Goal: Task Accomplishment & Management: Manage account settings

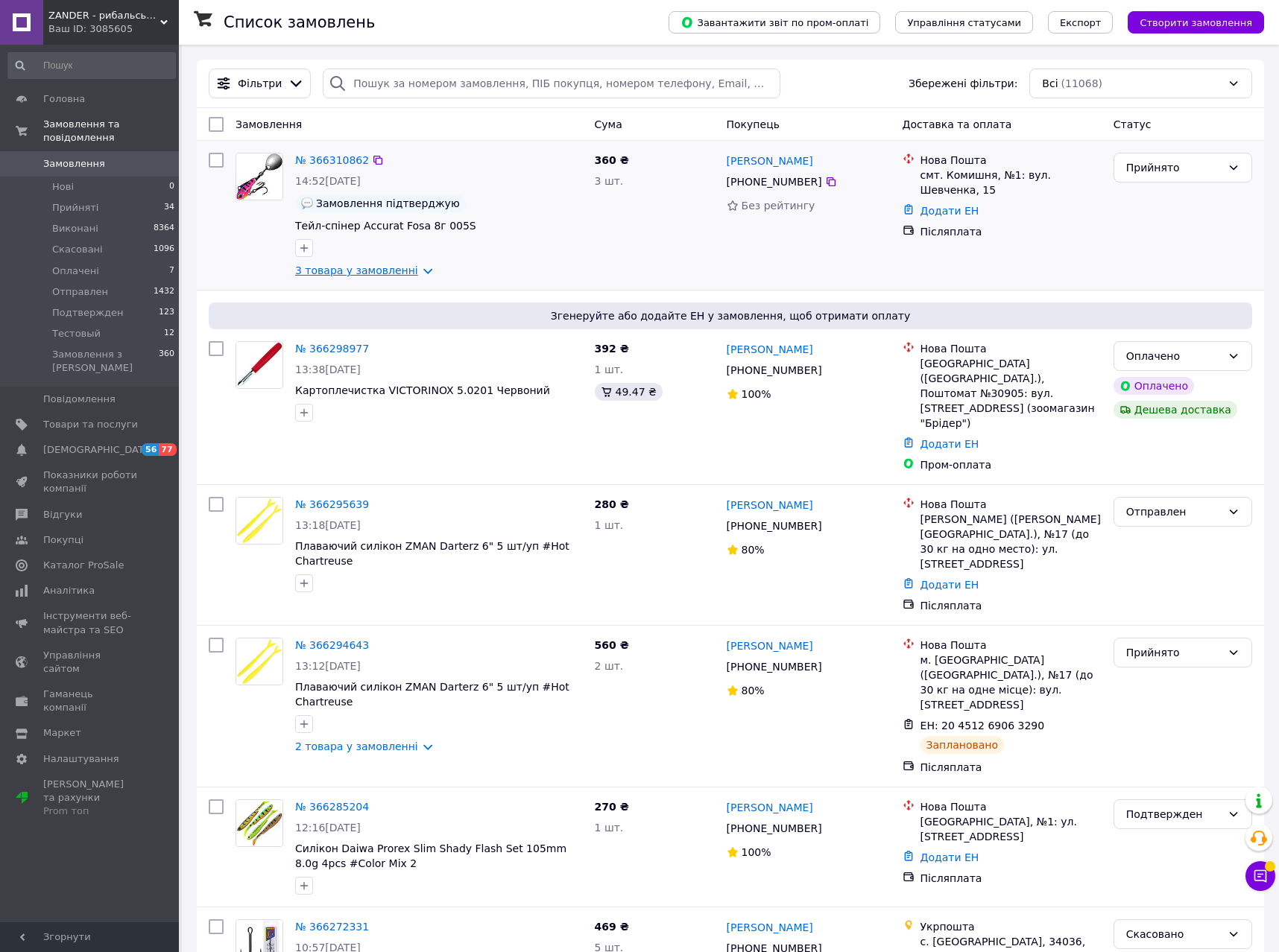
click at [387, 271] on link "3 товара у замовленні" at bounding box center [356, 271] width 123 height 12
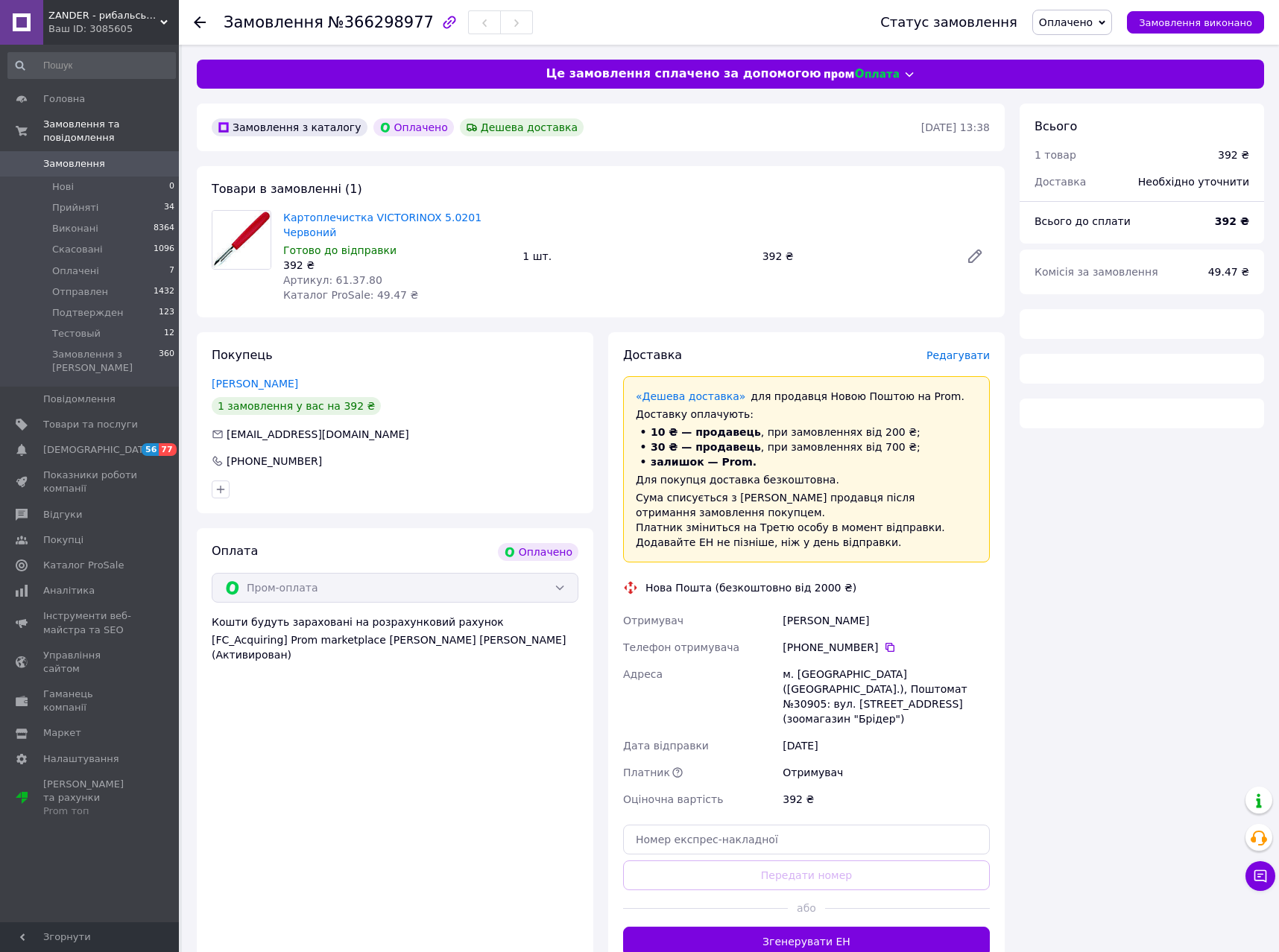
click at [334, 274] on span "Артикул: 61.37.80" at bounding box center [332, 280] width 99 height 12
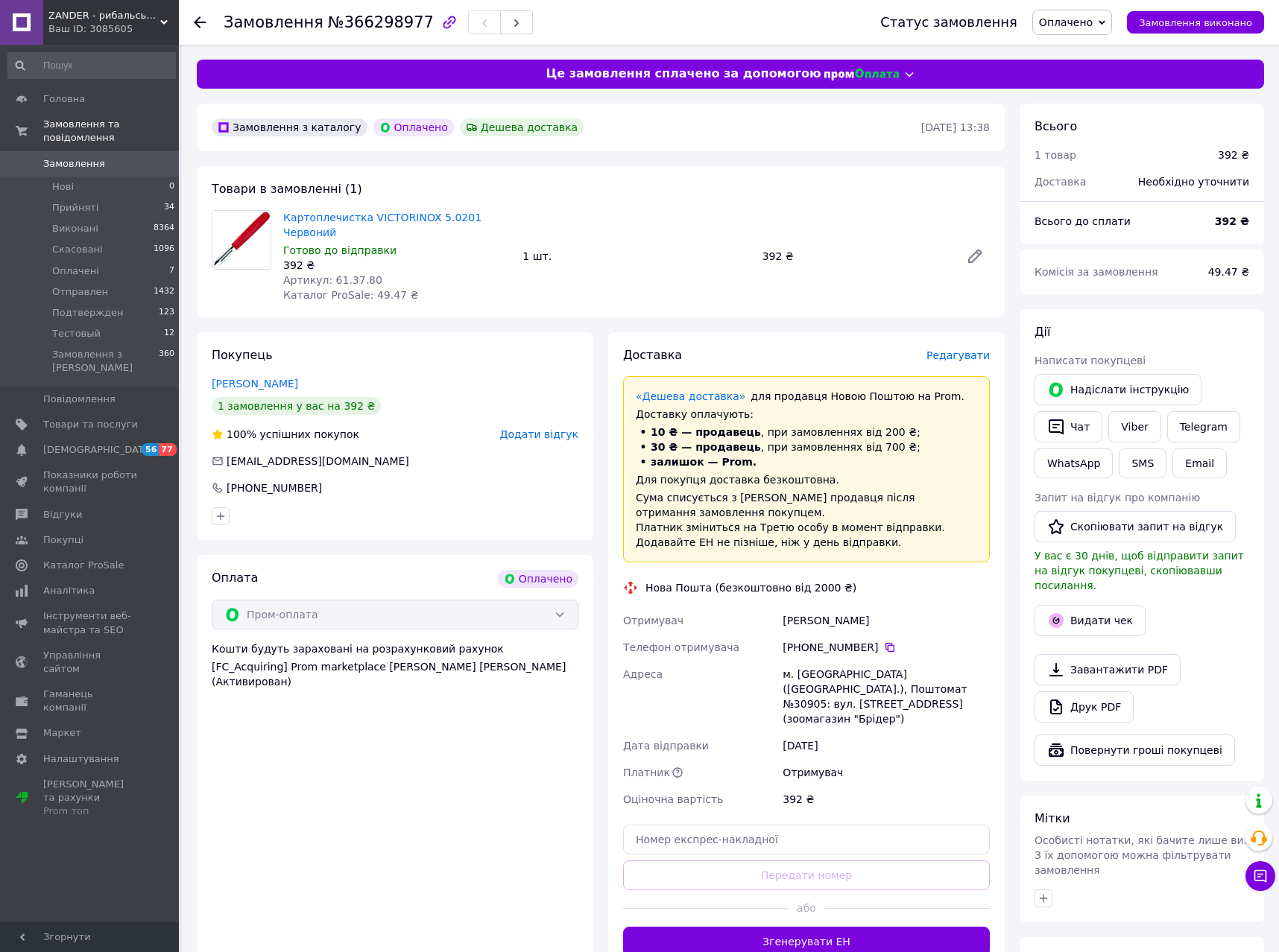
click at [334, 274] on span "Артикул: 61.37.80" at bounding box center [332, 280] width 99 height 12
copy span "61.37.80"
click at [347, 923] on div "Оплата Оплачено Пром-оплата Кошти будуть зараховані на розрахунковий рахунок [F…" at bounding box center [395, 763] width 396 height 417
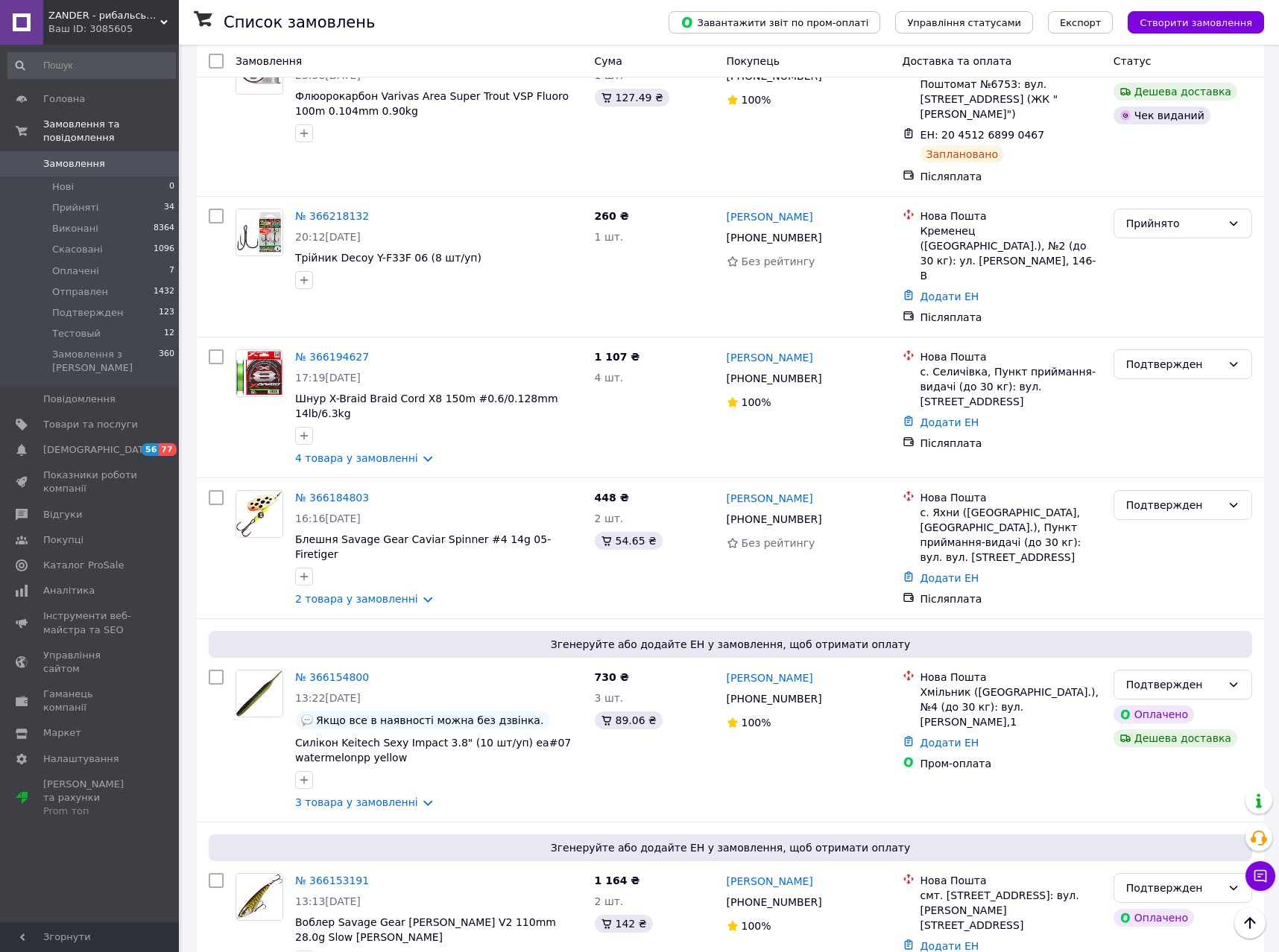
scroll to position [1004, 0]
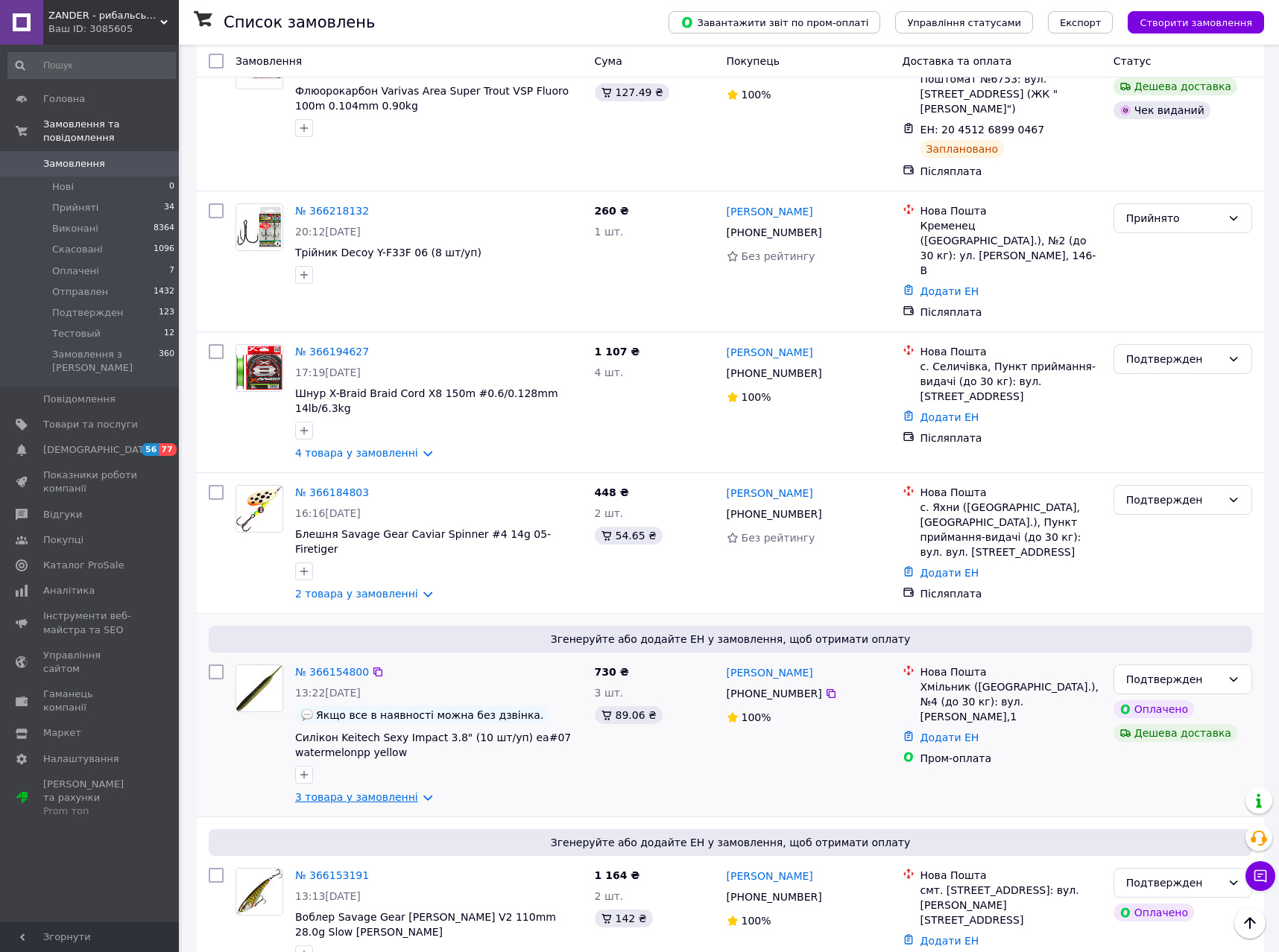
click at [396, 791] on link "3 товара у замовленні" at bounding box center [356, 797] width 123 height 12
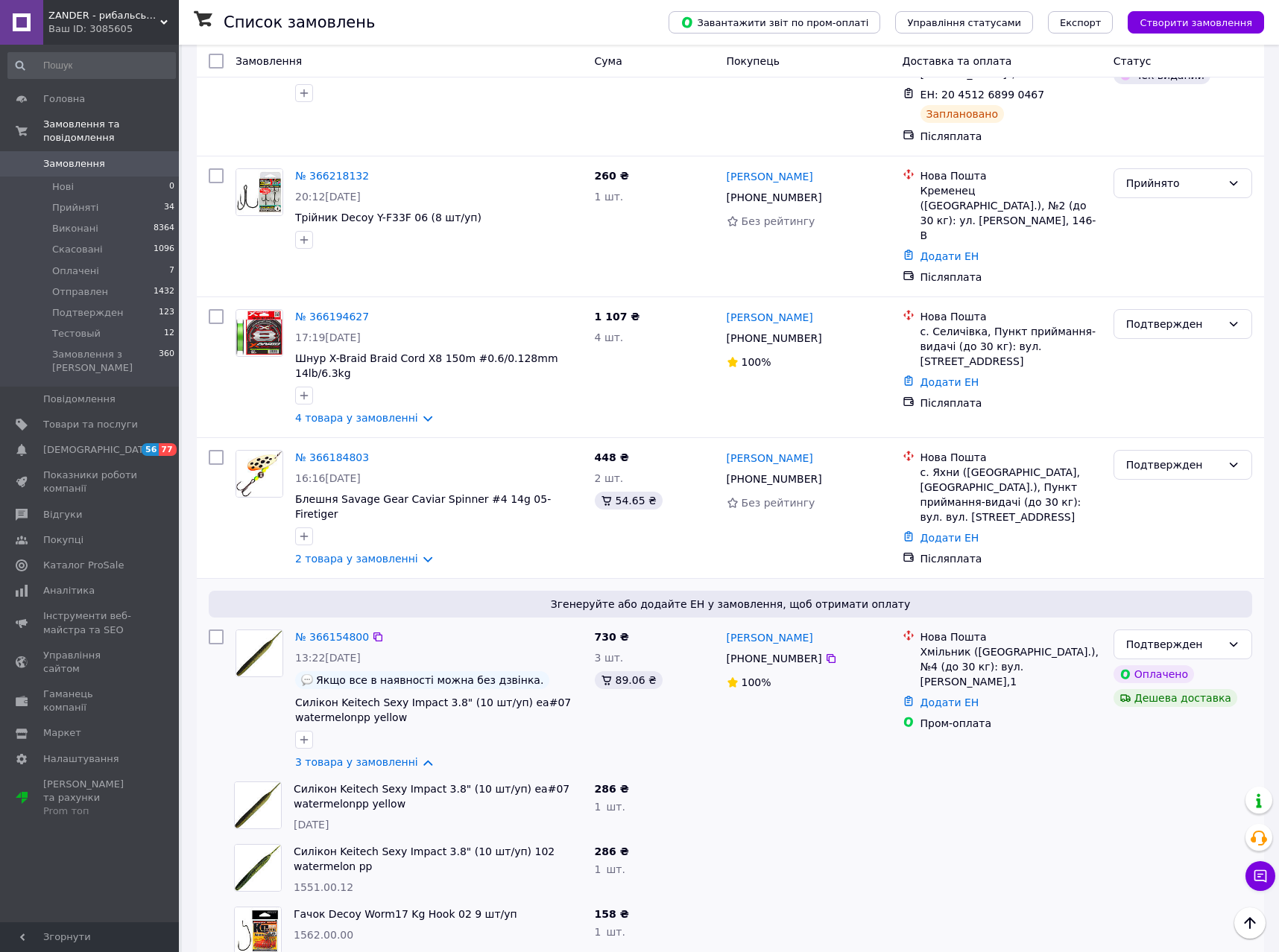
scroll to position [1150, 0]
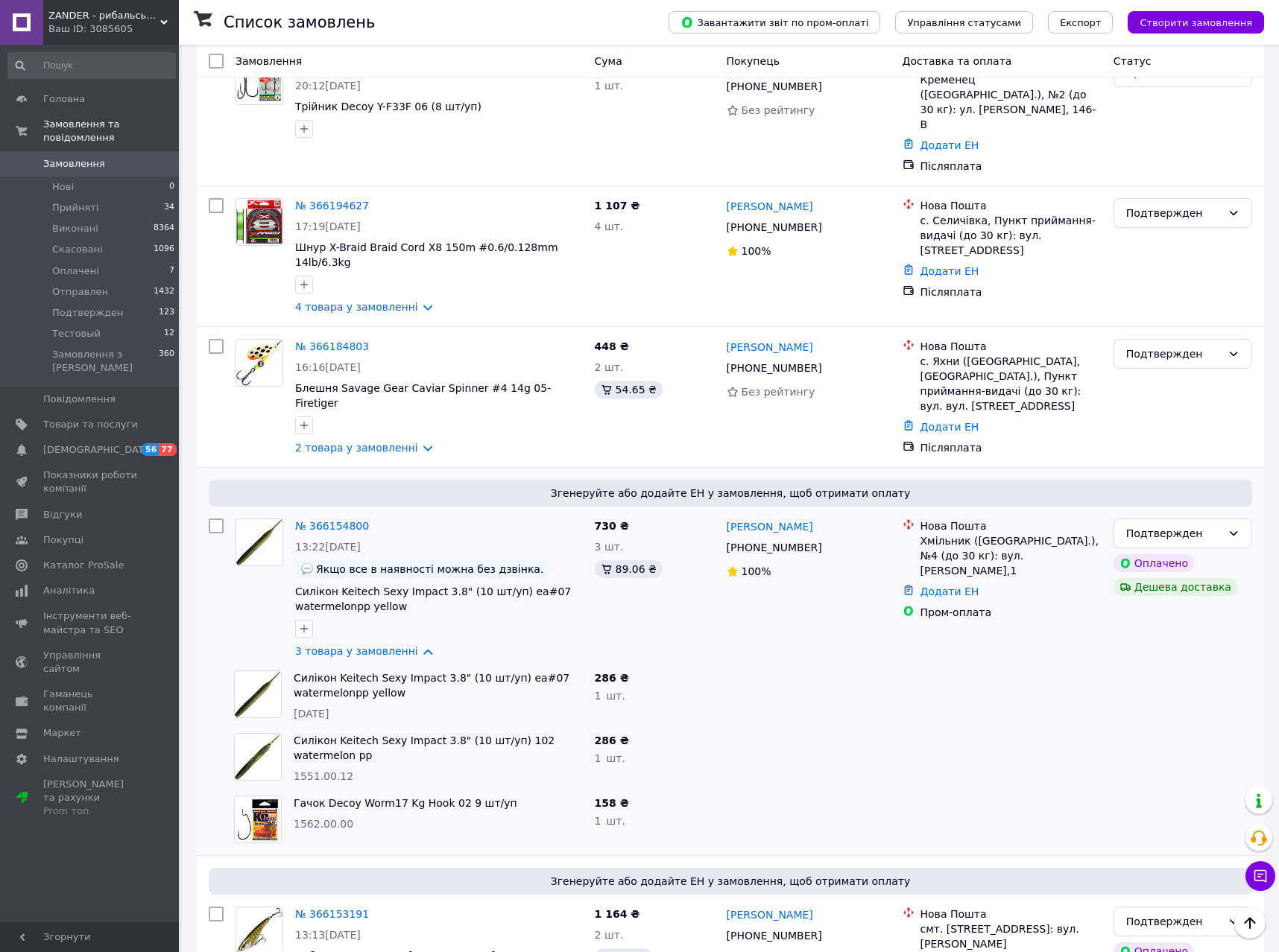
click at [216, 790] on div at bounding box center [215, 820] width 25 height 60
click at [329, 856] on div "Згенеруйте або додайте ЕН у замовлення, щоб отримати оплату № 366153191 13:13, …" at bounding box center [730, 945] width 1067 height 179
click at [241, 333] on div at bounding box center [259, 397] width 60 height 128
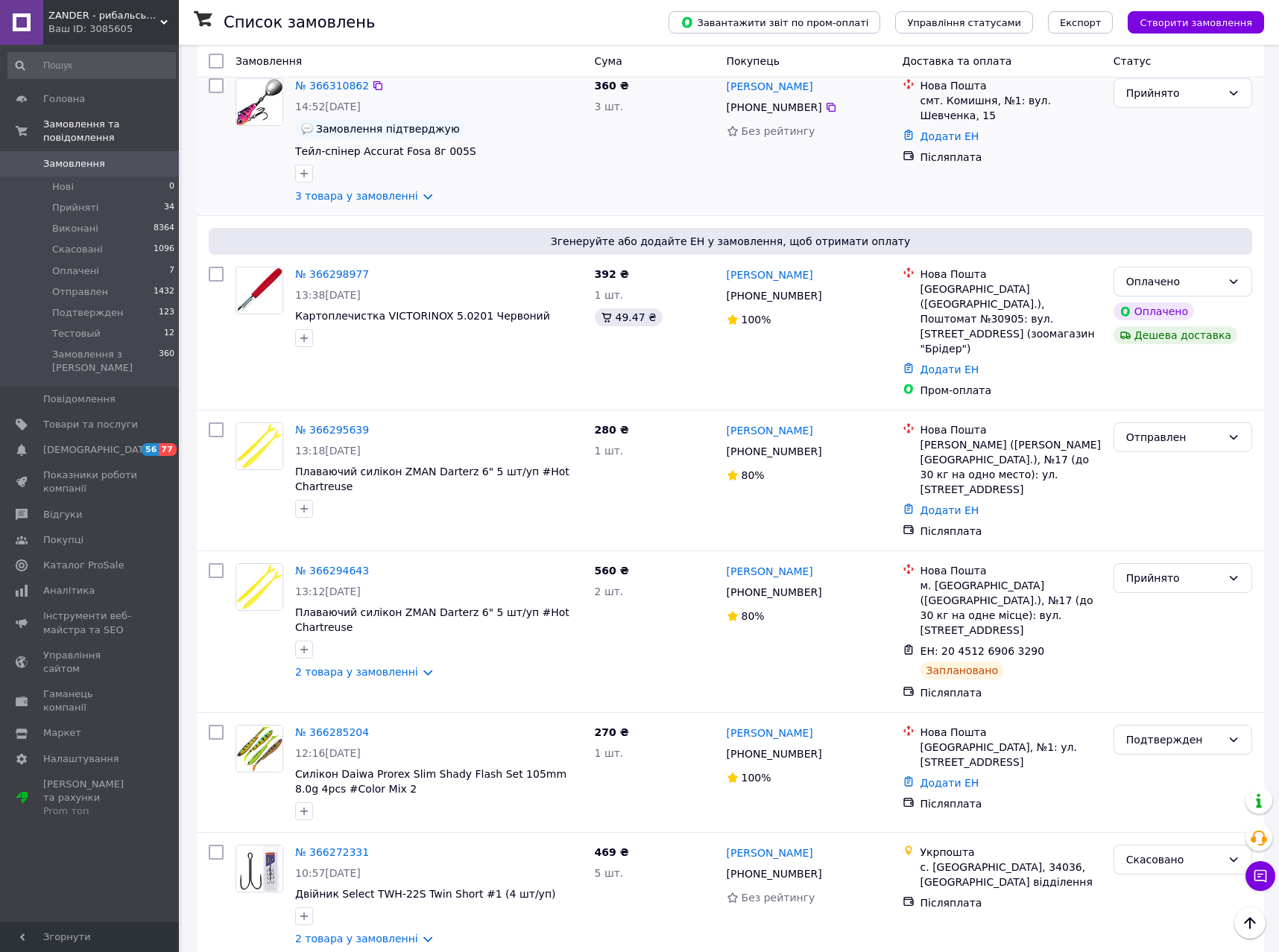
scroll to position [0, 0]
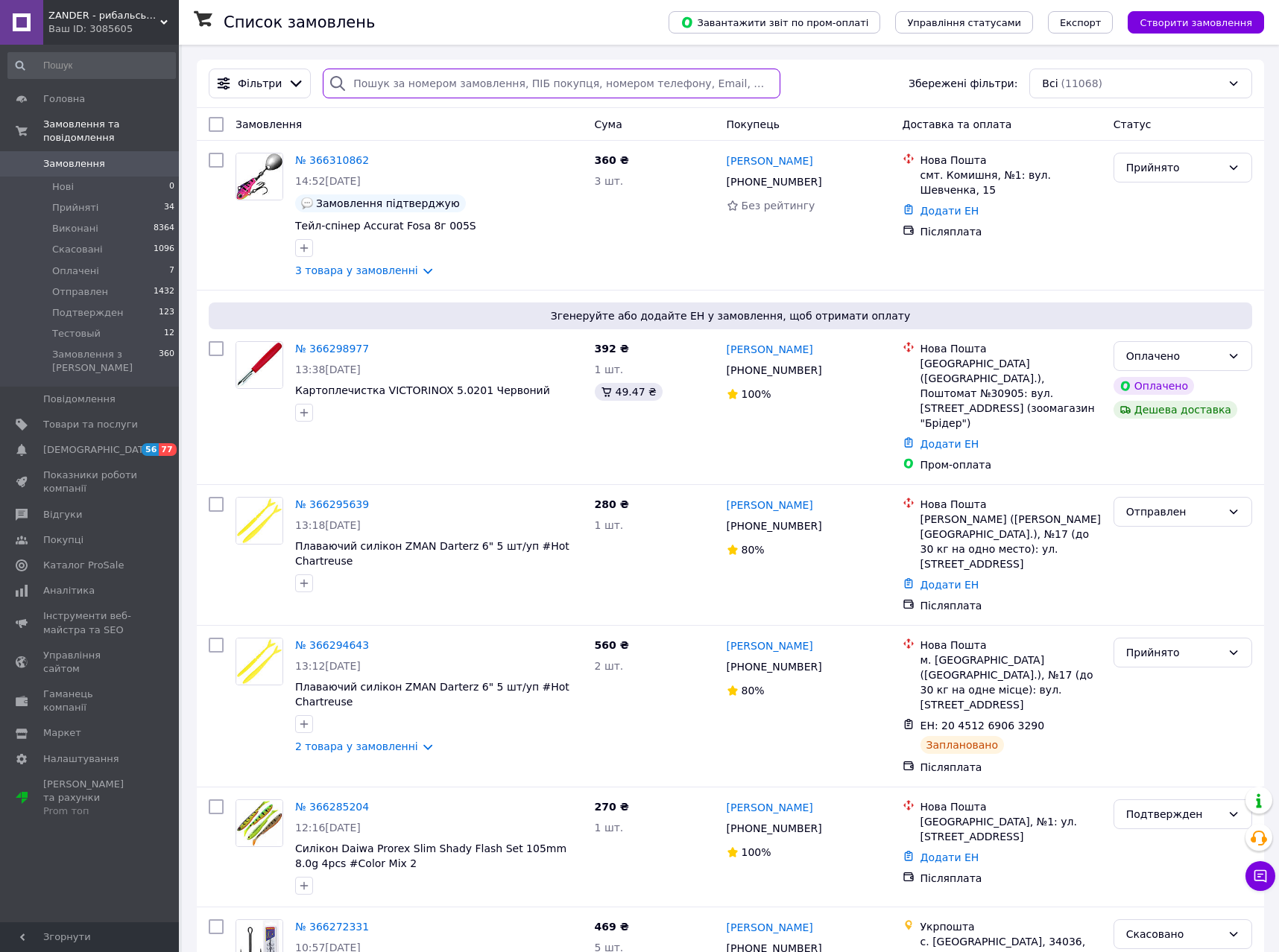
click at [393, 86] on input "search" at bounding box center [551, 84] width 457 height 30
paste input "380970408023"
type input "380970408023"
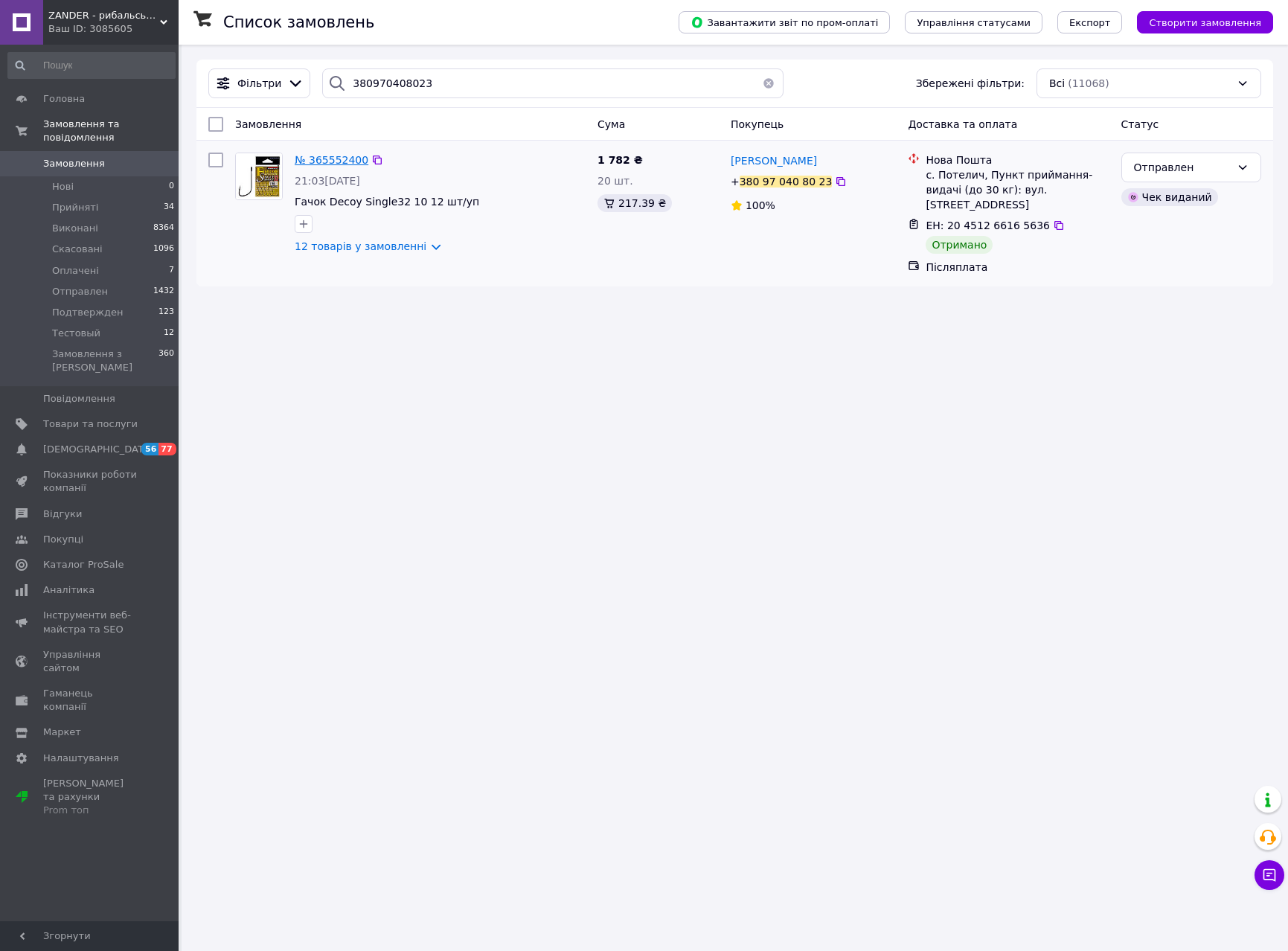
click at [325, 156] on span "№ 365552400" at bounding box center [331, 160] width 74 height 12
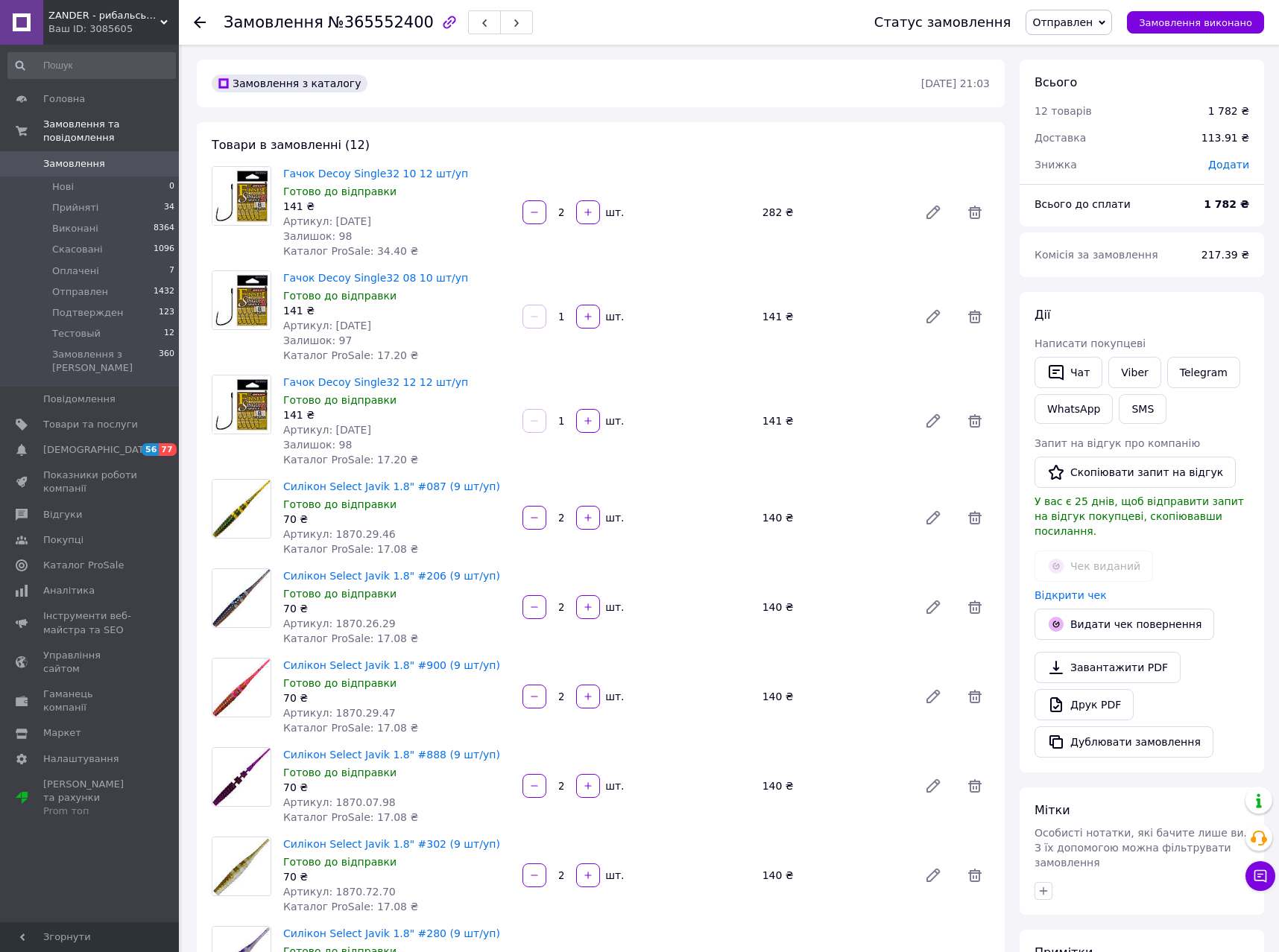
scroll to position [92, 0]
click at [1126, 376] on link "Viber" at bounding box center [1134, 372] width 52 height 31
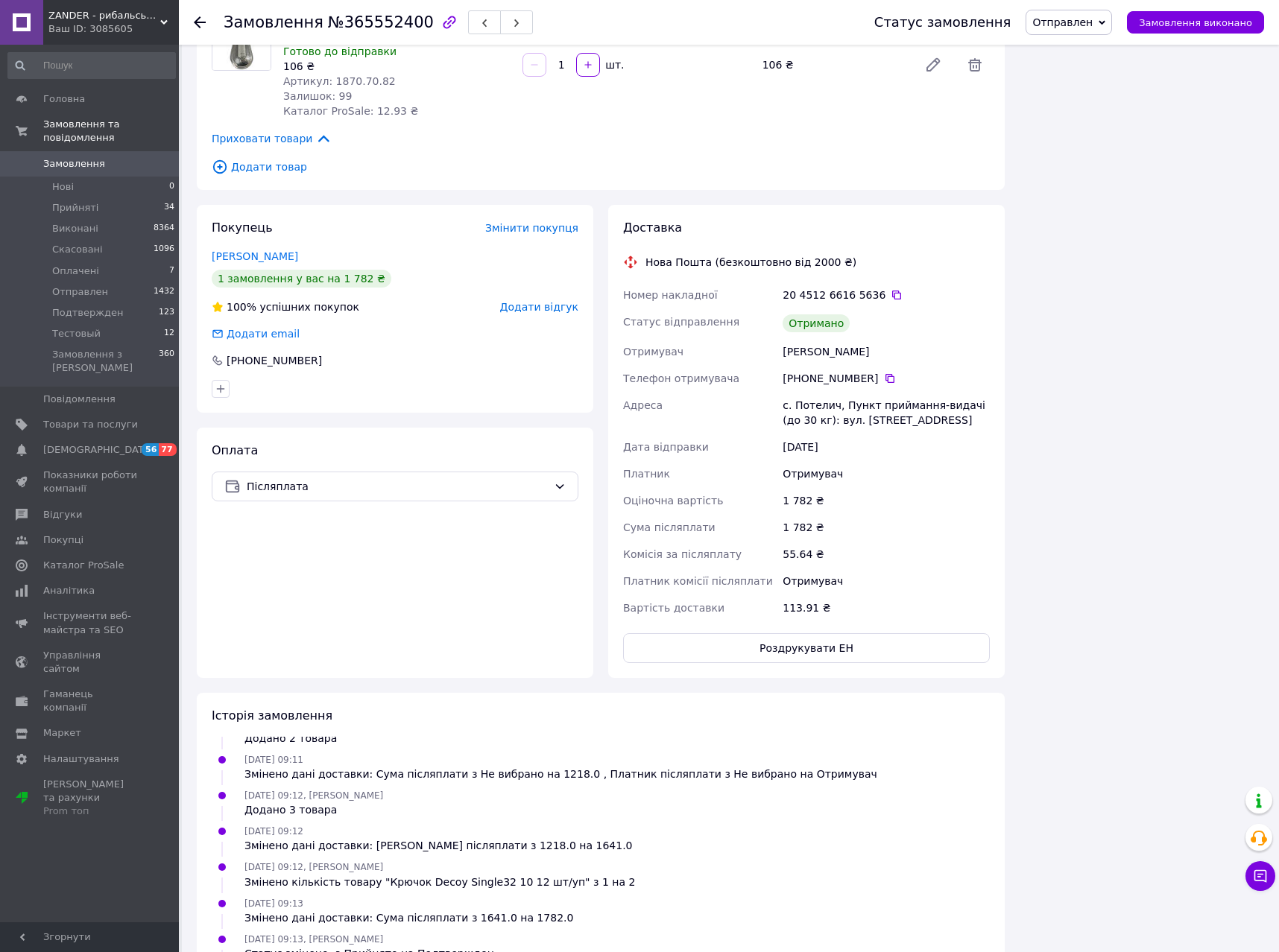
scroll to position [1186, 0]
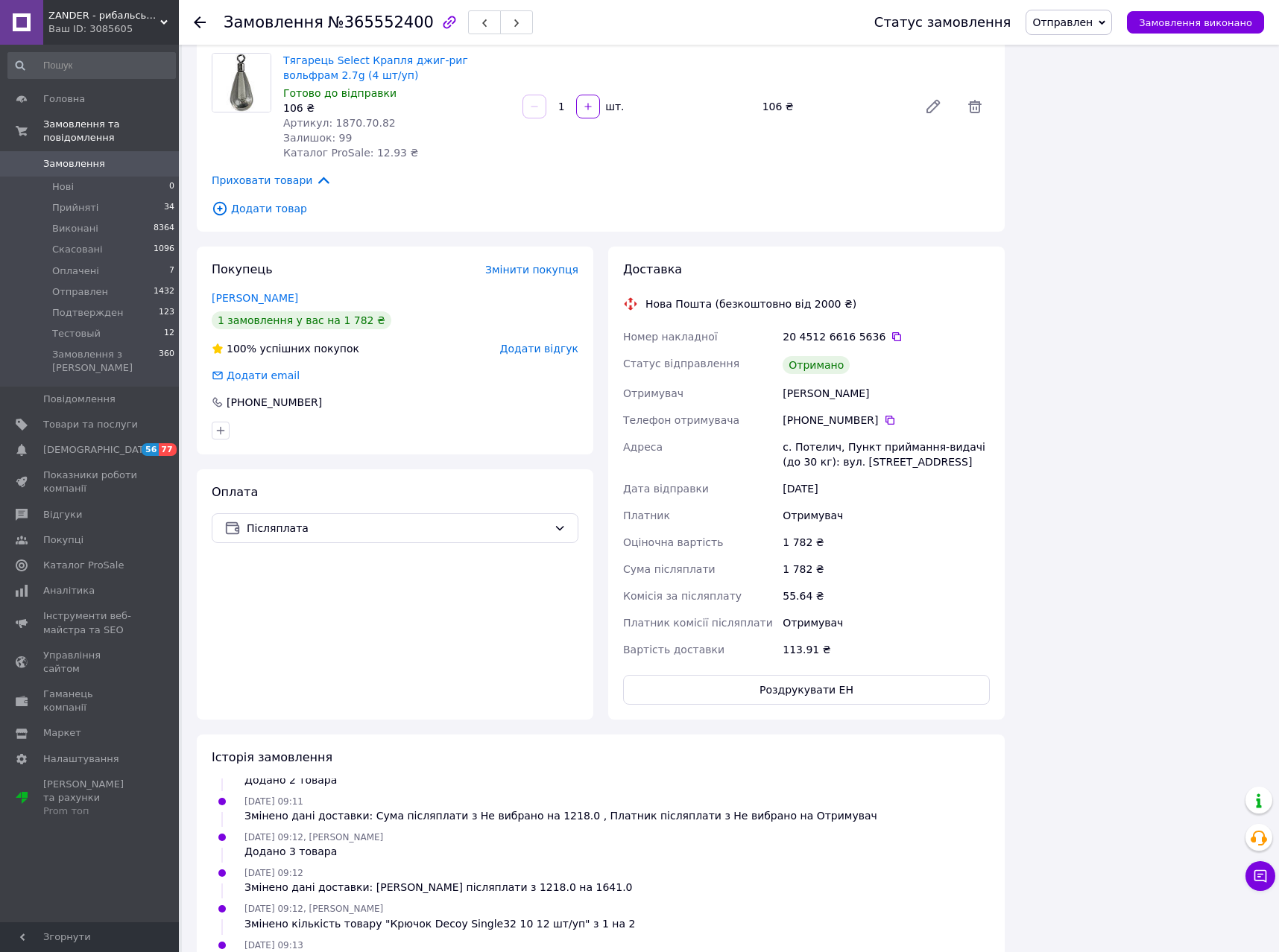
click at [1115, 272] on div "Всього 12 товарів 1 782 ₴ Доставка 113.91 ₴ Знижка Додати Всього до сплати 1 78…" at bounding box center [1141, 56] width 259 height 2367
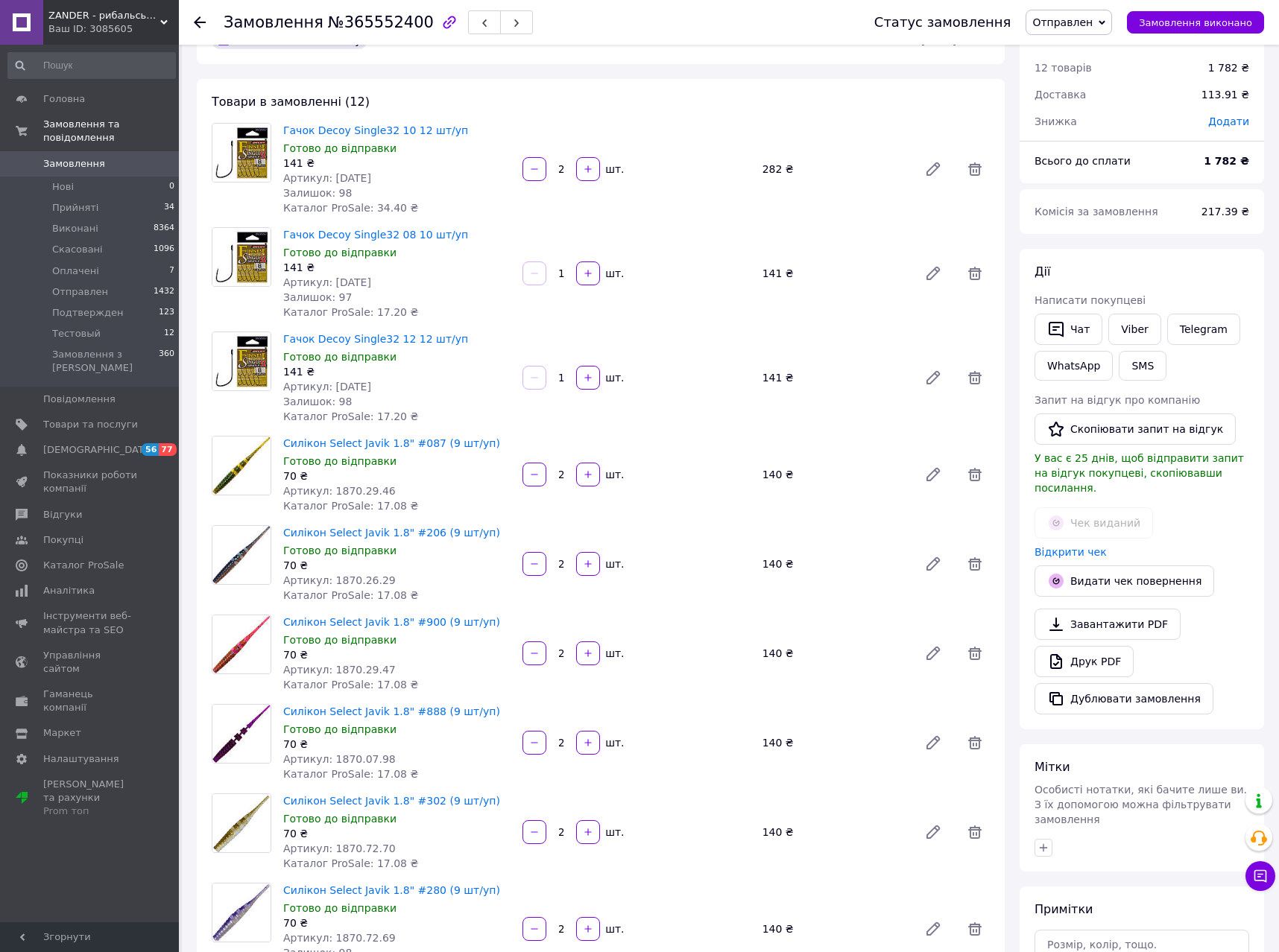
scroll to position [128, 0]
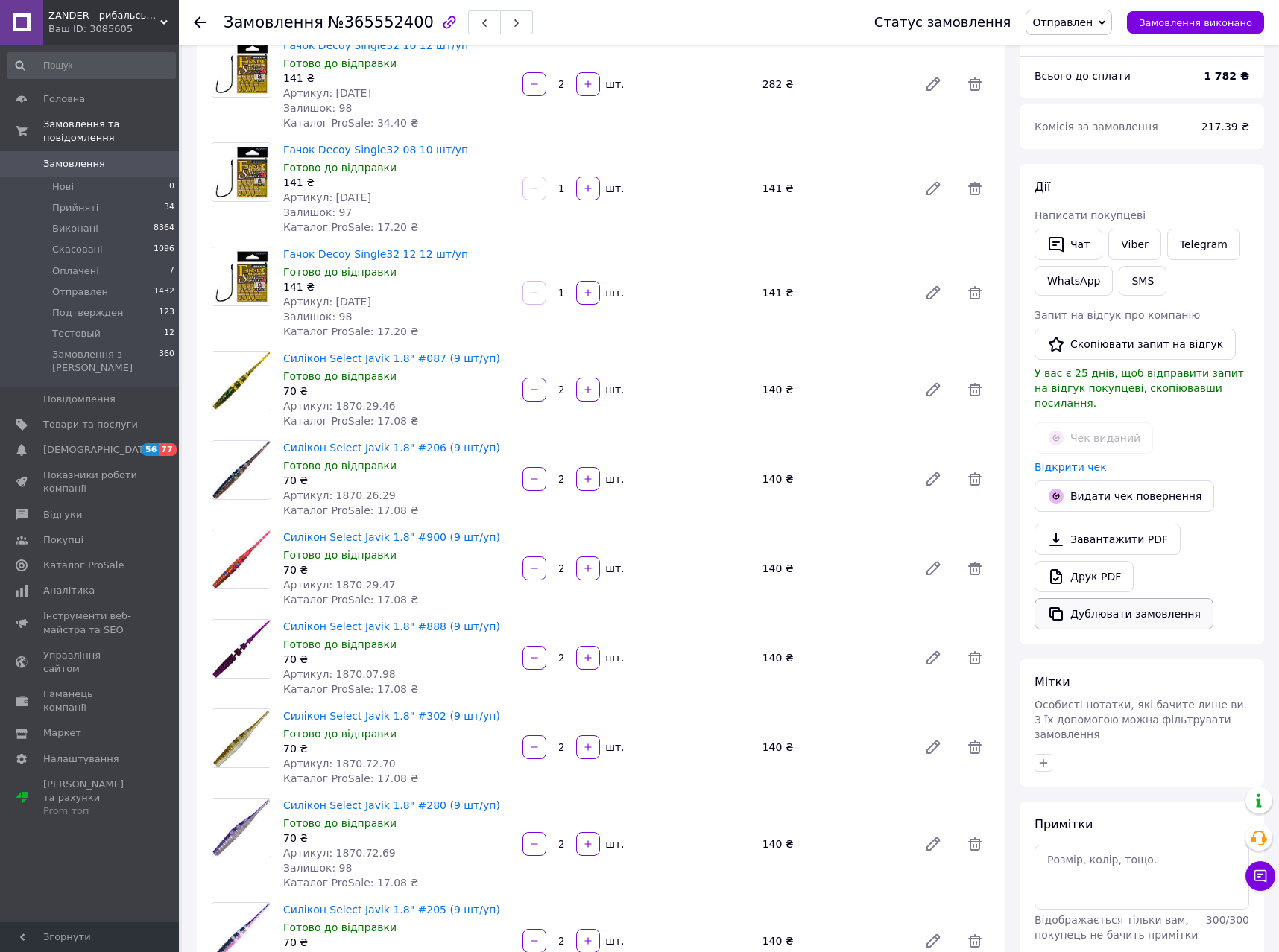
click at [1136, 598] on button "Дублювати замовлення" at bounding box center [1123, 613] width 179 height 31
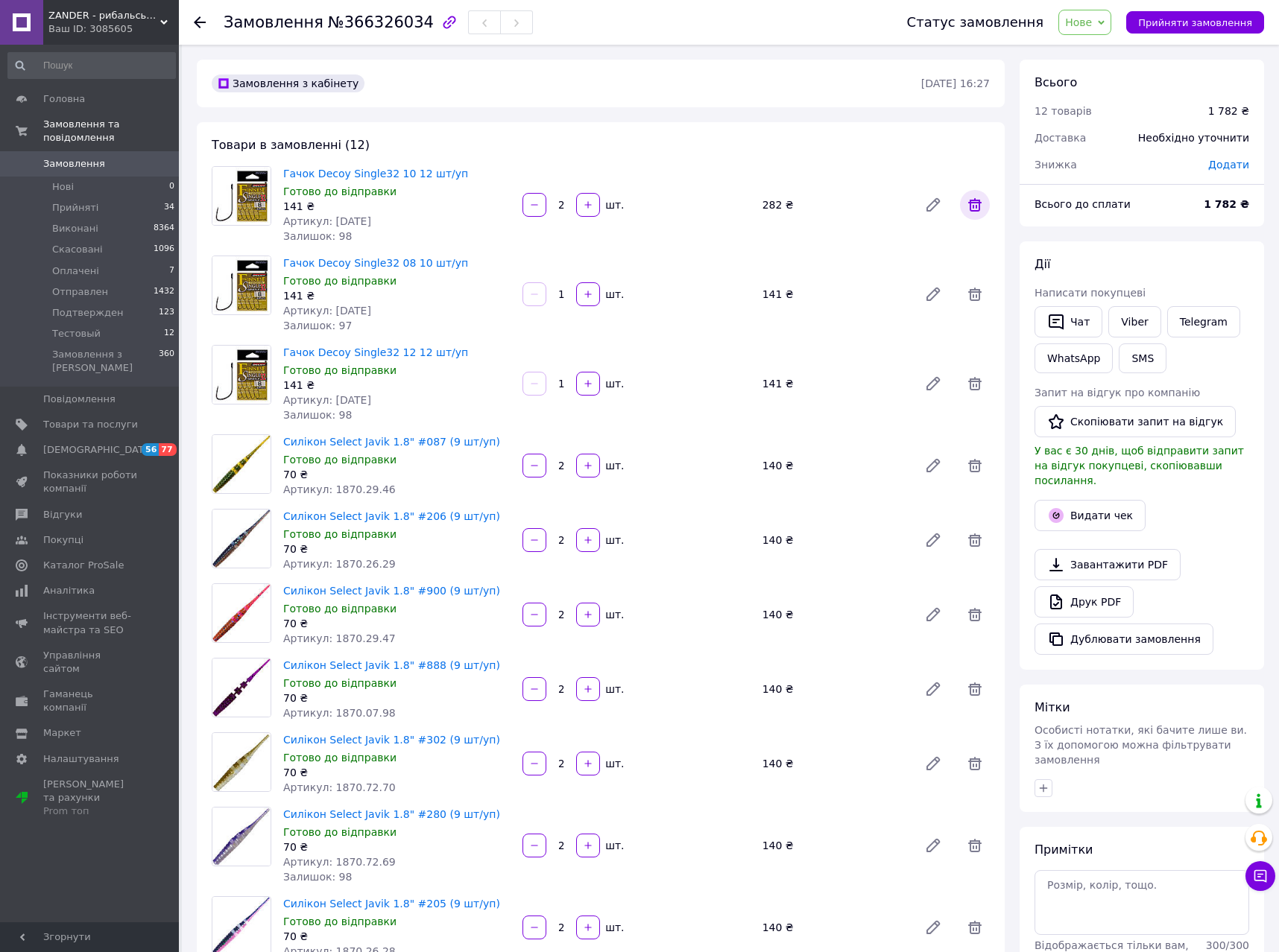
click at [978, 205] on icon at bounding box center [974, 204] width 13 height 13
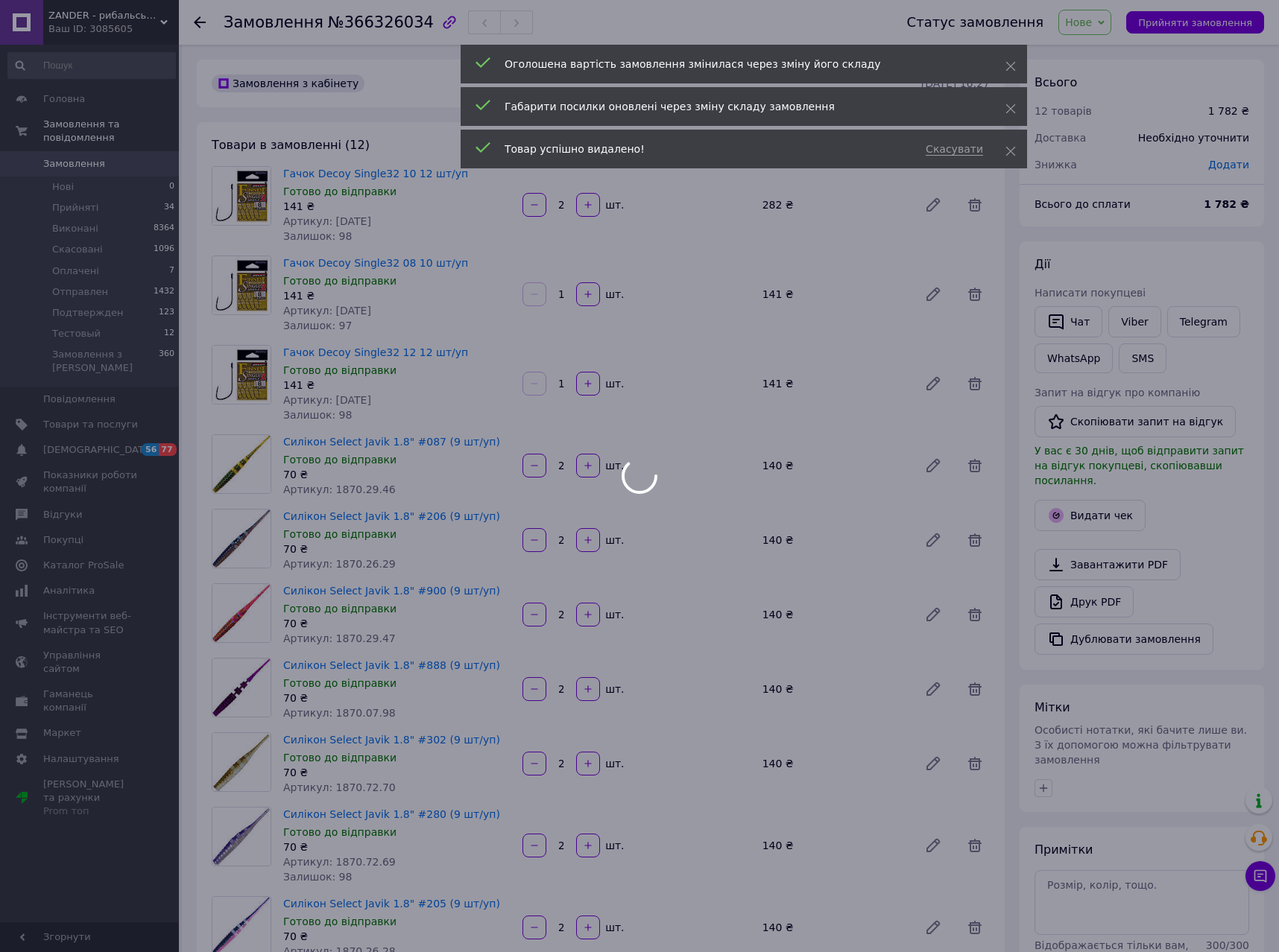
type input "1"
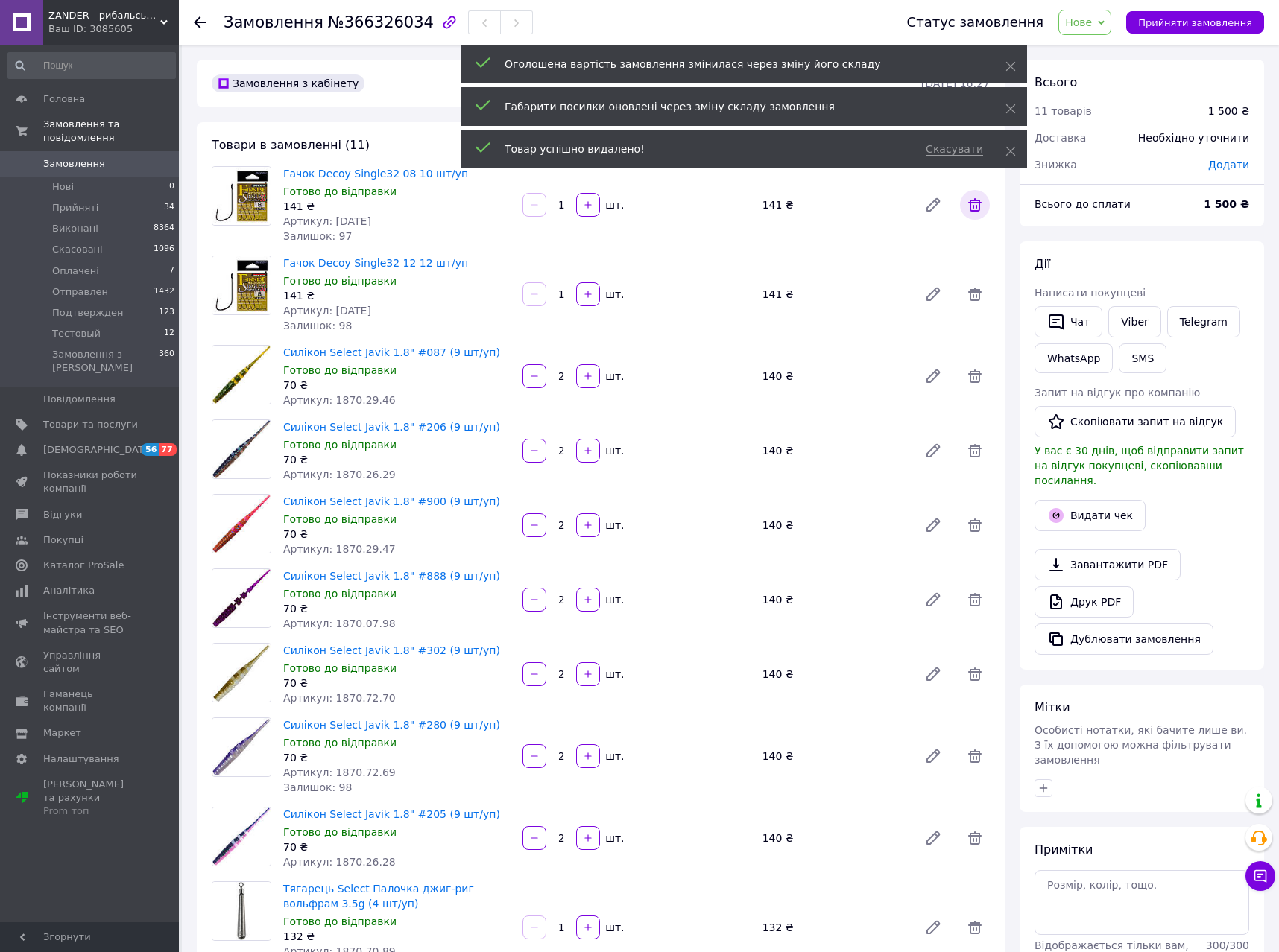
click at [977, 205] on icon at bounding box center [975, 205] width 18 height 18
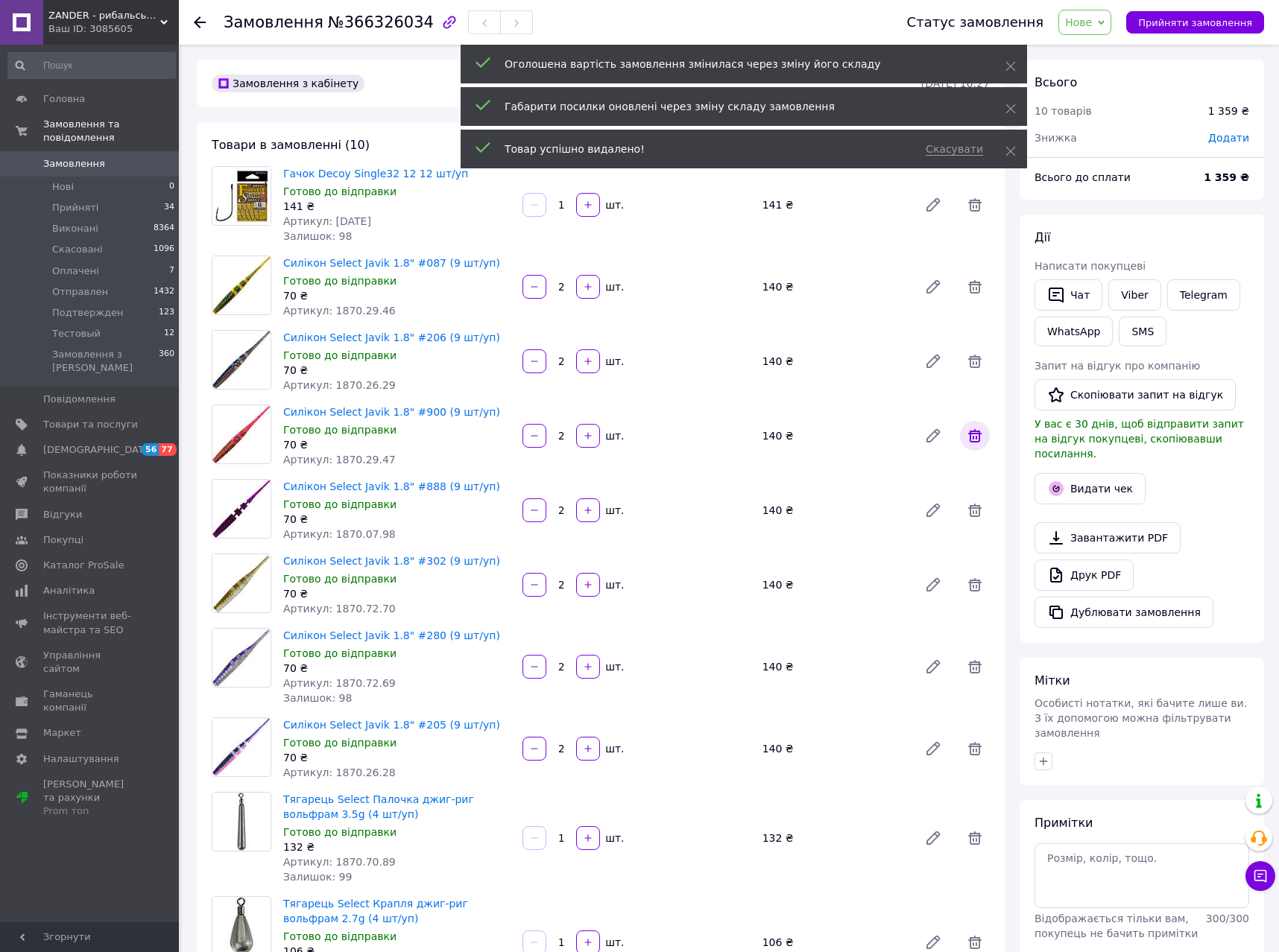
click at [975, 437] on icon at bounding box center [975, 436] width 18 height 18
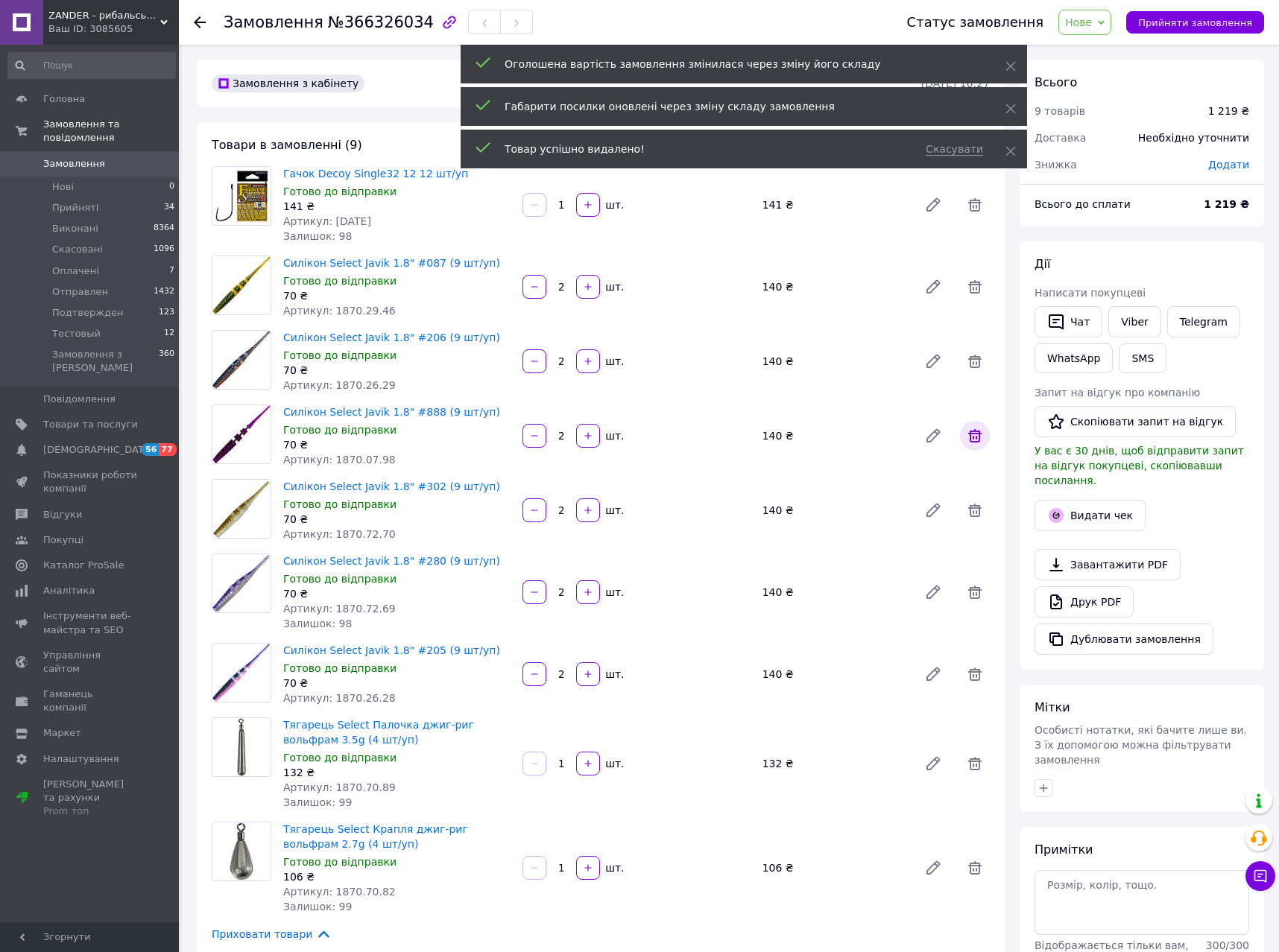
click at [971, 432] on icon at bounding box center [974, 435] width 13 height 13
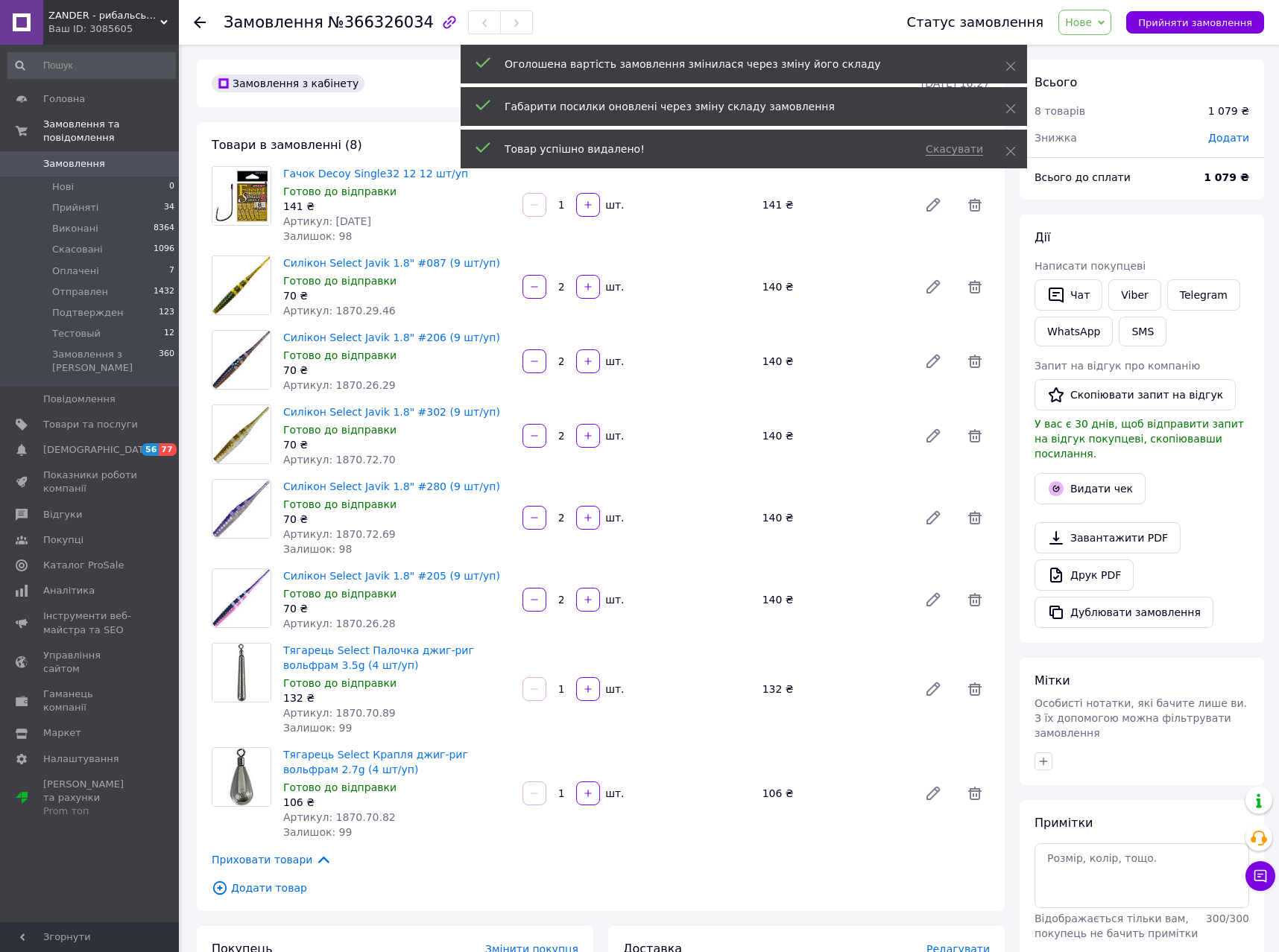
click at [971, 432] on icon at bounding box center [974, 435] width 13 height 13
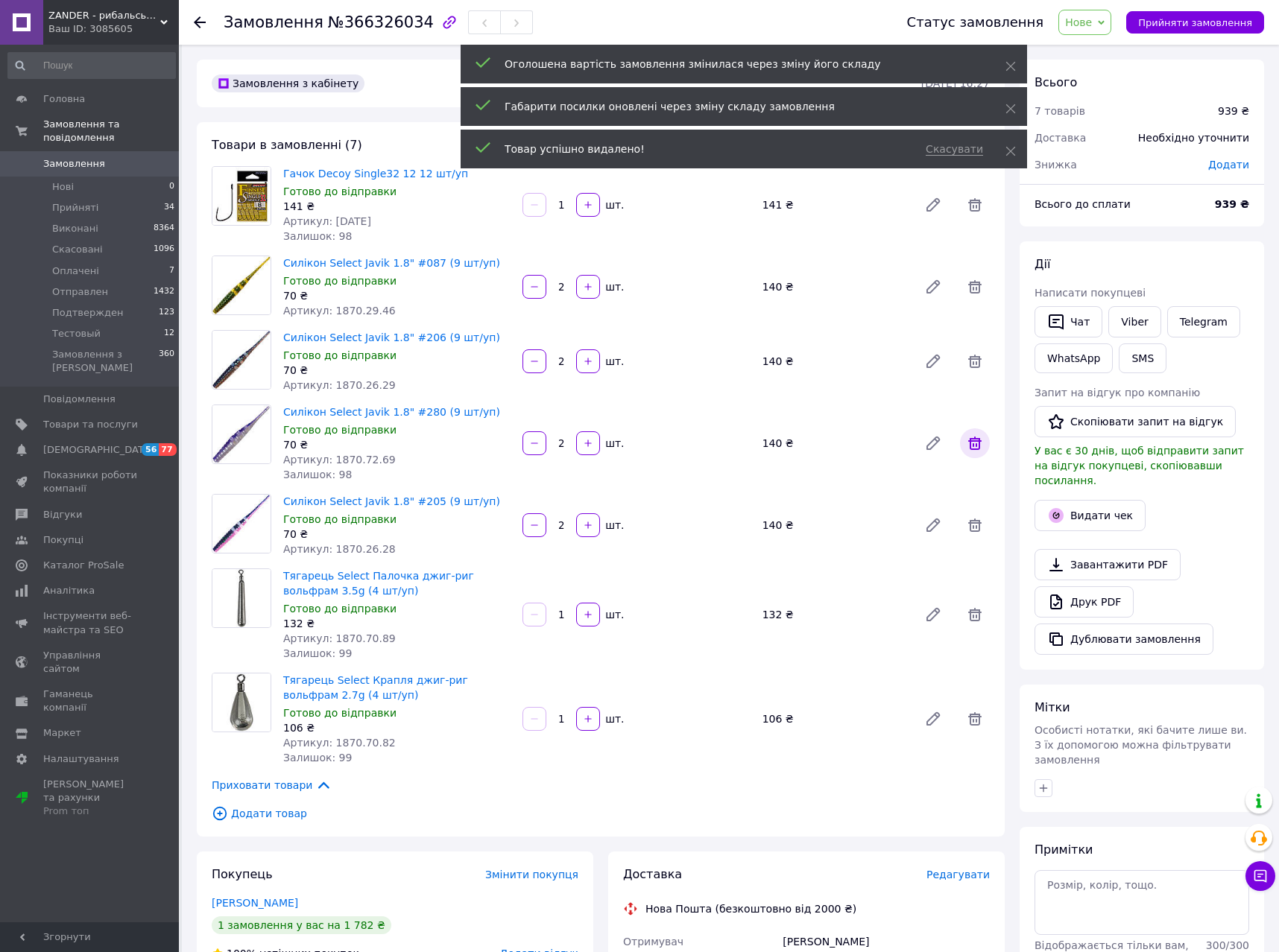
click at [973, 441] on icon at bounding box center [974, 443] width 13 height 13
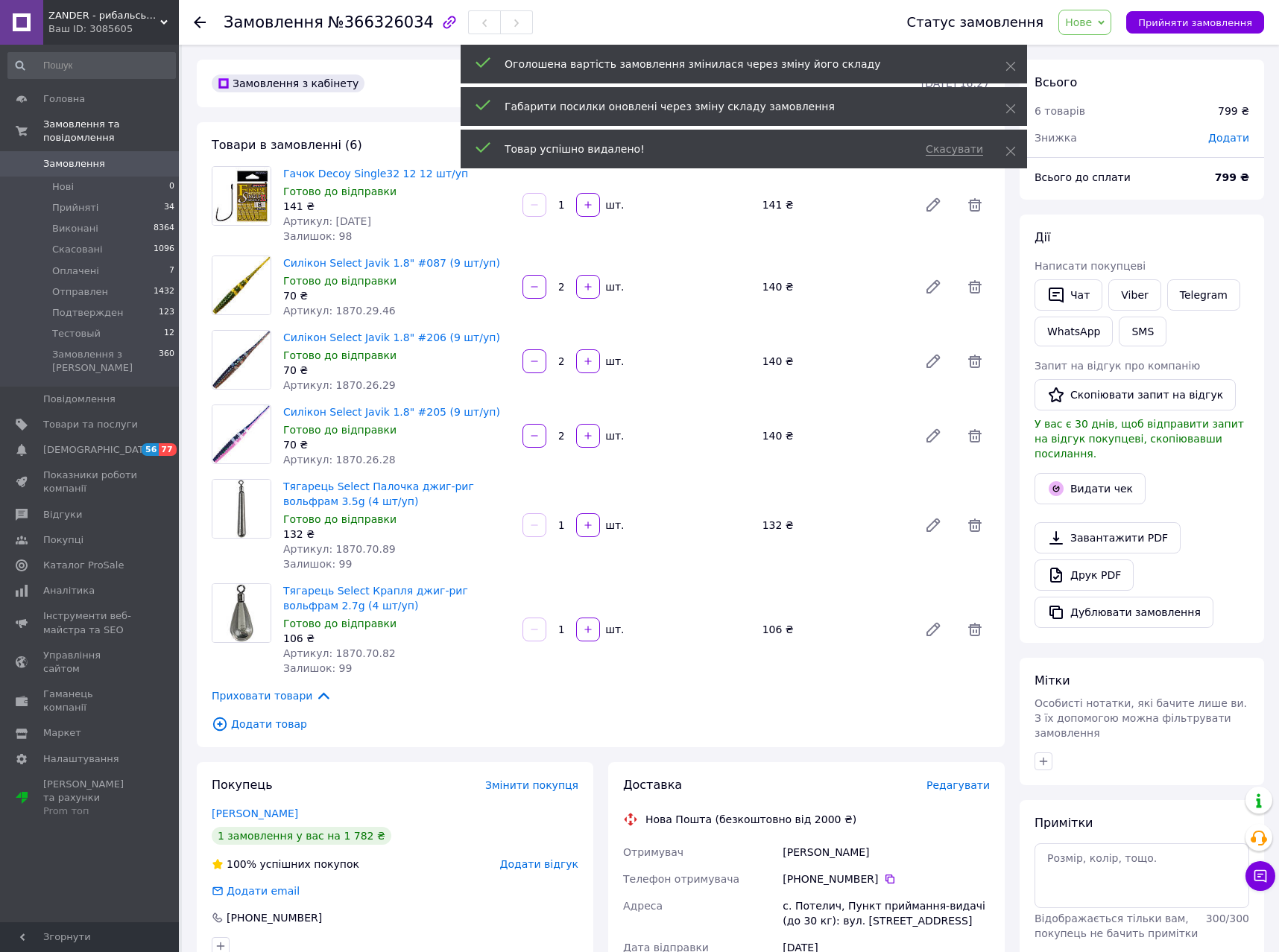
scroll to position [12, 0]
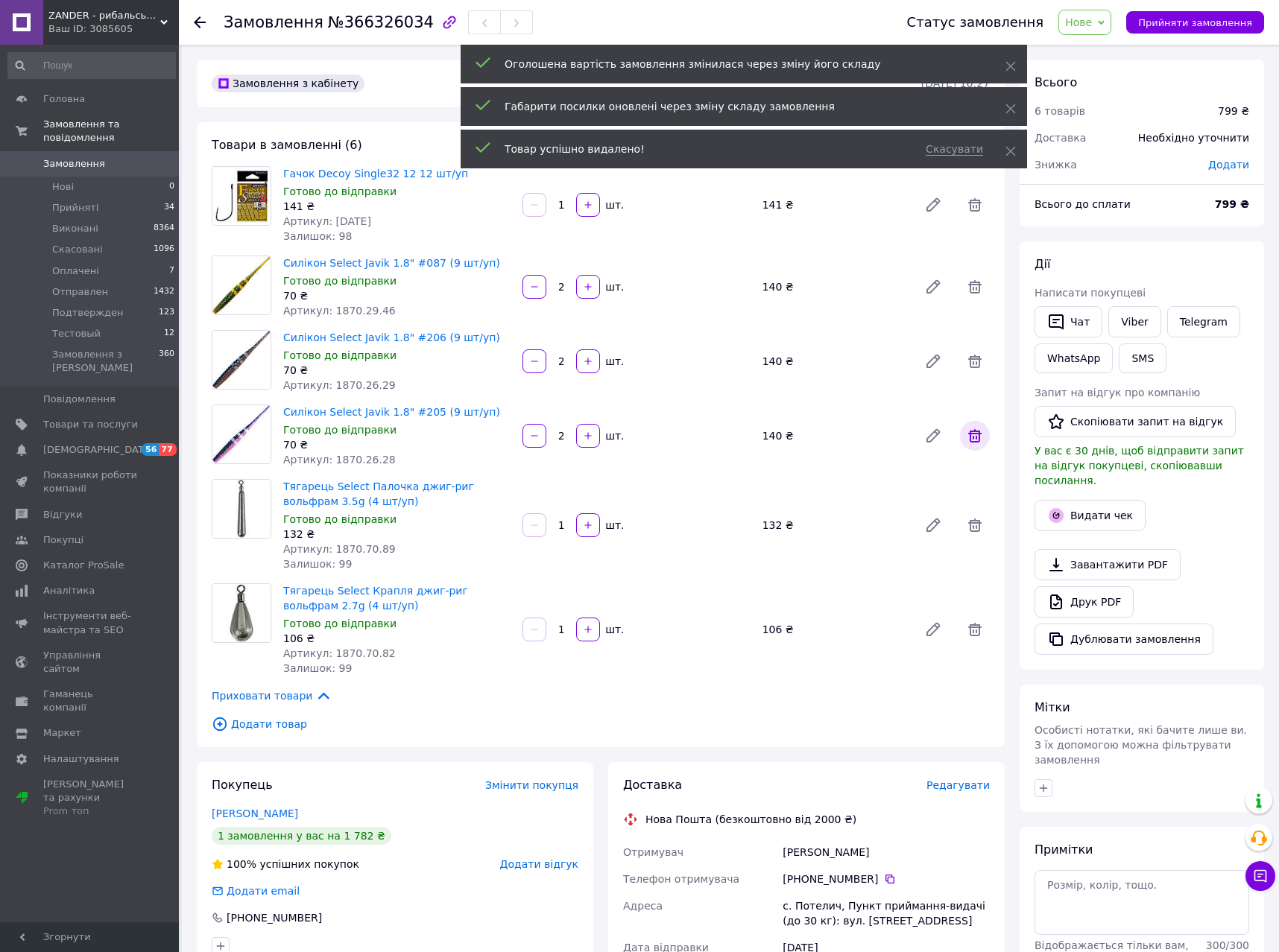
click at [975, 434] on icon at bounding box center [975, 436] width 18 height 18
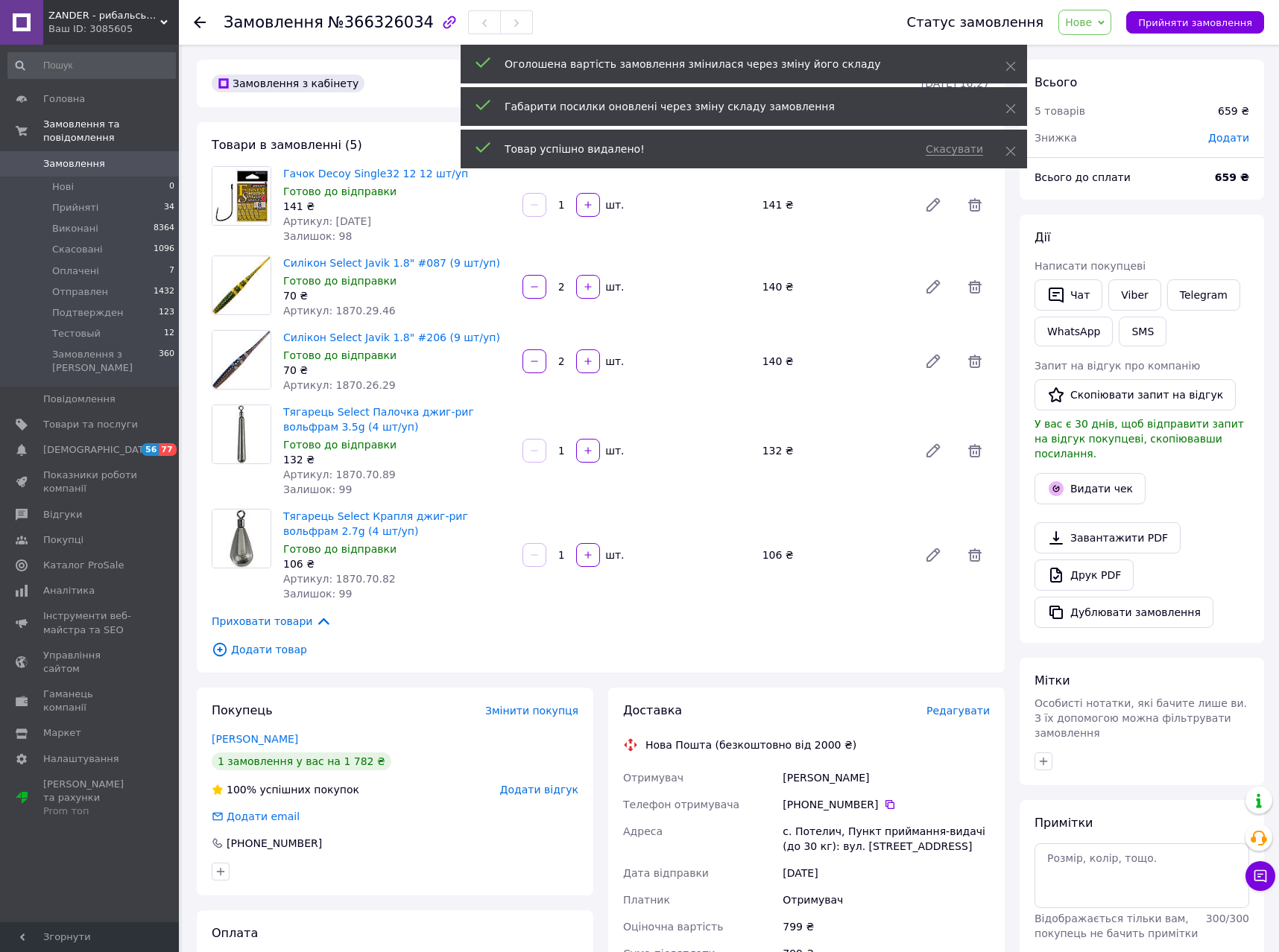
scroll to position [83, 0]
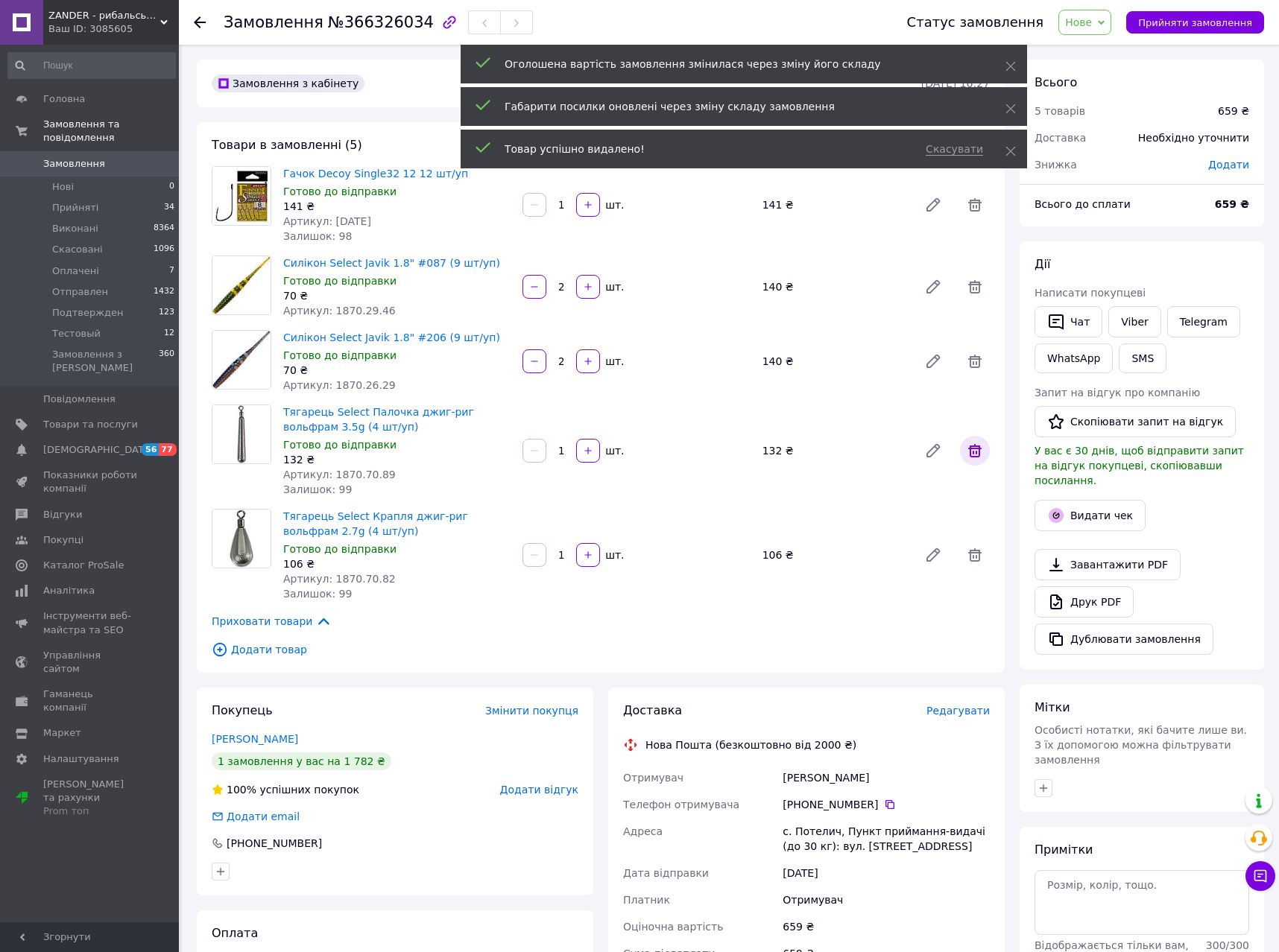
click at [974, 443] on icon at bounding box center [975, 451] width 18 height 18
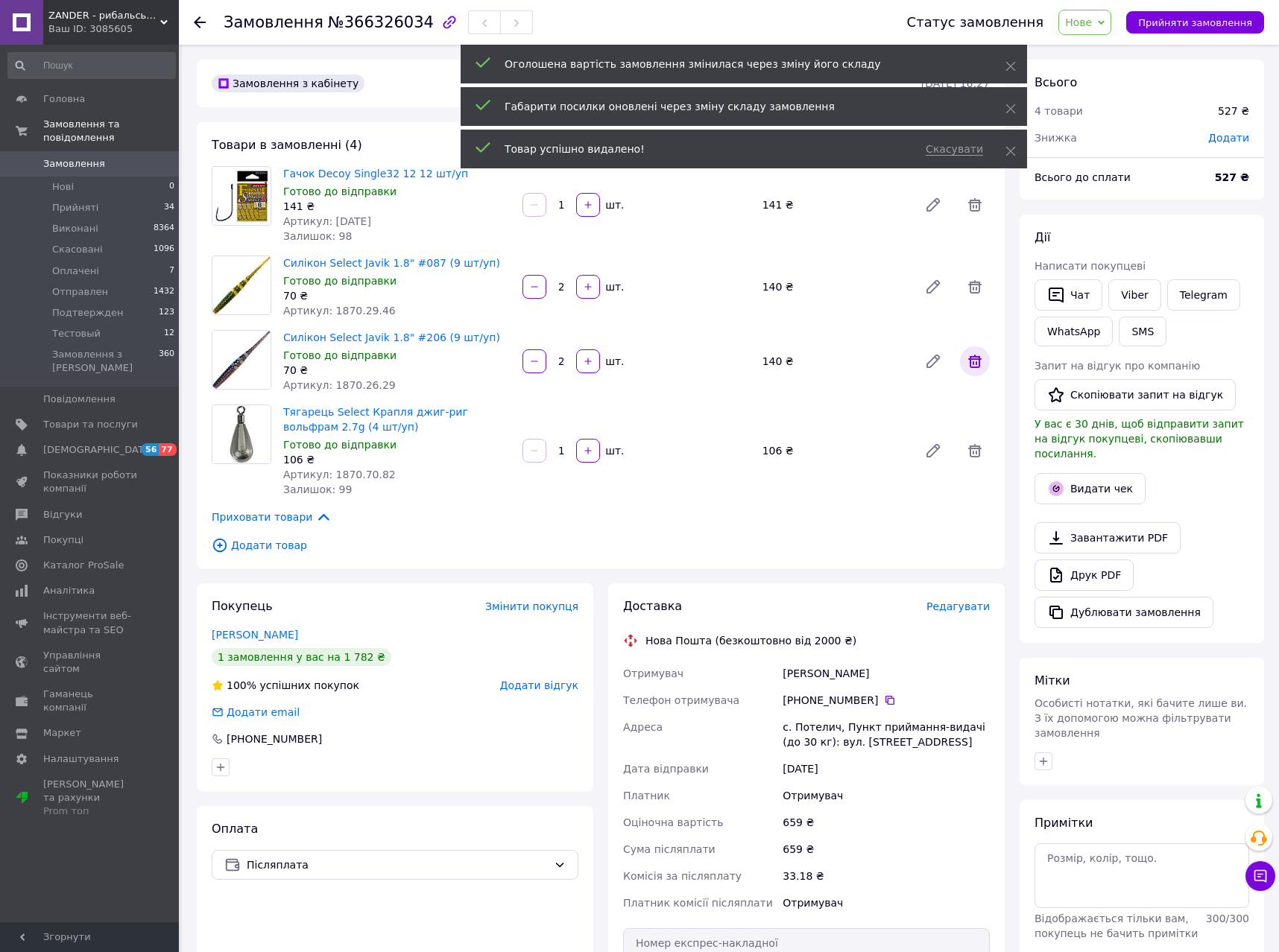
scroll to position [155, 0]
click at [974, 366] on icon at bounding box center [975, 361] width 18 height 18
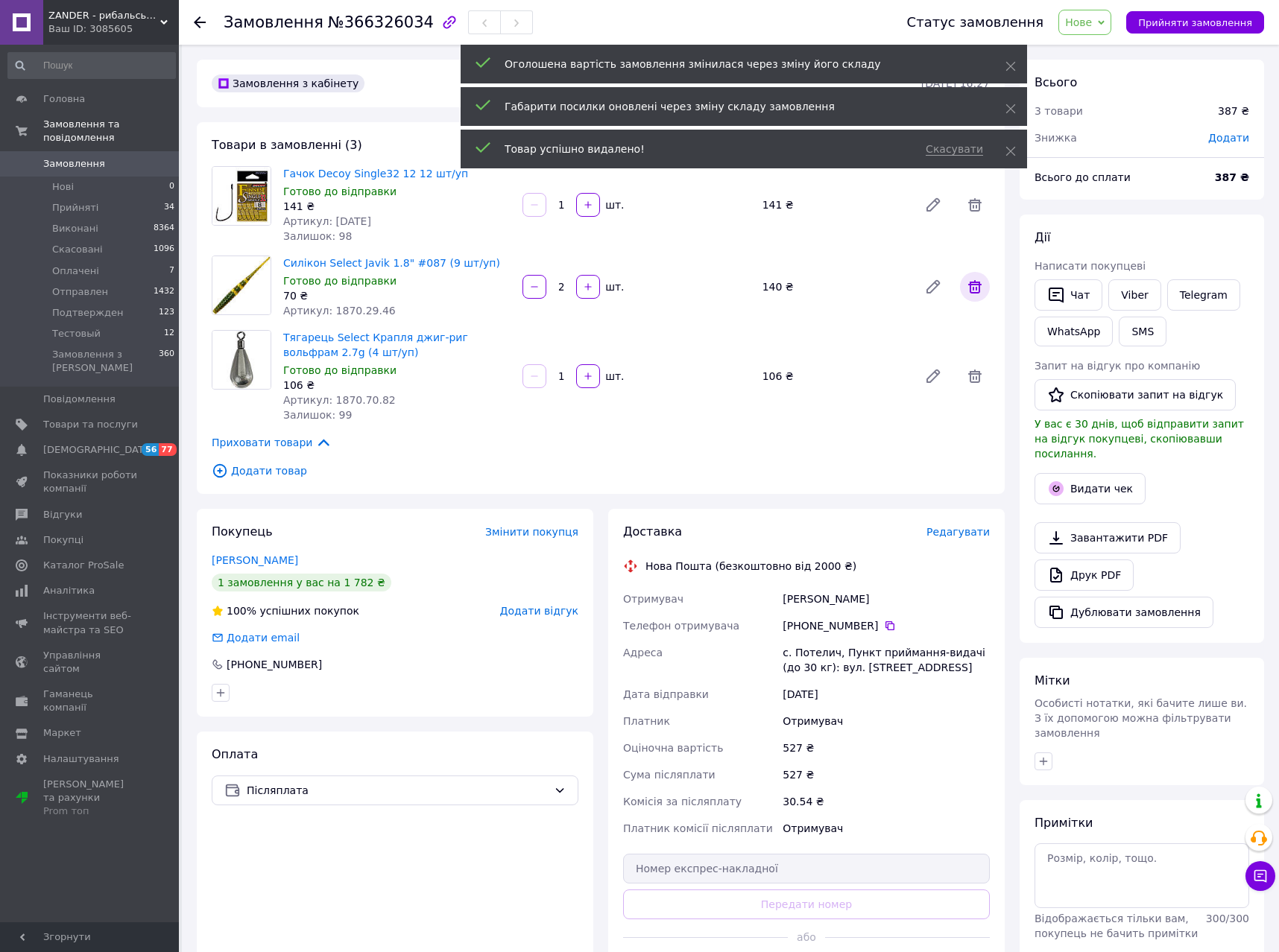
scroll to position [227, 0]
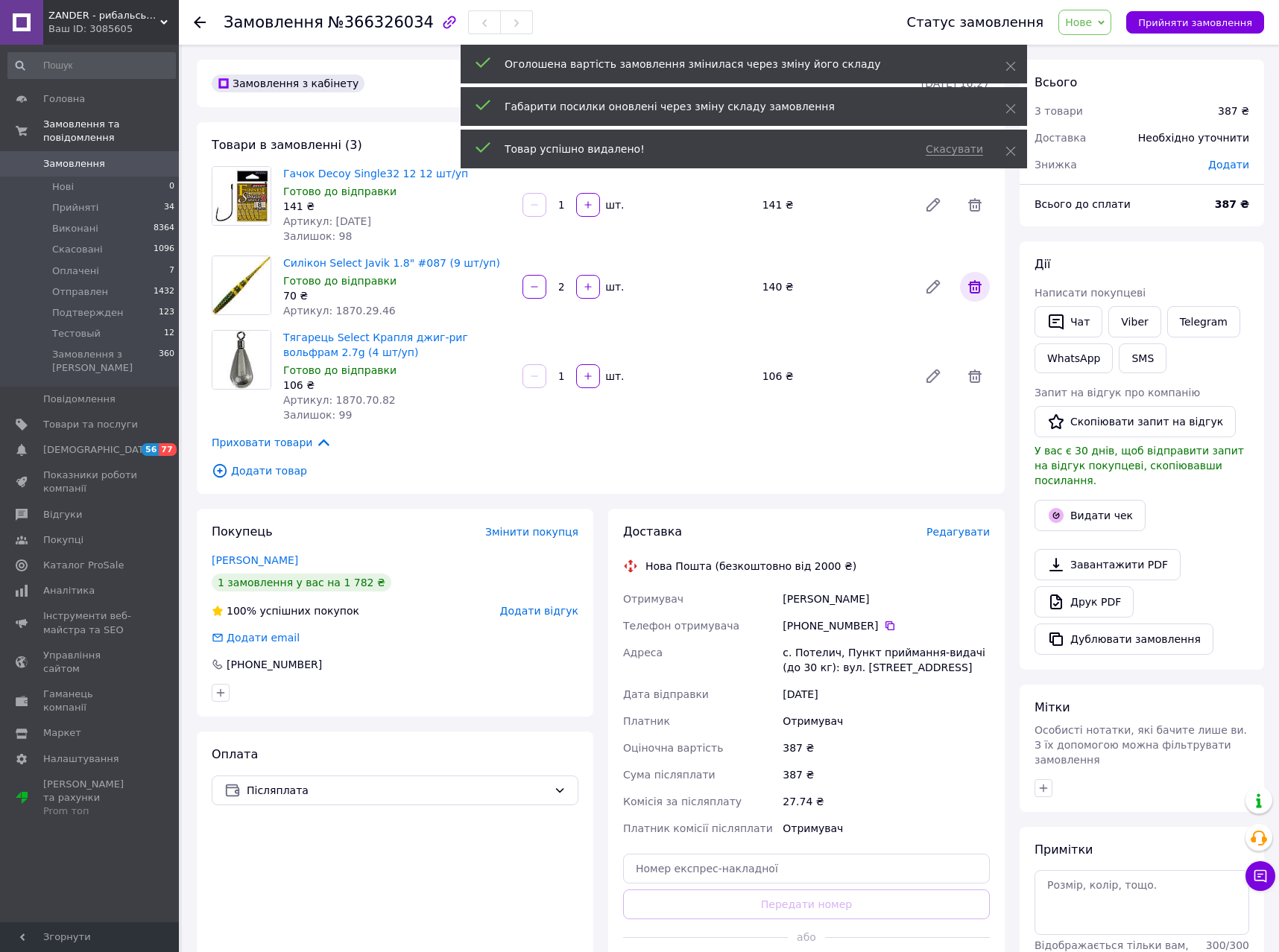
click at [978, 291] on icon at bounding box center [974, 286] width 13 height 13
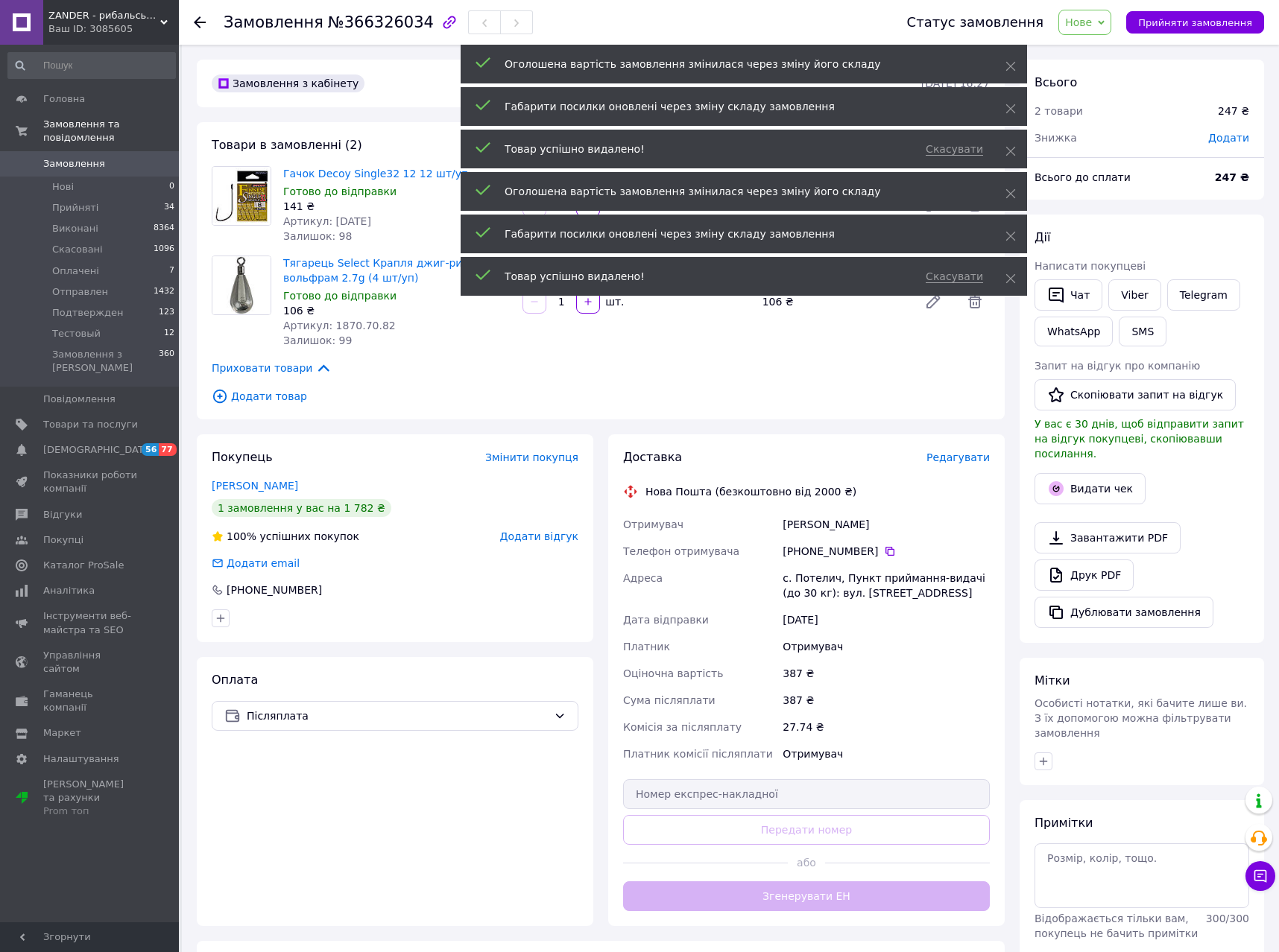
scroll to position [298, 0]
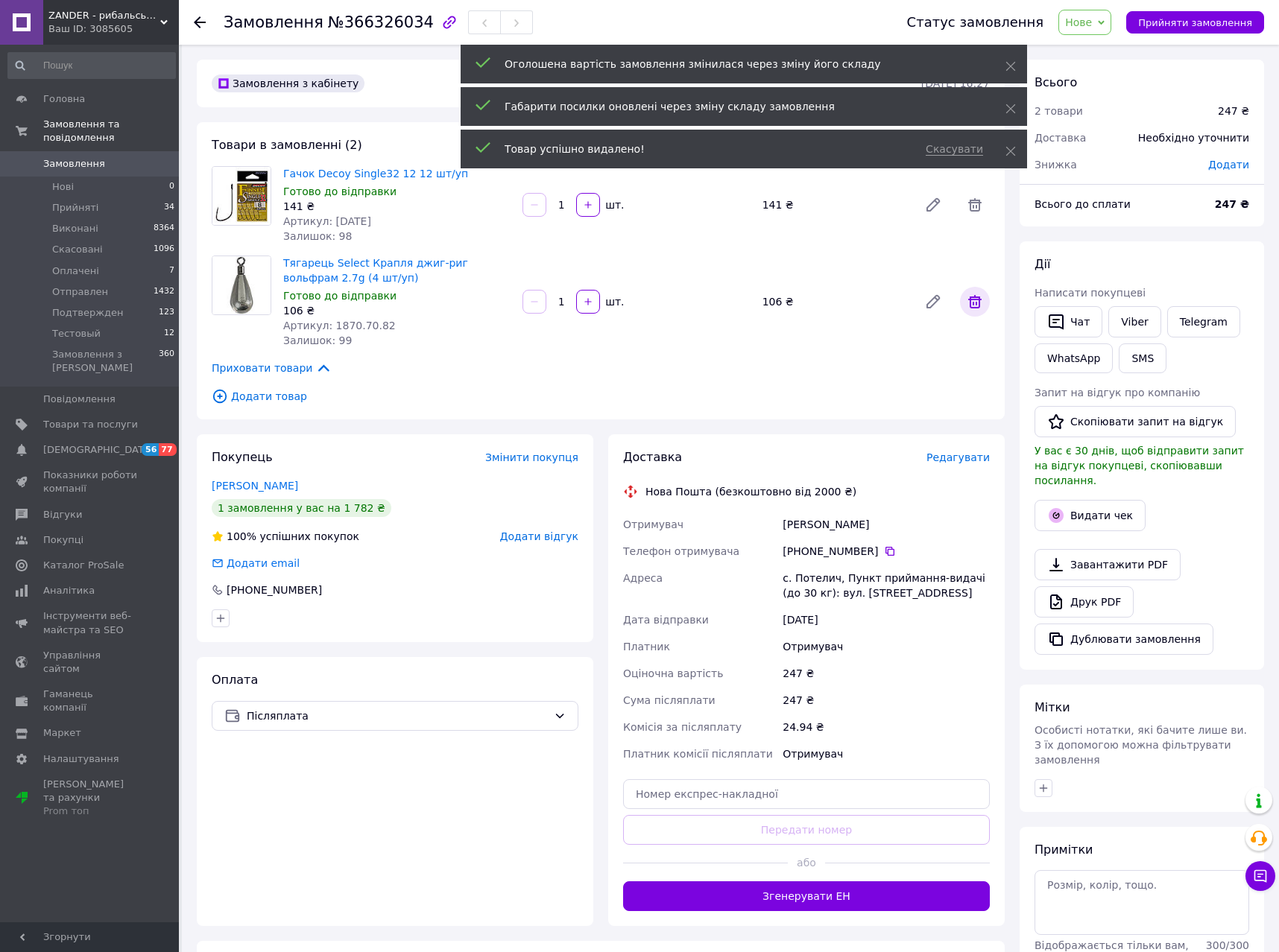
click at [981, 309] on icon at bounding box center [975, 302] width 18 height 18
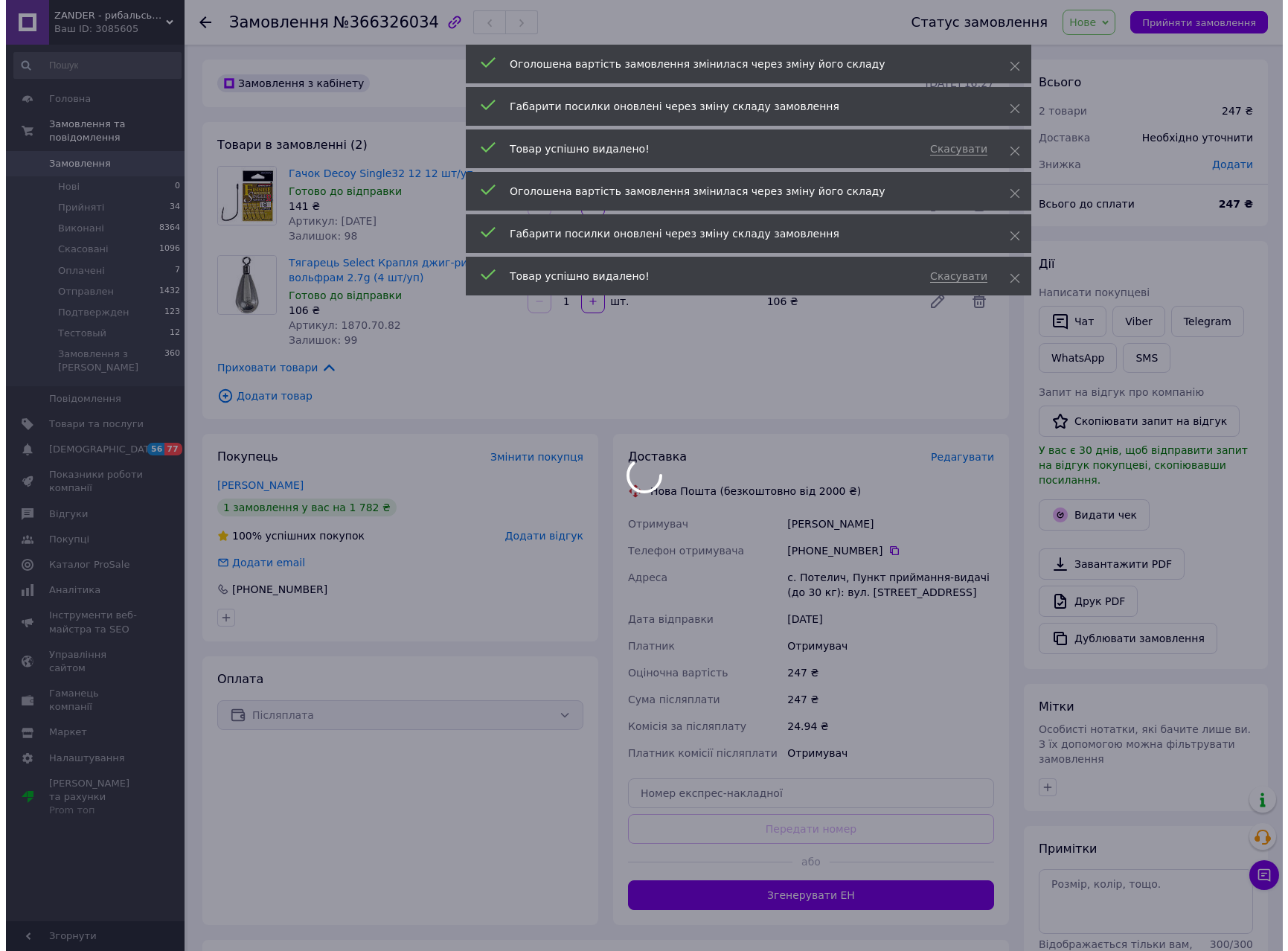
scroll to position [370, 0]
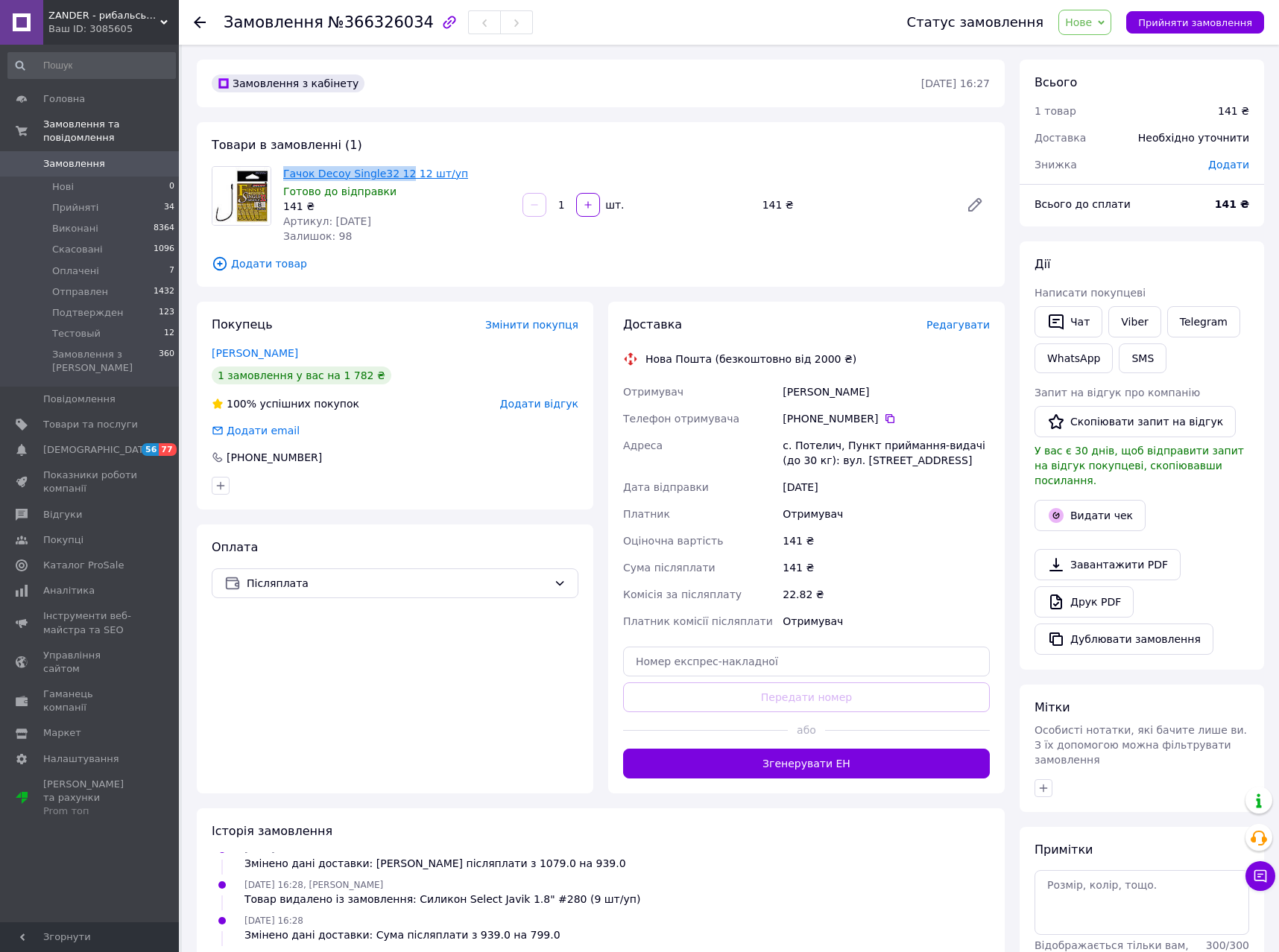
drag, startPoint x: 278, startPoint y: 172, endPoint x: 399, endPoint y: 171, distance: 121.5
click at [399, 171] on div "Гачок Decoy Single32 12 12 шт/уп Готово до відправки 141 ₴ Артикул: [DATE] Зали…" at bounding box center [396, 204] width 239 height 83
copy link "Гачок Decoy Single32 12"
click at [285, 264] on span "Додати товар" at bounding box center [601, 264] width 778 height 16
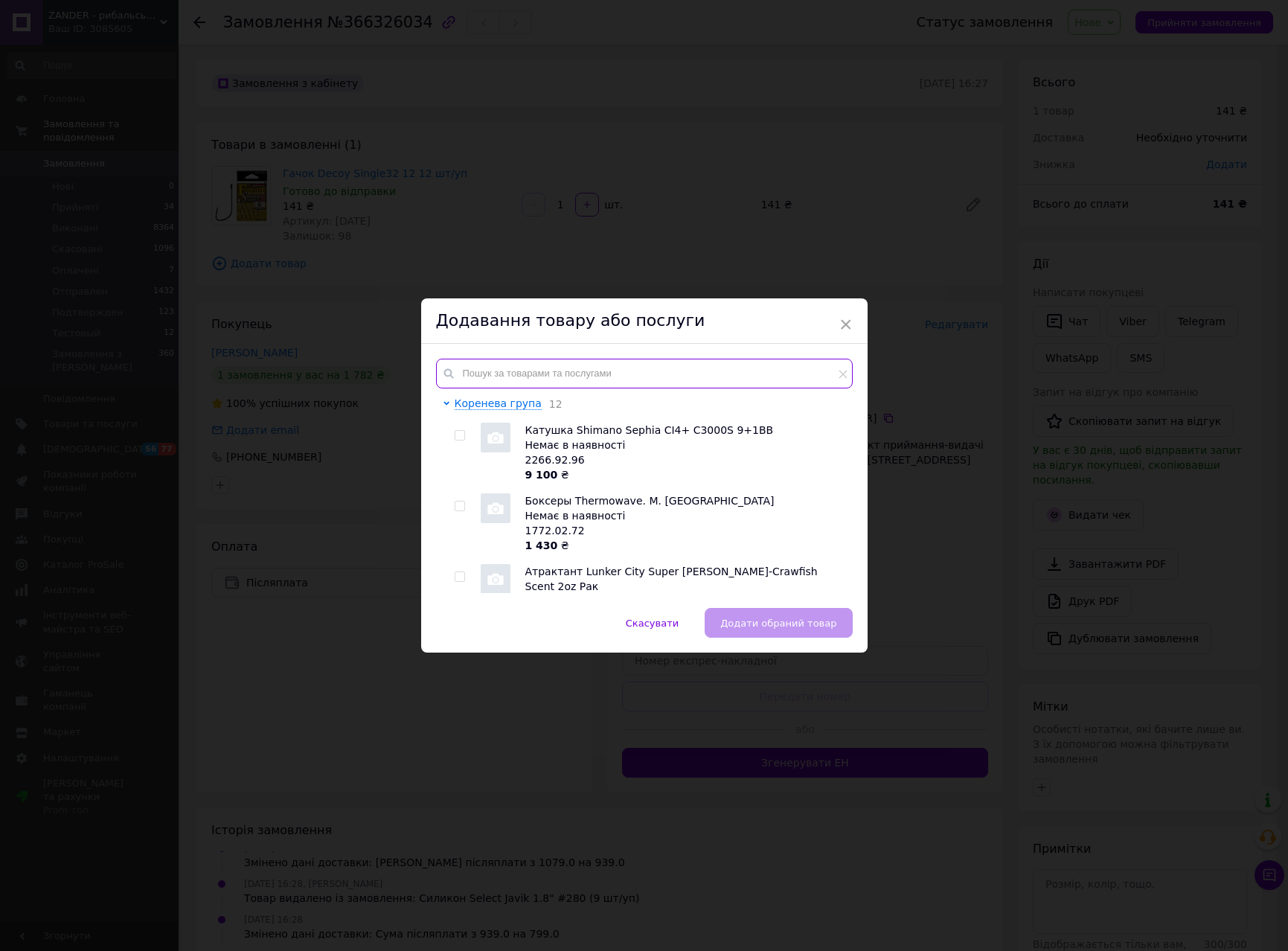
click at [550, 373] on input "text" at bounding box center [644, 374] width 416 height 30
paste input "Гачок Decoy Single32 12"
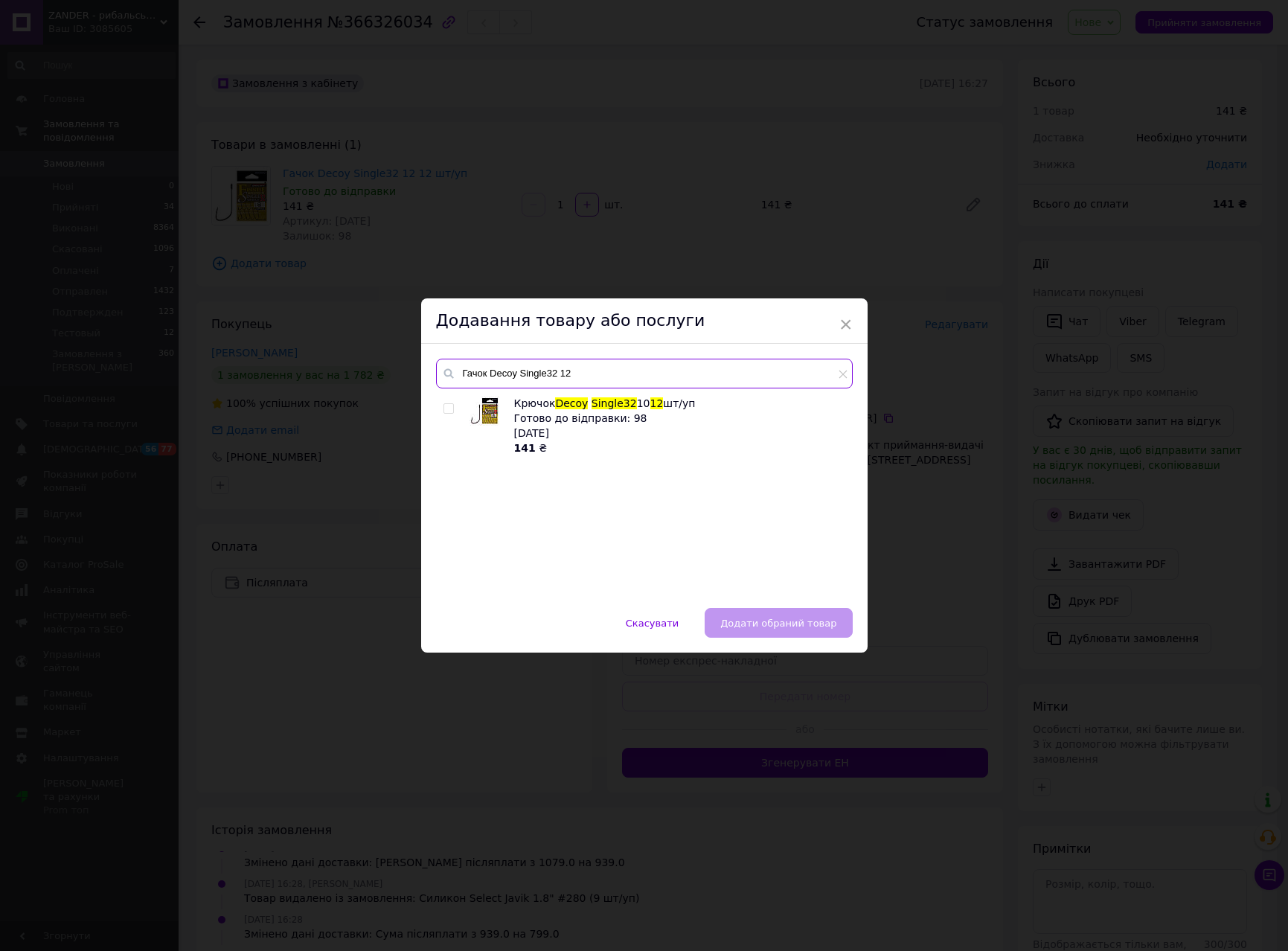
type input "Гачок Decoy Single32 12"
click at [444, 411] on input "checkbox" at bounding box center [448, 410] width 10 height 10
checkbox input "true"
drag, startPoint x: 559, startPoint y: 374, endPoint x: 571, endPoint y: 372, distance: 12.2
click at [571, 372] on input "Гачок Decoy Single32 12" at bounding box center [644, 374] width 416 height 30
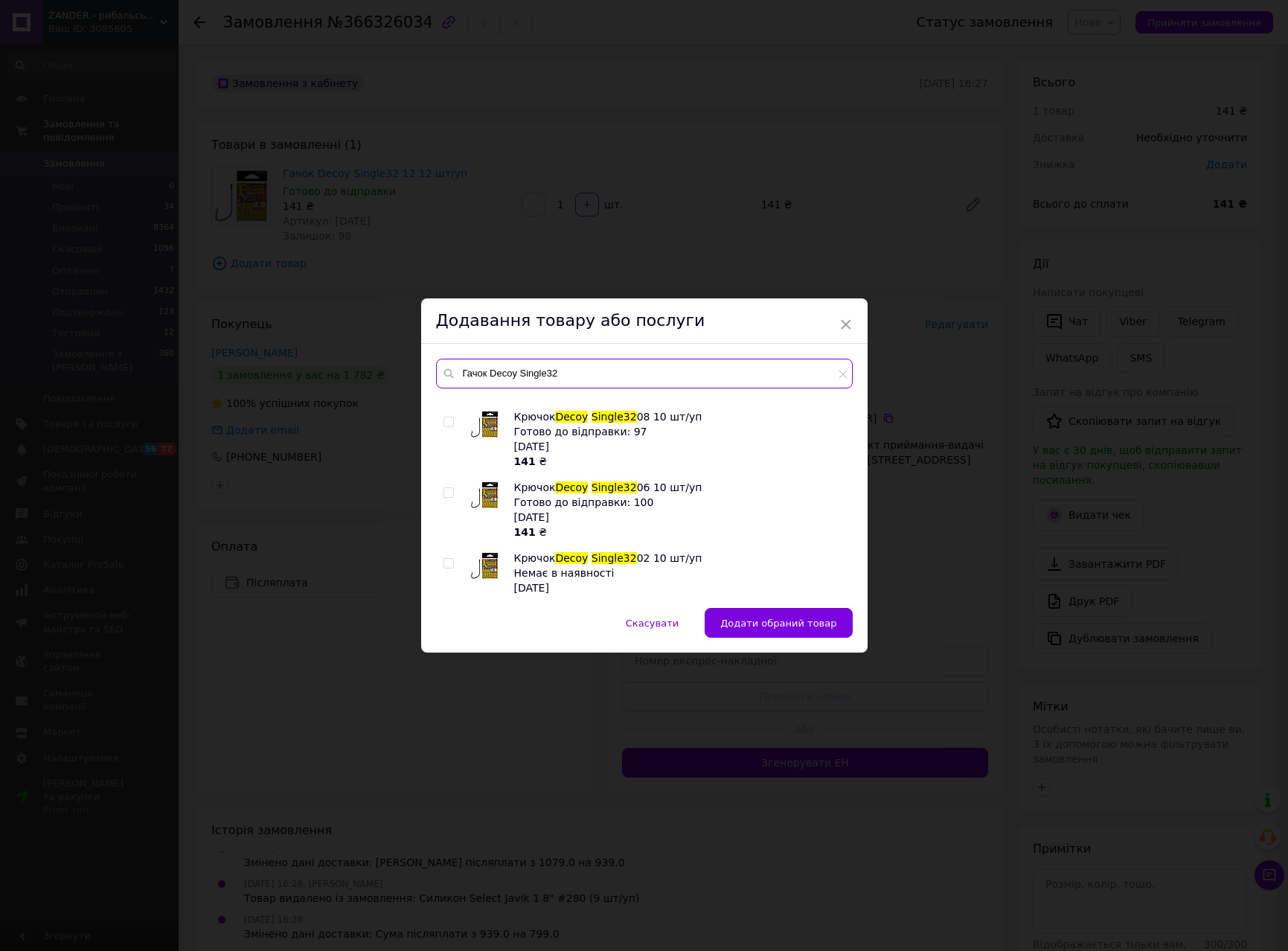
scroll to position [0, 0]
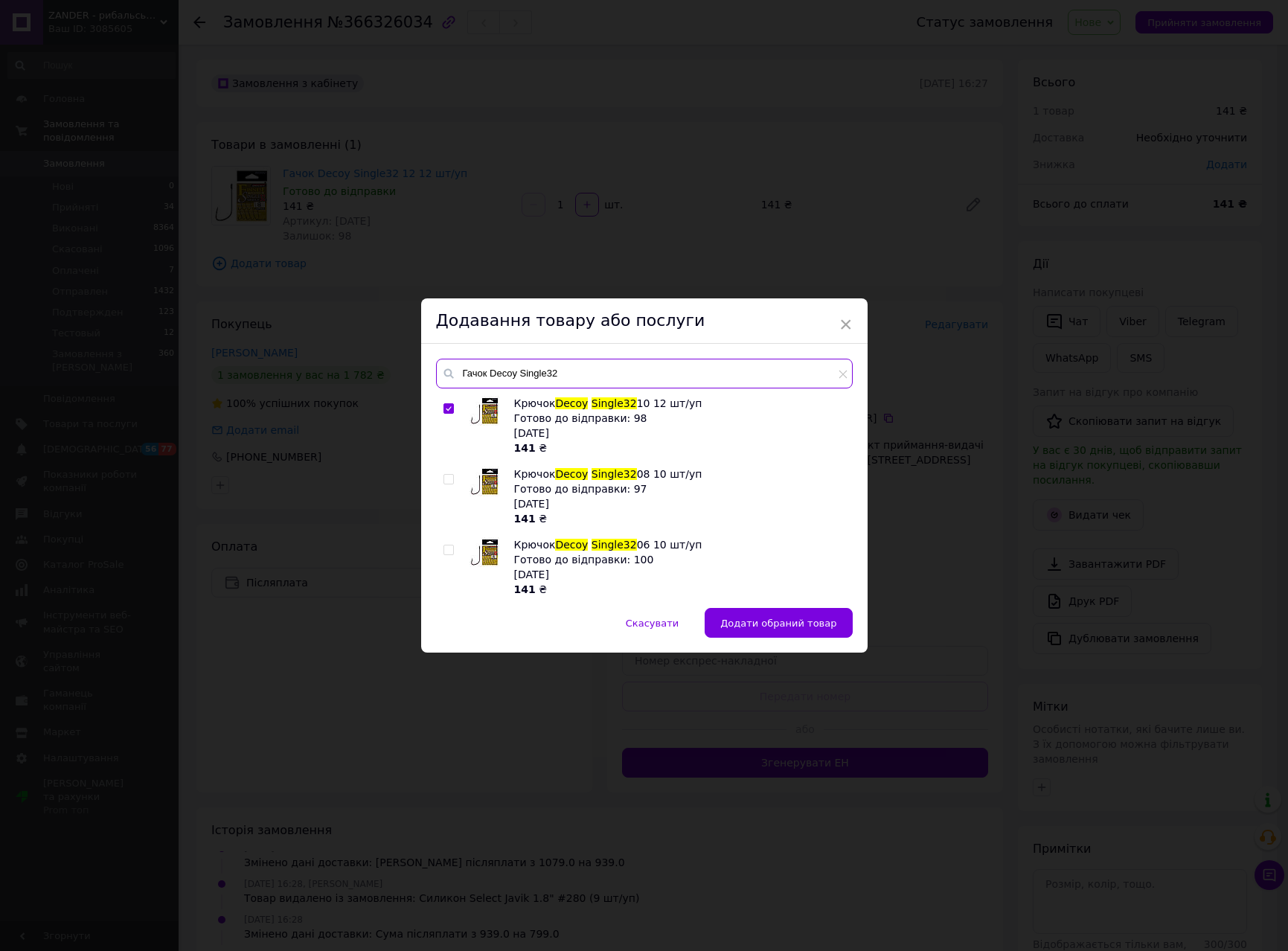
type input "Гачок Decoy Single32"
click at [449, 410] on input "checkbox" at bounding box center [448, 410] width 10 height 10
checkbox input "false"
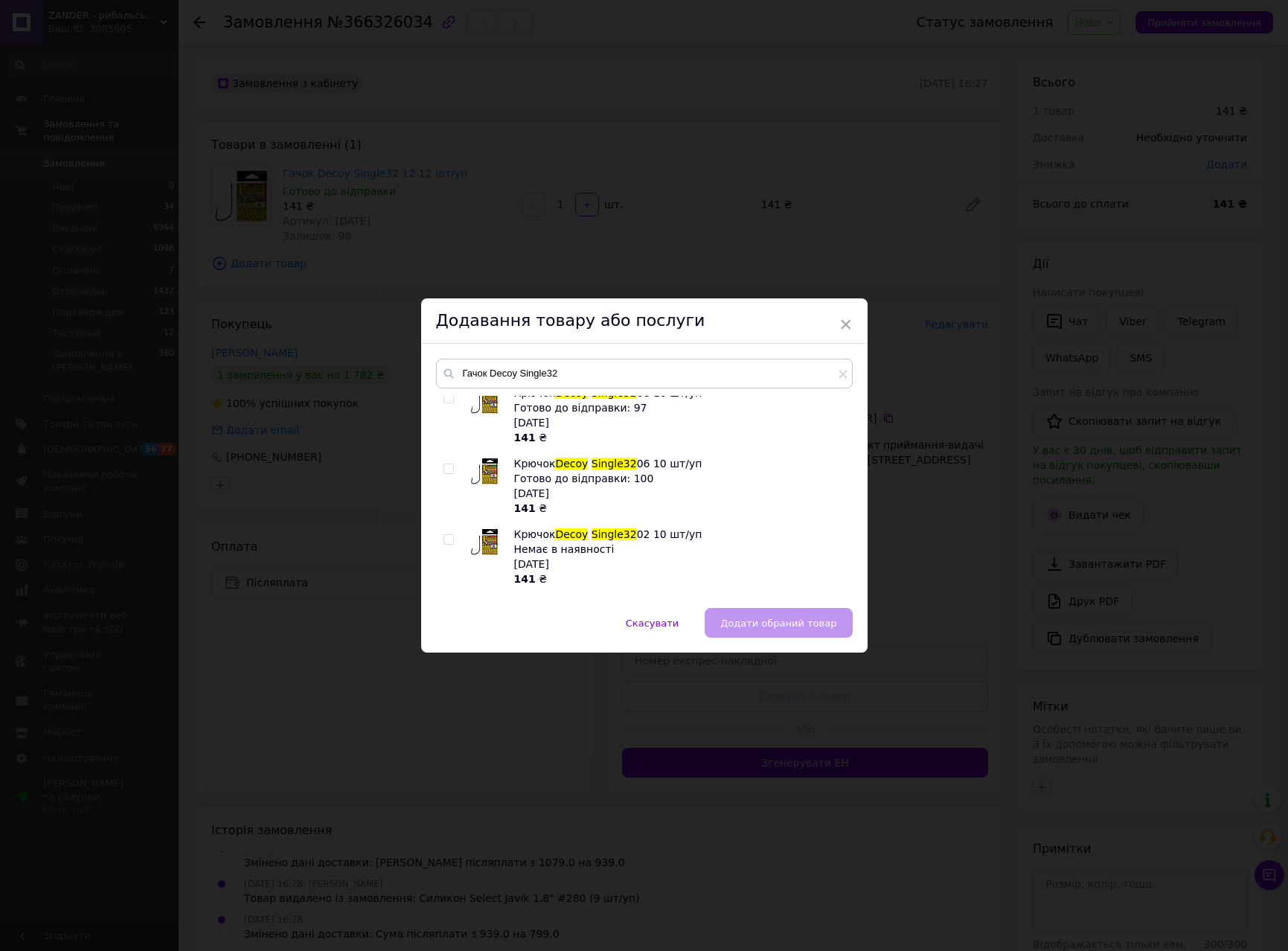
scroll to position [83, 0]
click at [445, 467] on input "checkbox" at bounding box center [448, 468] width 10 height 10
checkbox input "true"
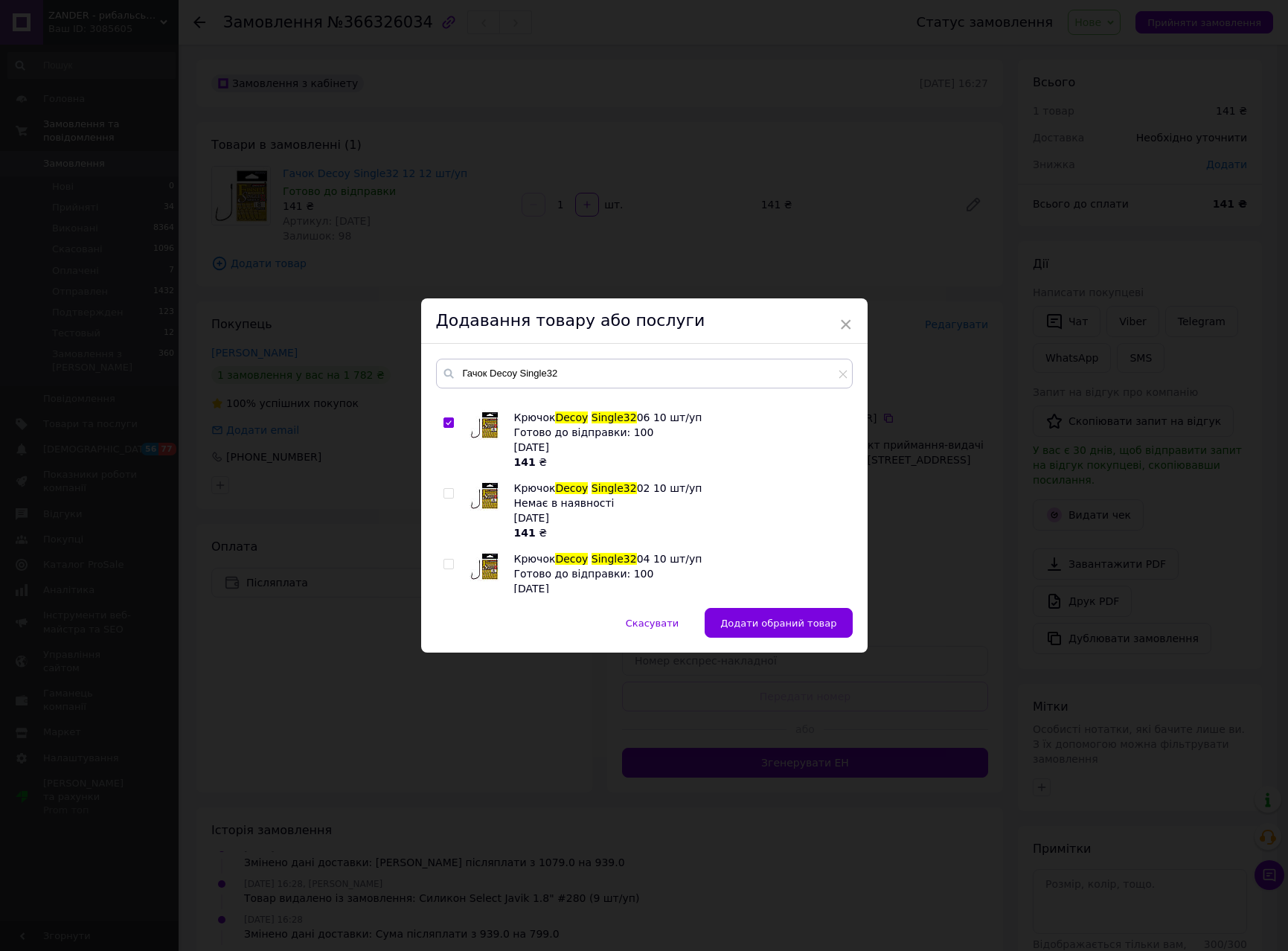
scroll to position [145, 0]
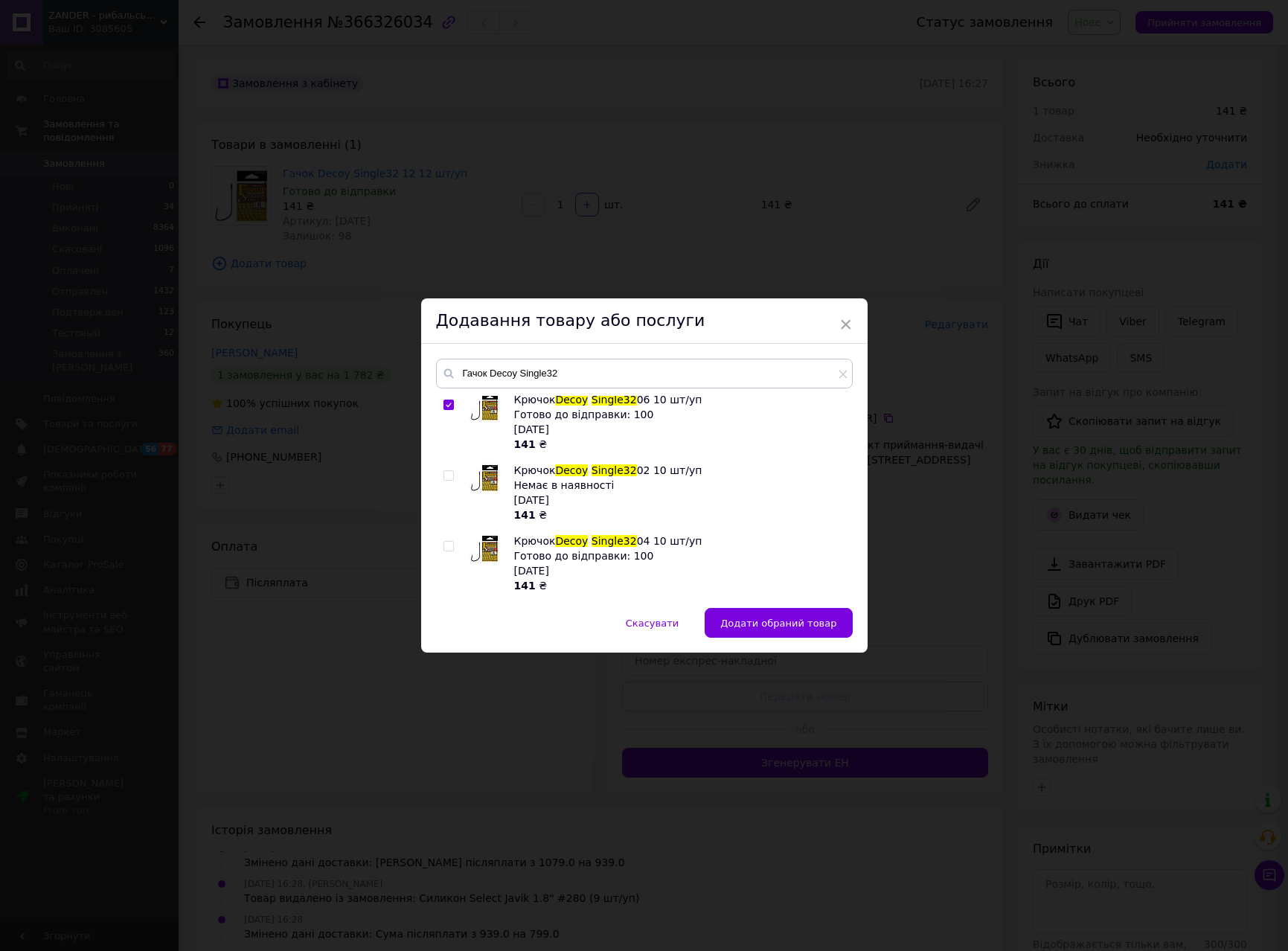
click at [445, 546] on input "checkbox" at bounding box center [448, 546] width 10 height 10
checkbox input "true"
click at [607, 374] on input "Гачок Decoy Single32" at bounding box center [644, 374] width 416 height 30
paste input "1870.70.84"
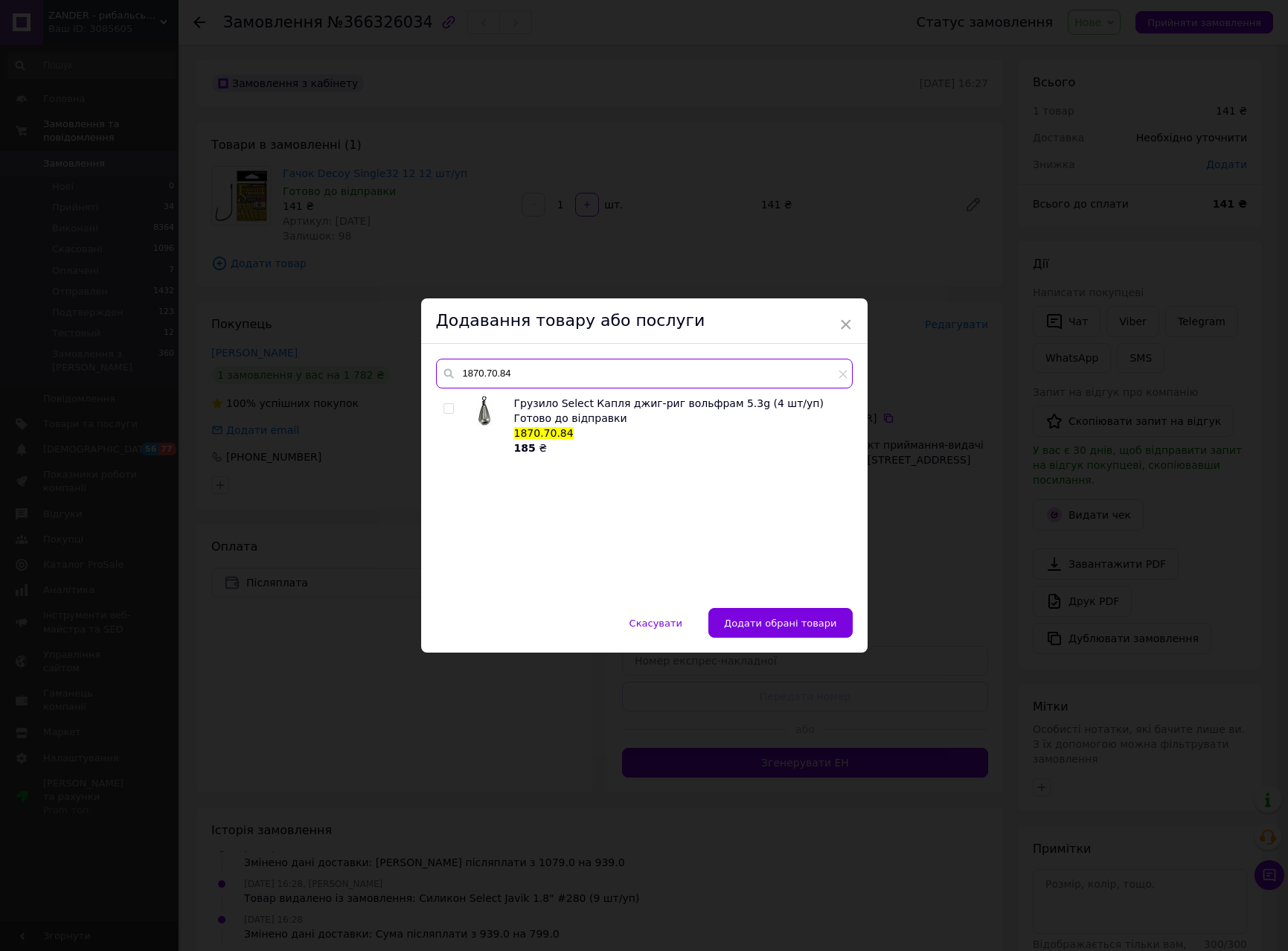
scroll to position [0, 0]
type input "1870.70.84"
click at [446, 408] on input "checkbox" at bounding box center [448, 410] width 10 height 10
checkbox input "true"
click at [764, 379] on input "1870.70.84" at bounding box center [644, 374] width 416 height 30
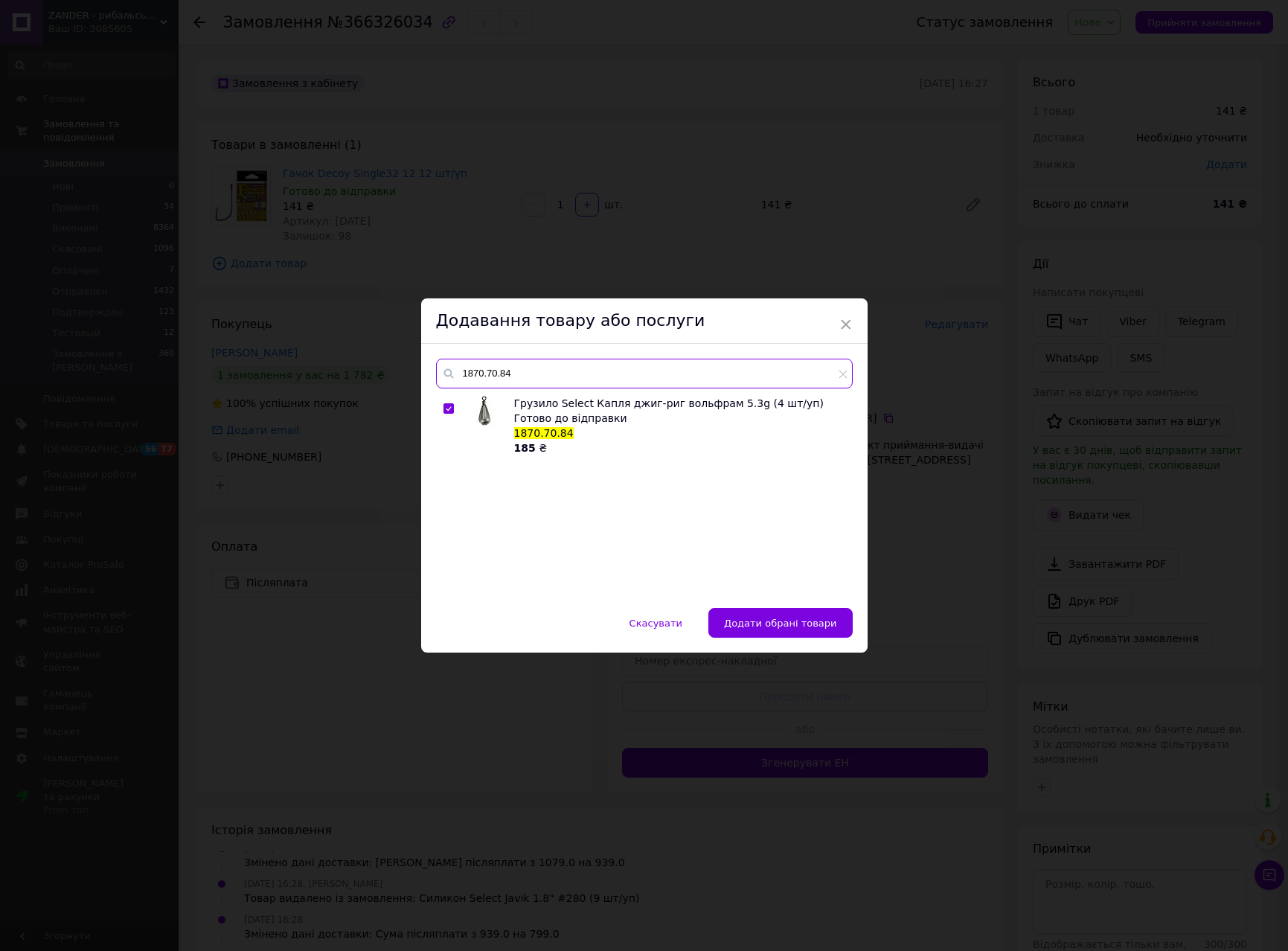
click at [764, 379] on input "1870.70.84" at bounding box center [644, 374] width 416 height 30
paste input "8"
type input "1870.70.88"
click at [448, 409] on input "checkbox" at bounding box center [448, 410] width 10 height 10
checkbox input "true"
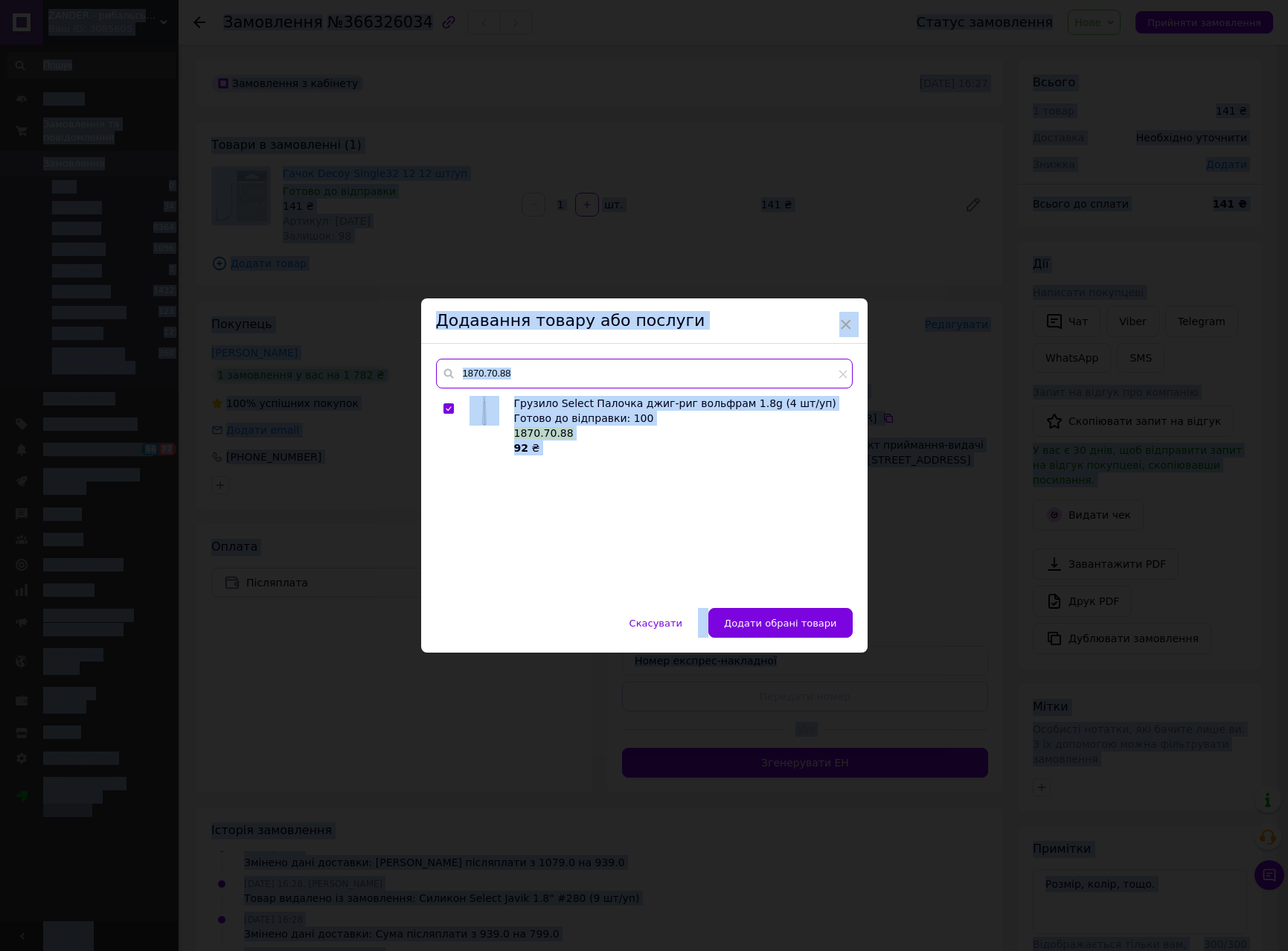
click at [627, 384] on input "1870.70.88" at bounding box center [644, 374] width 416 height 30
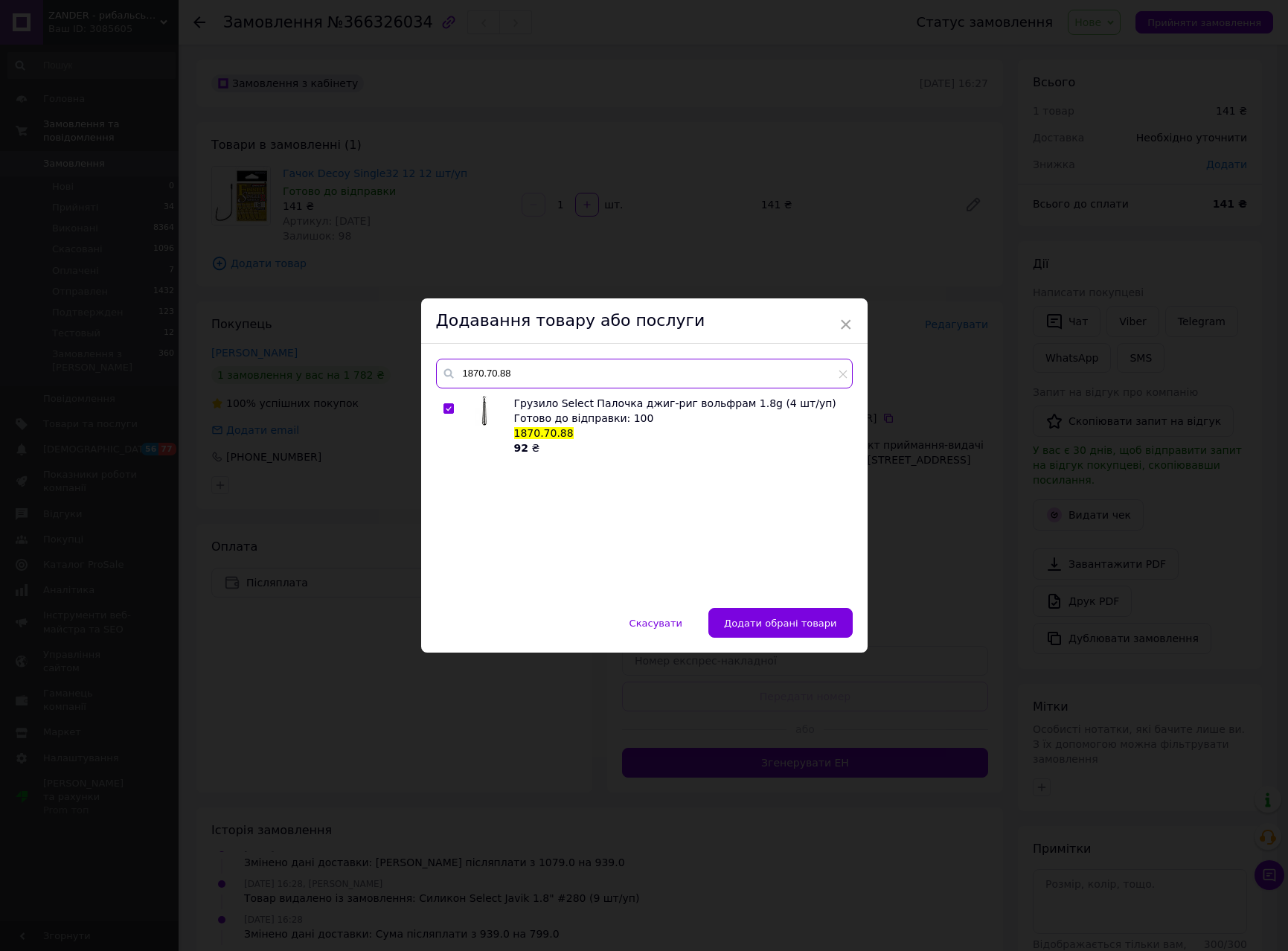
type input "ц"
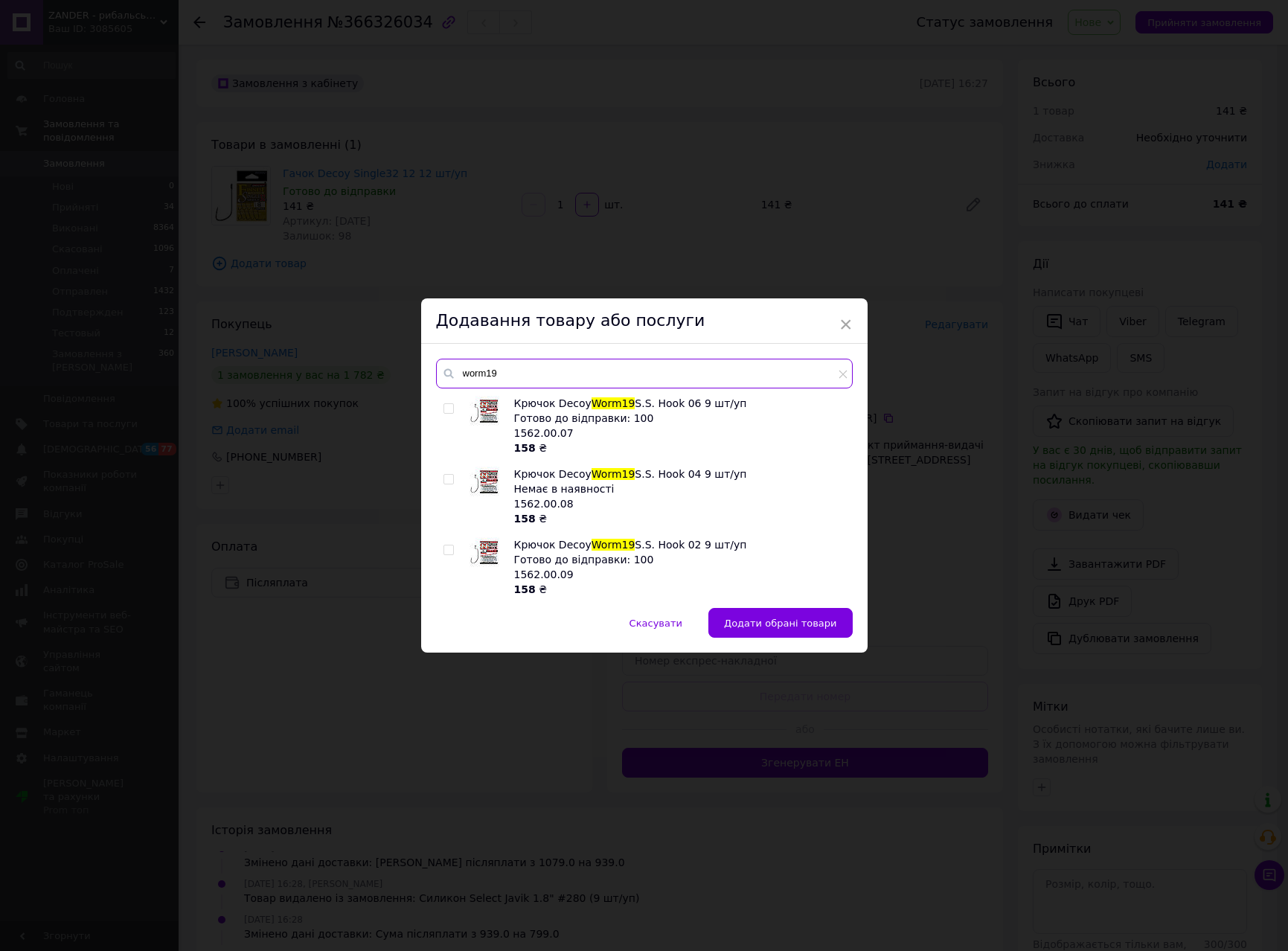
type input "worm19"
click at [448, 405] on input "checkbox" at bounding box center [448, 410] width 10 height 10
checkbox input "true"
click at [810, 623] on span "Додати обрані товари" at bounding box center [780, 622] width 113 height 11
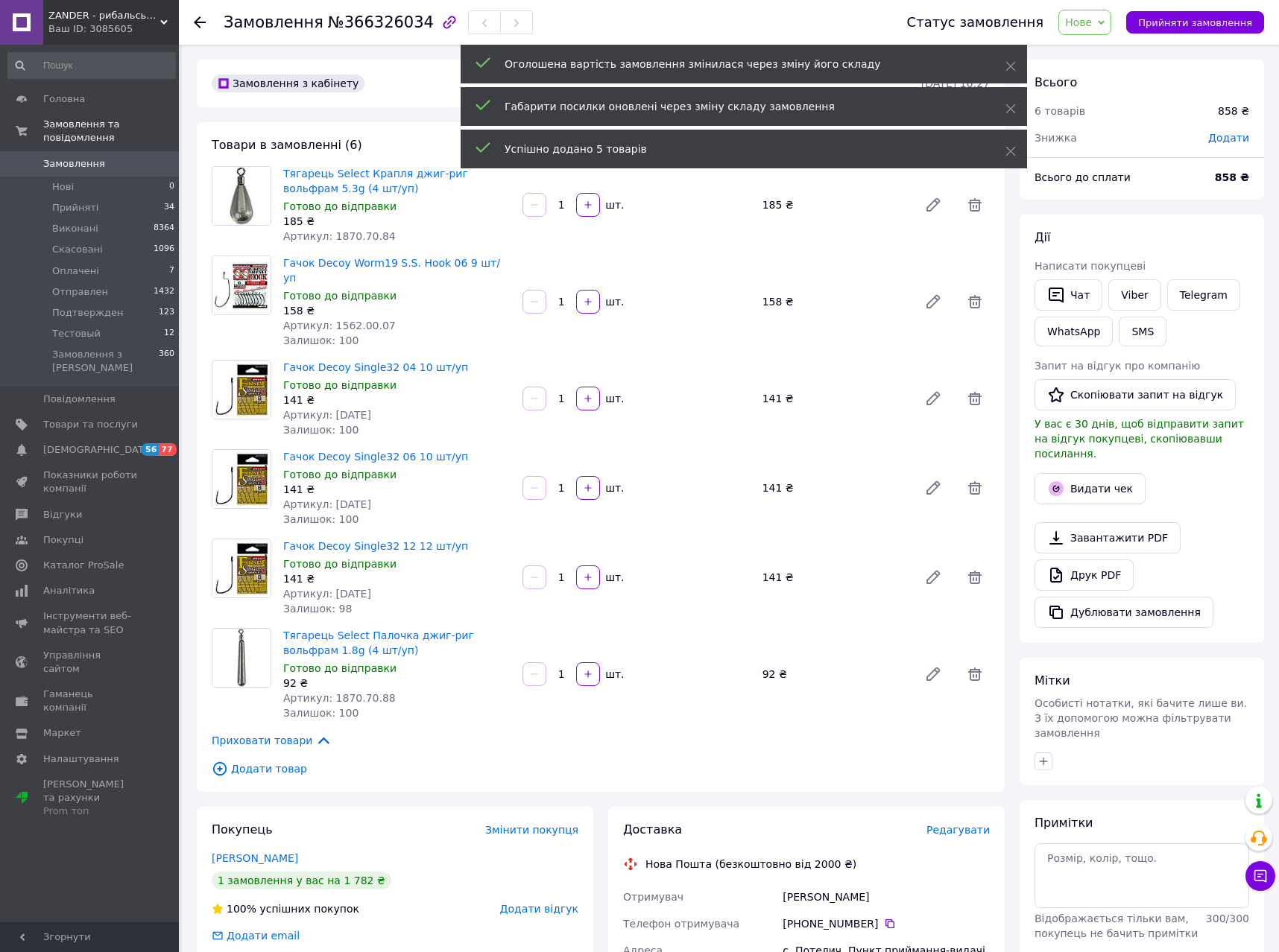
scroll to position [441, 0]
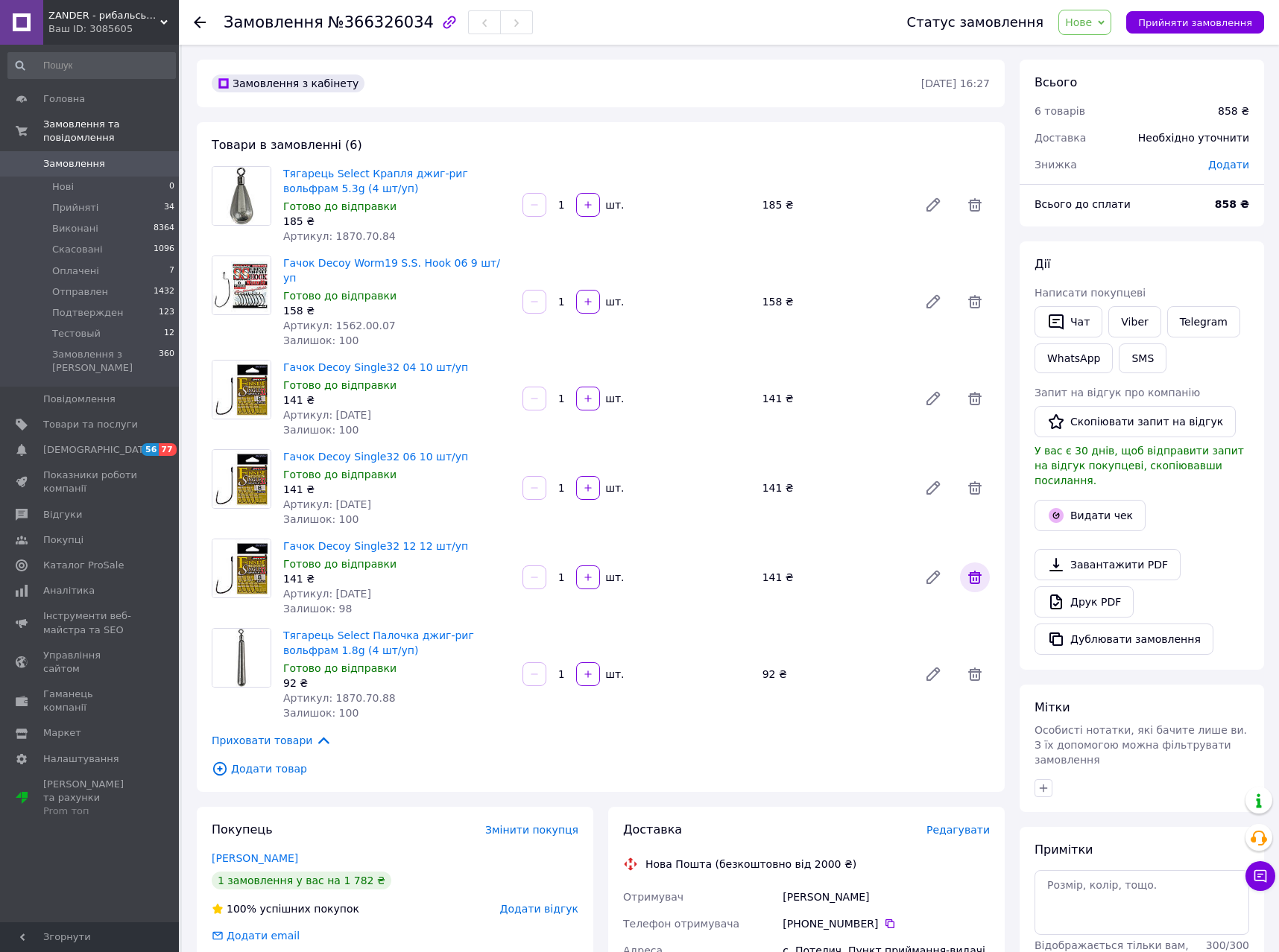
click at [965, 563] on span at bounding box center [975, 578] width 30 height 30
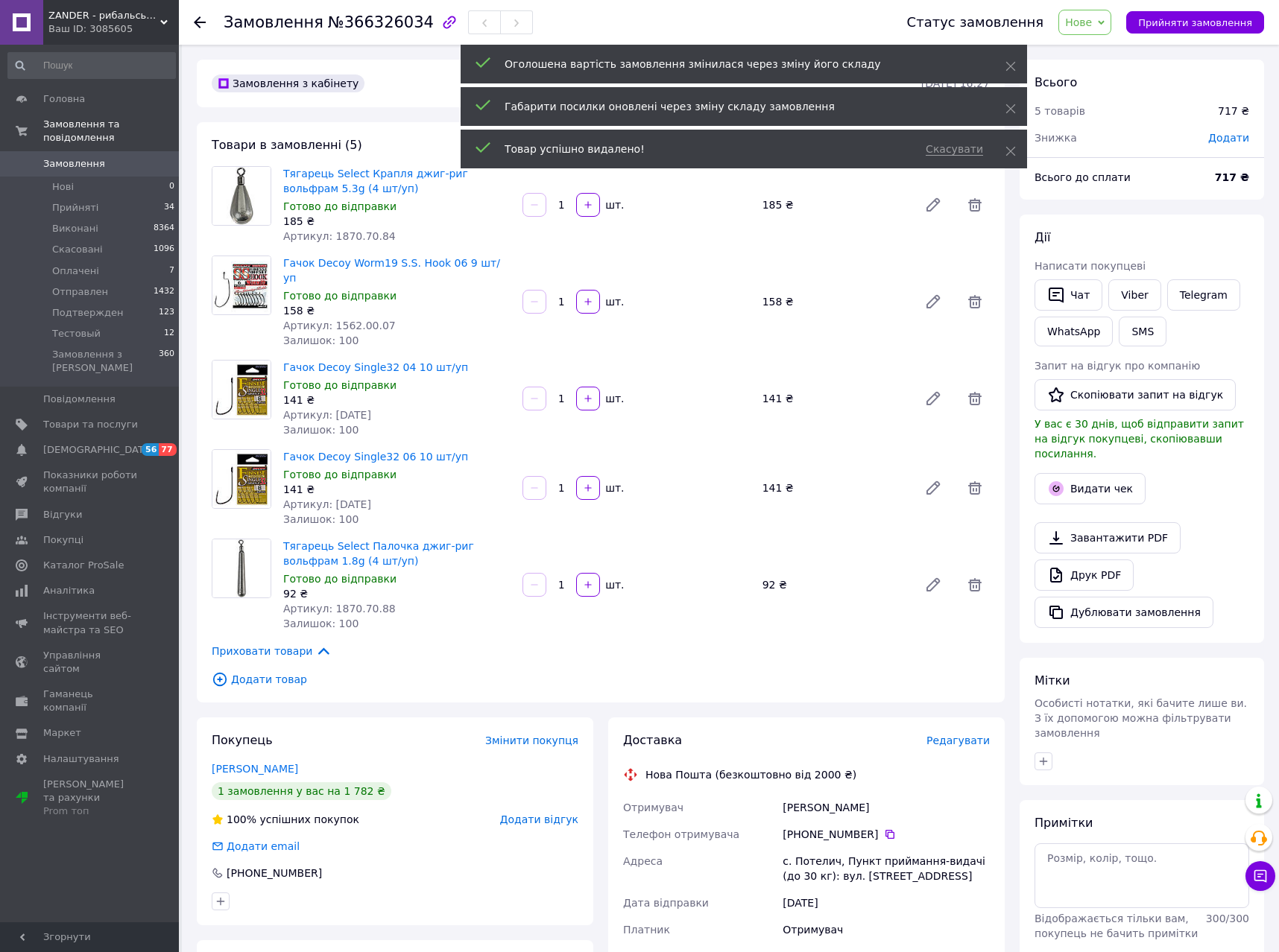
scroll to position [513, 0]
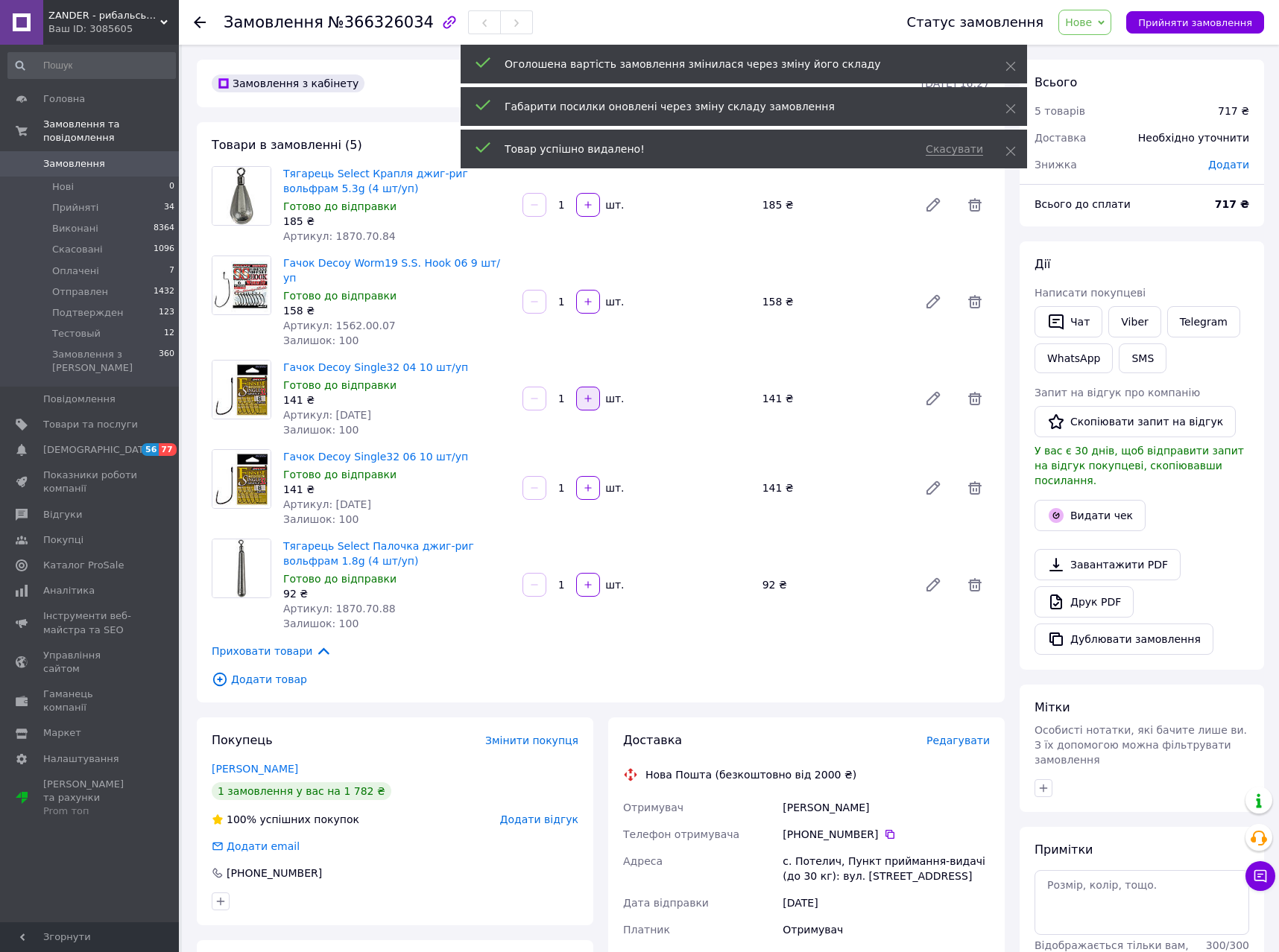
click at [589, 393] on icon "button" at bounding box center [588, 398] width 10 height 10
type input "2"
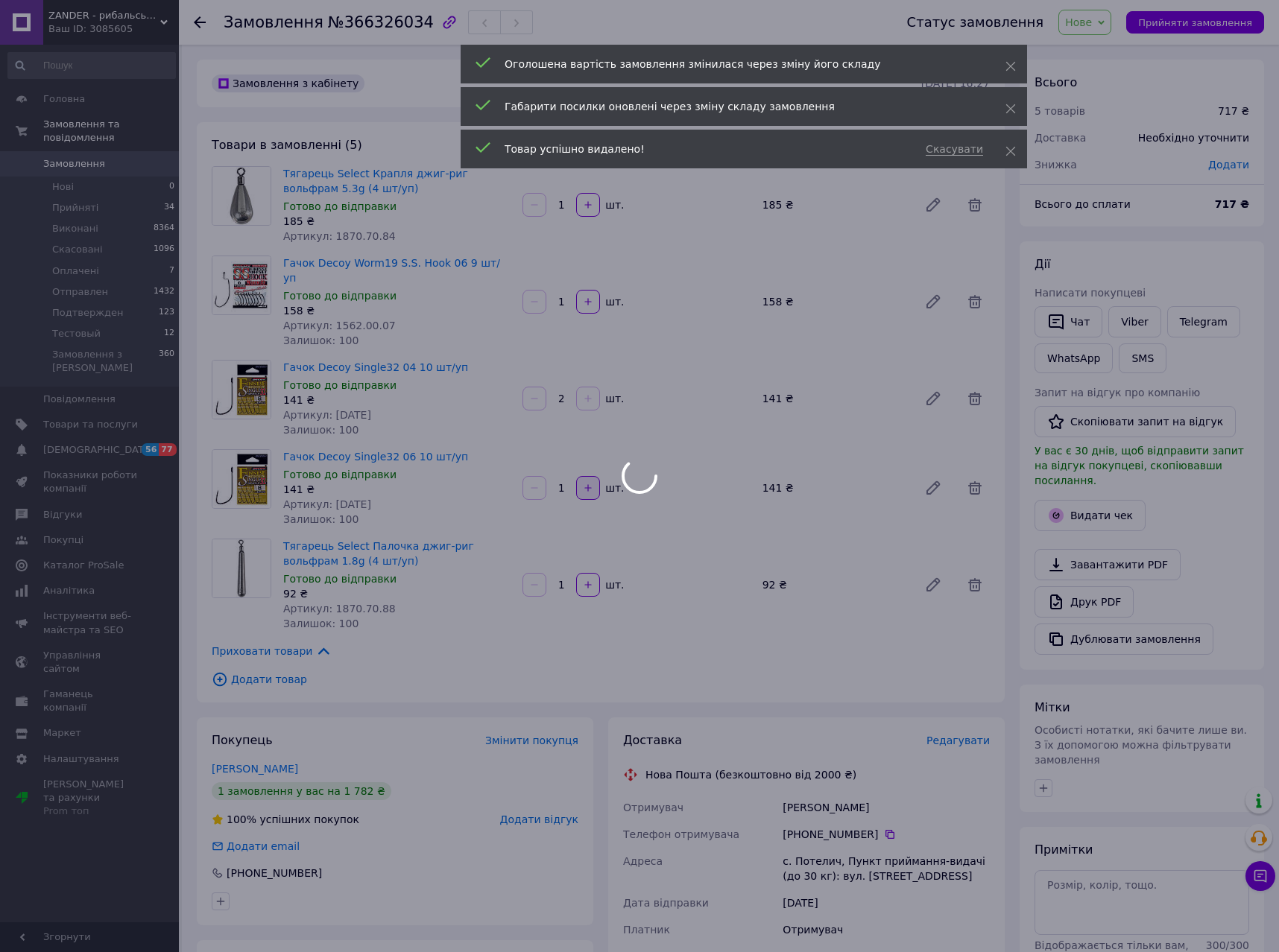
click at [595, 466] on body "ZANDER - рибальський інтернет-магазин Ваш ID: 3085605 Сайт ZANDER - рибальський…" at bounding box center [639, 872] width 1279 height 1745
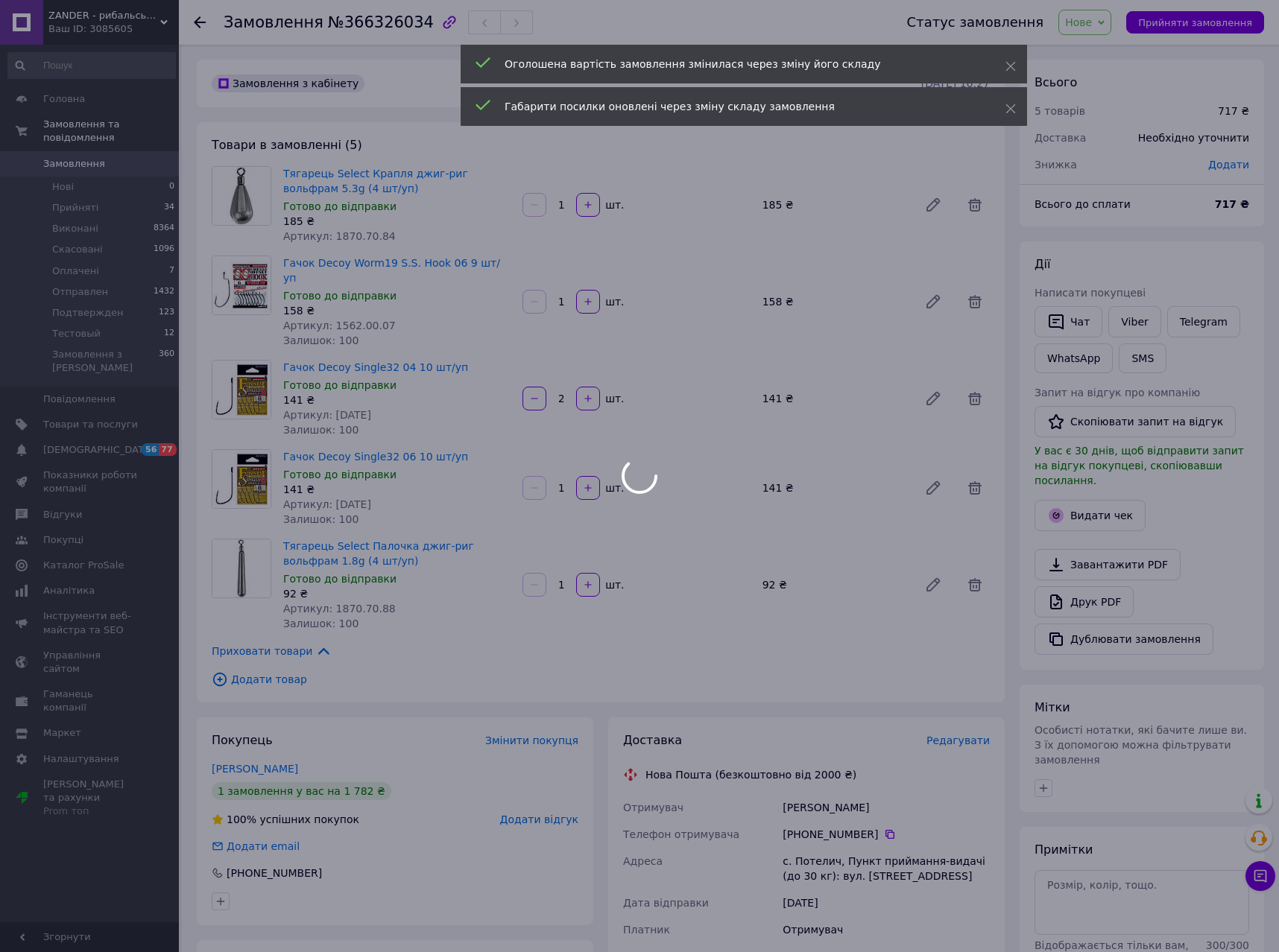
type input "2"
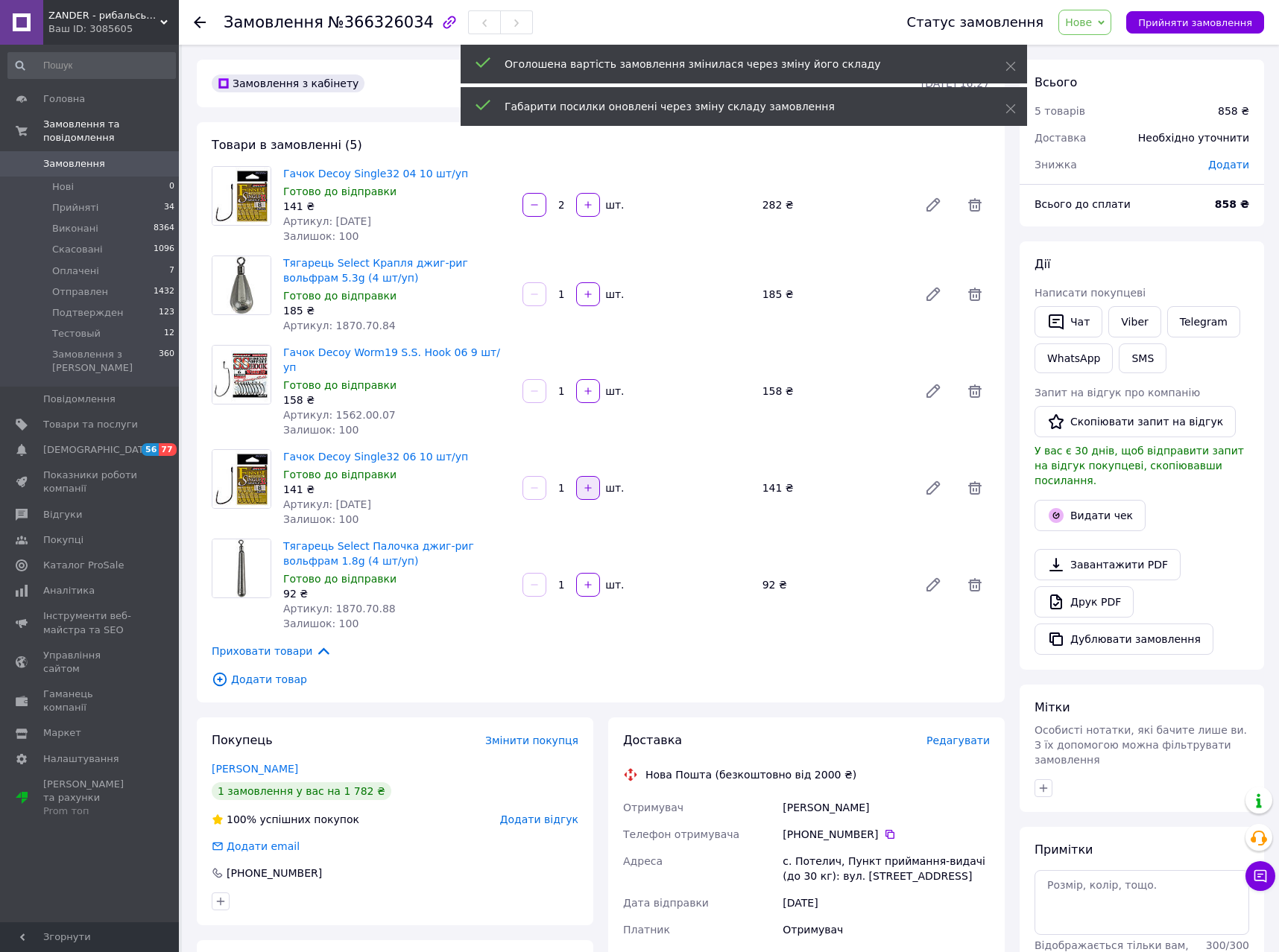
click at [586, 483] on icon "button" at bounding box center [588, 488] width 10 height 10
type input "2"
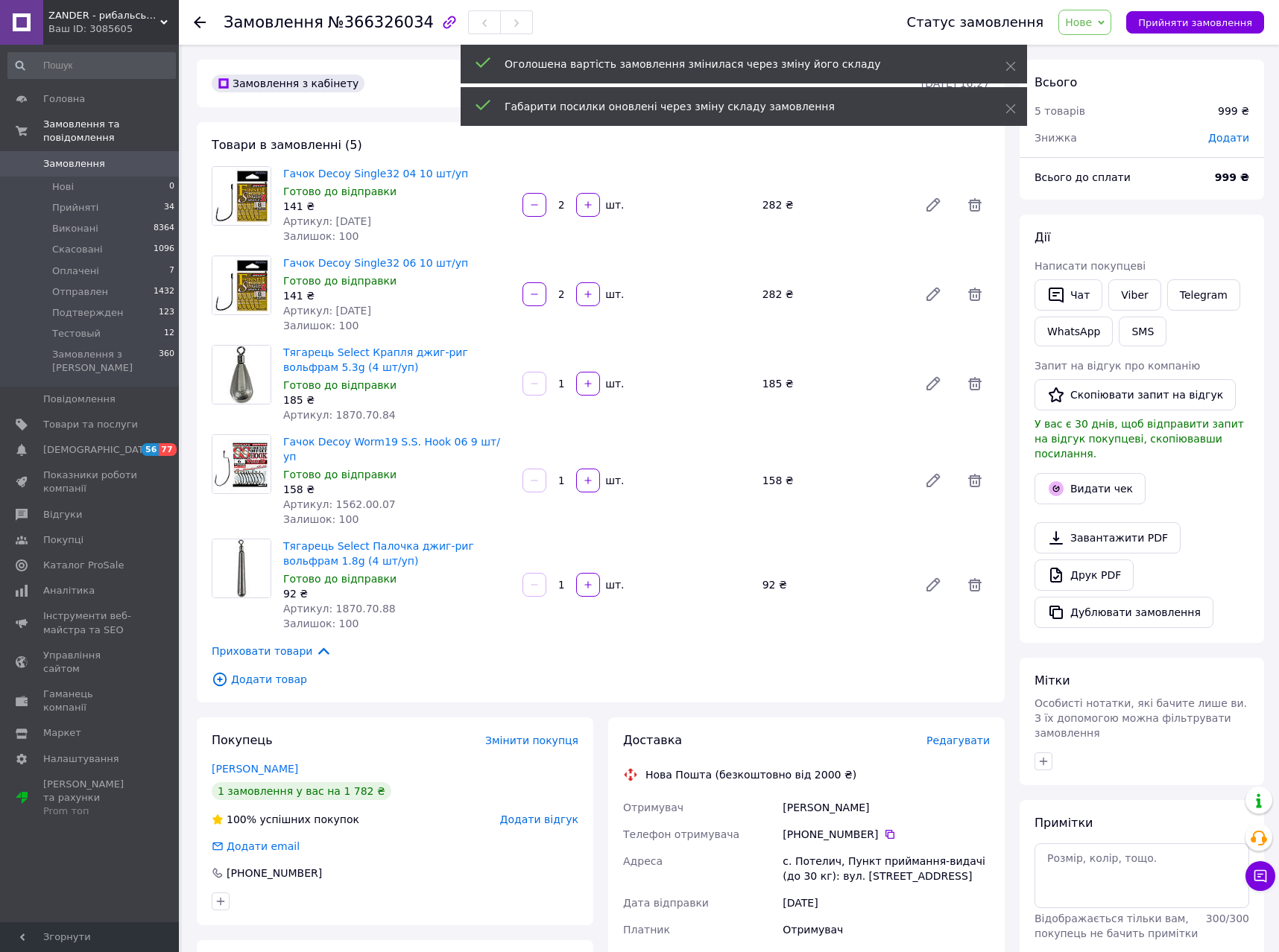
scroll to position [656, 0]
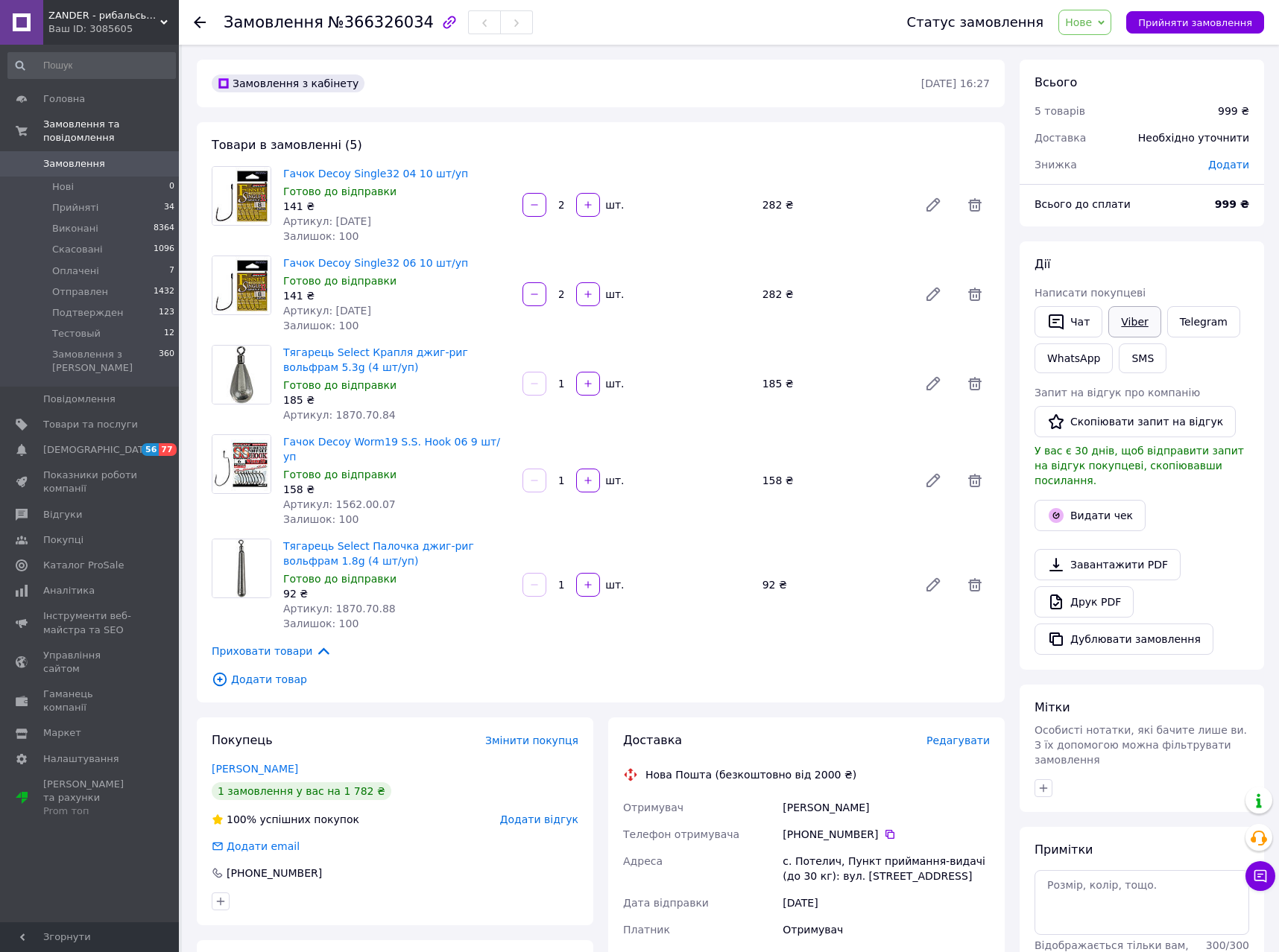
click at [1113, 316] on link "Viber" at bounding box center [1134, 321] width 52 height 31
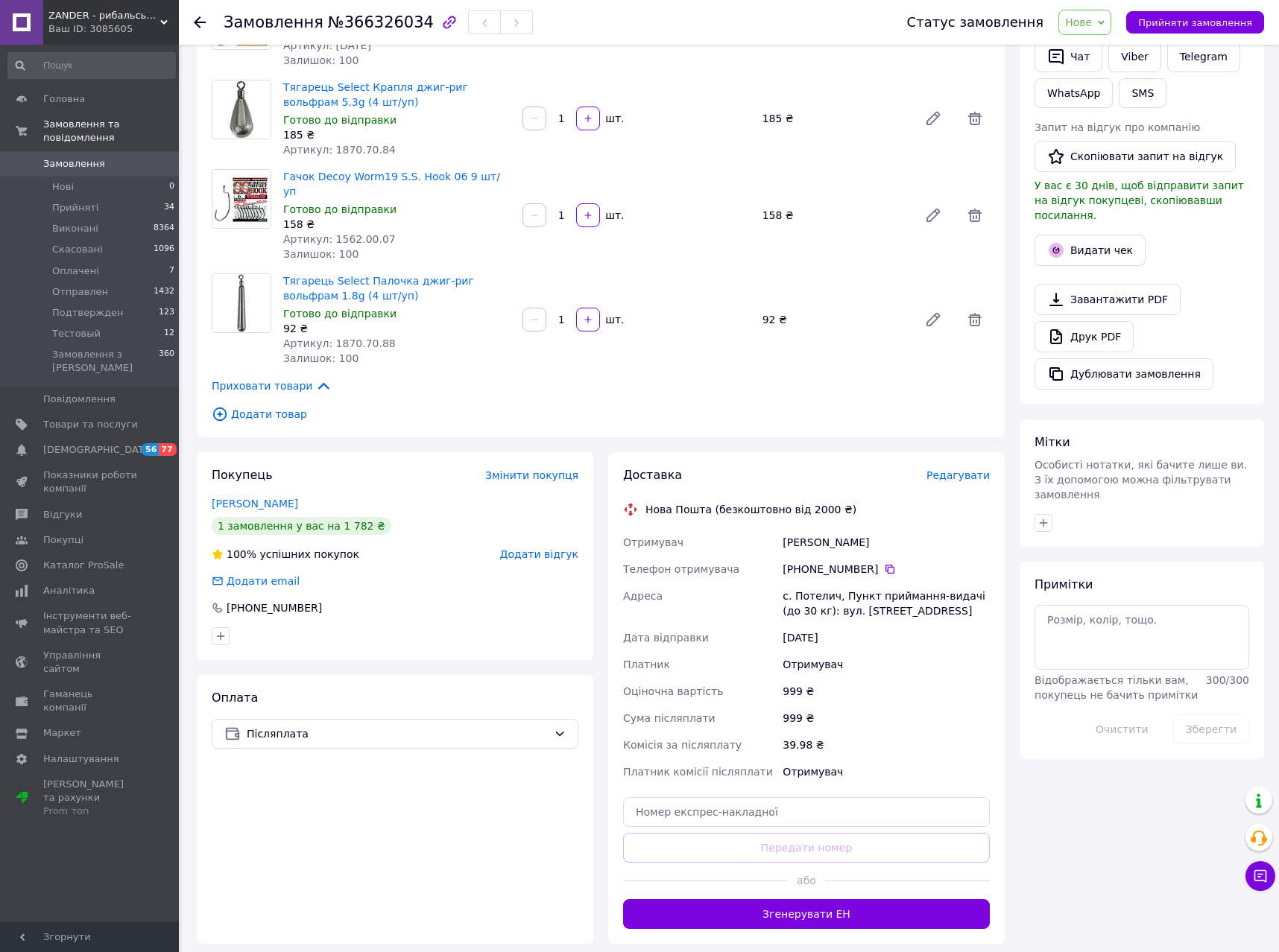
scroll to position [0, 0]
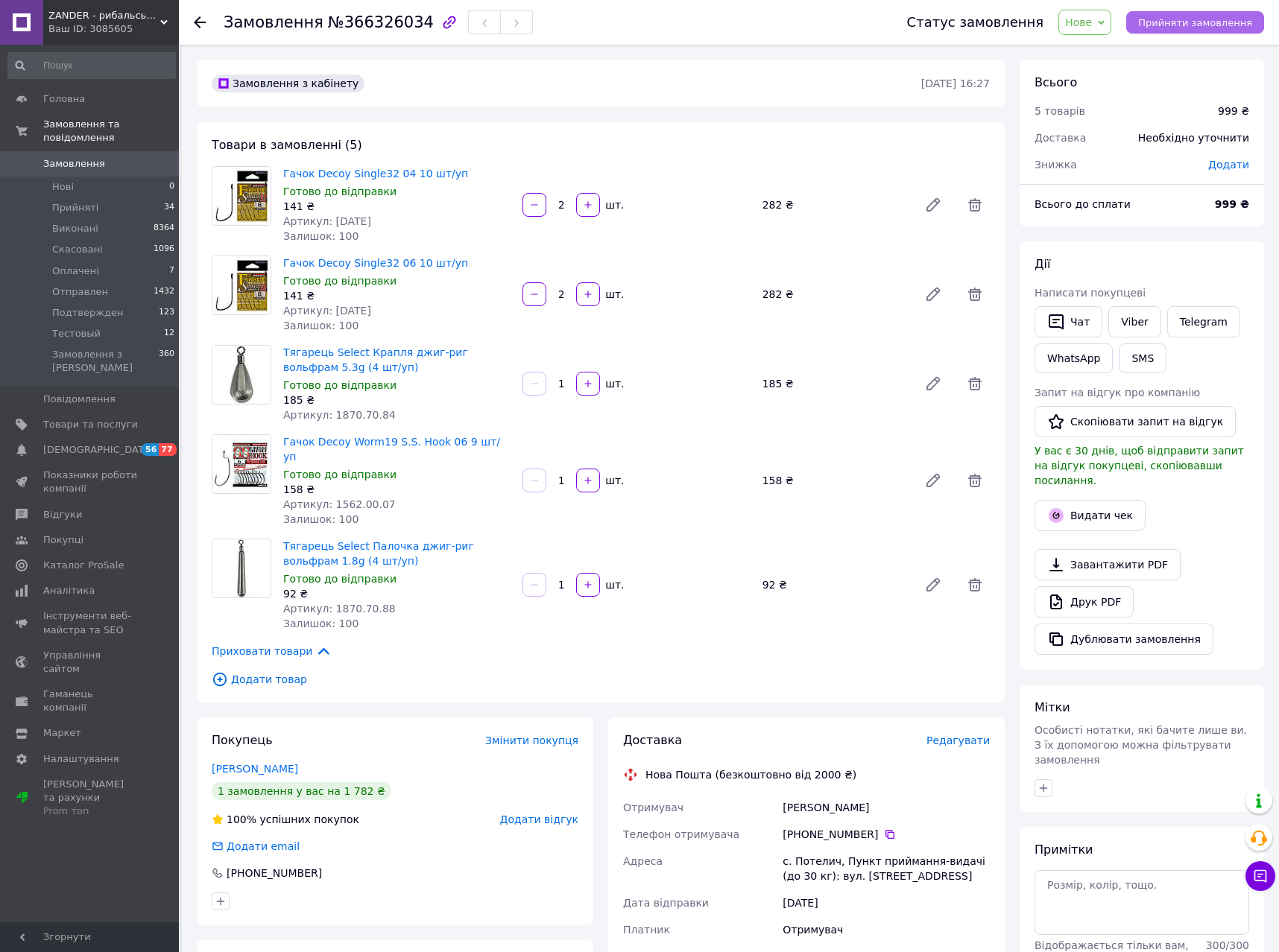
click at [1211, 20] on span "Прийняти замовлення" at bounding box center [1195, 22] width 114 height 11
click at [104, 157] on span "Замовлення" at bounding box center [90, 163] width 95 height 13
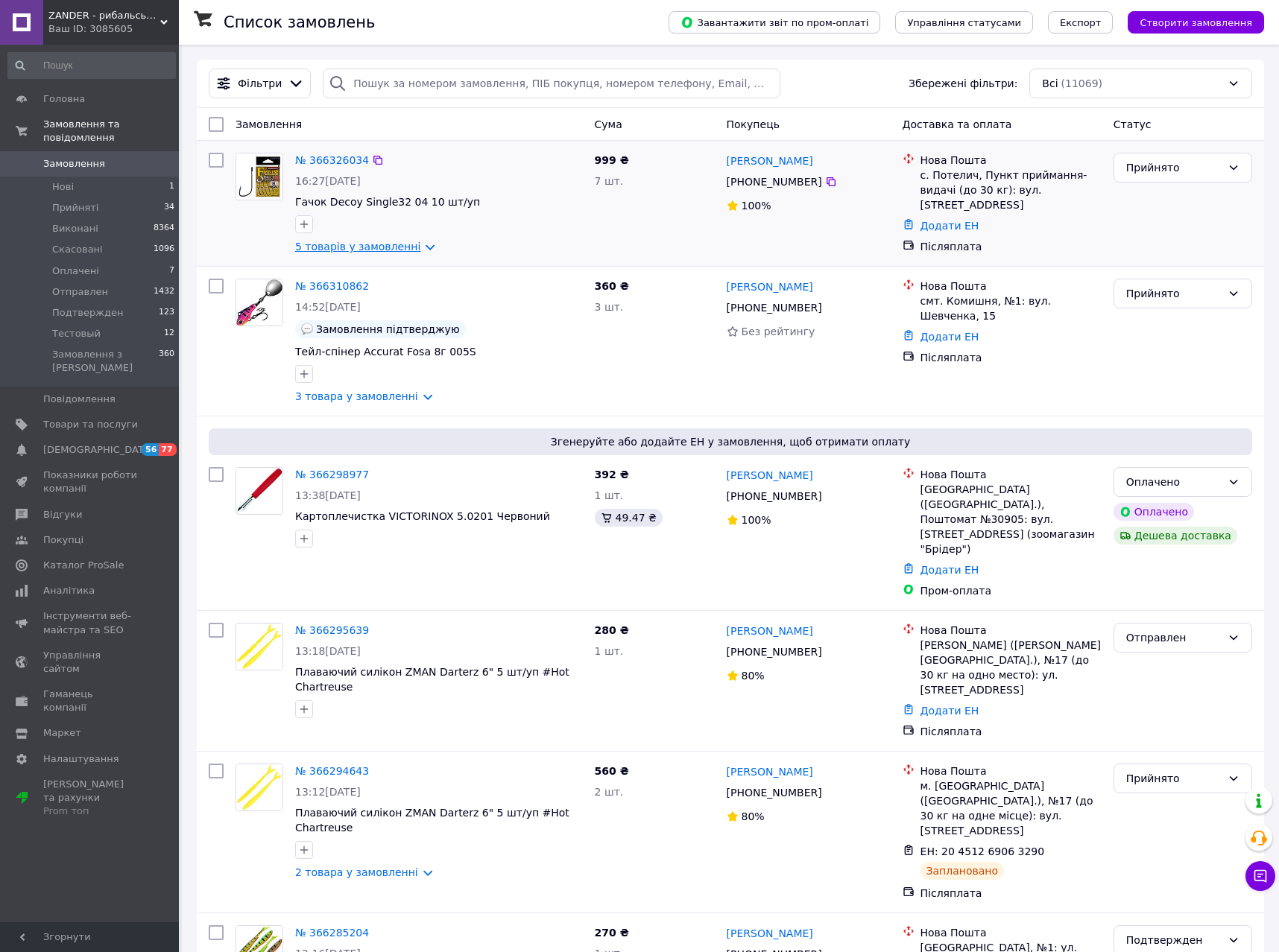
click at [398, 252] on link "5 товарів у замовленні" at bounding box center [357, 247] width 125 height 12
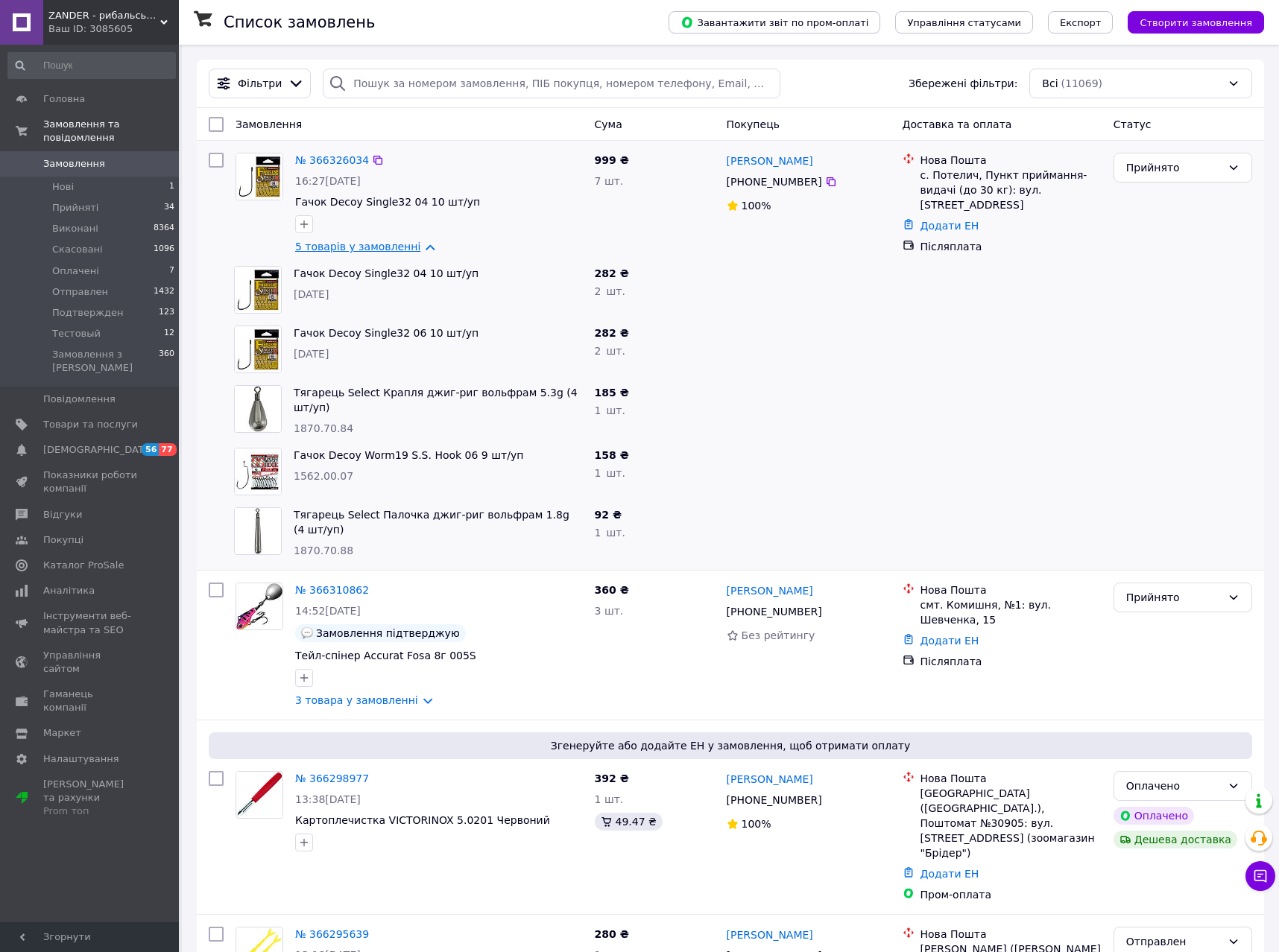
click at [398, 252] on link "5 товарів у замовленні" at bounding box center [357, 247] width 125 height 12
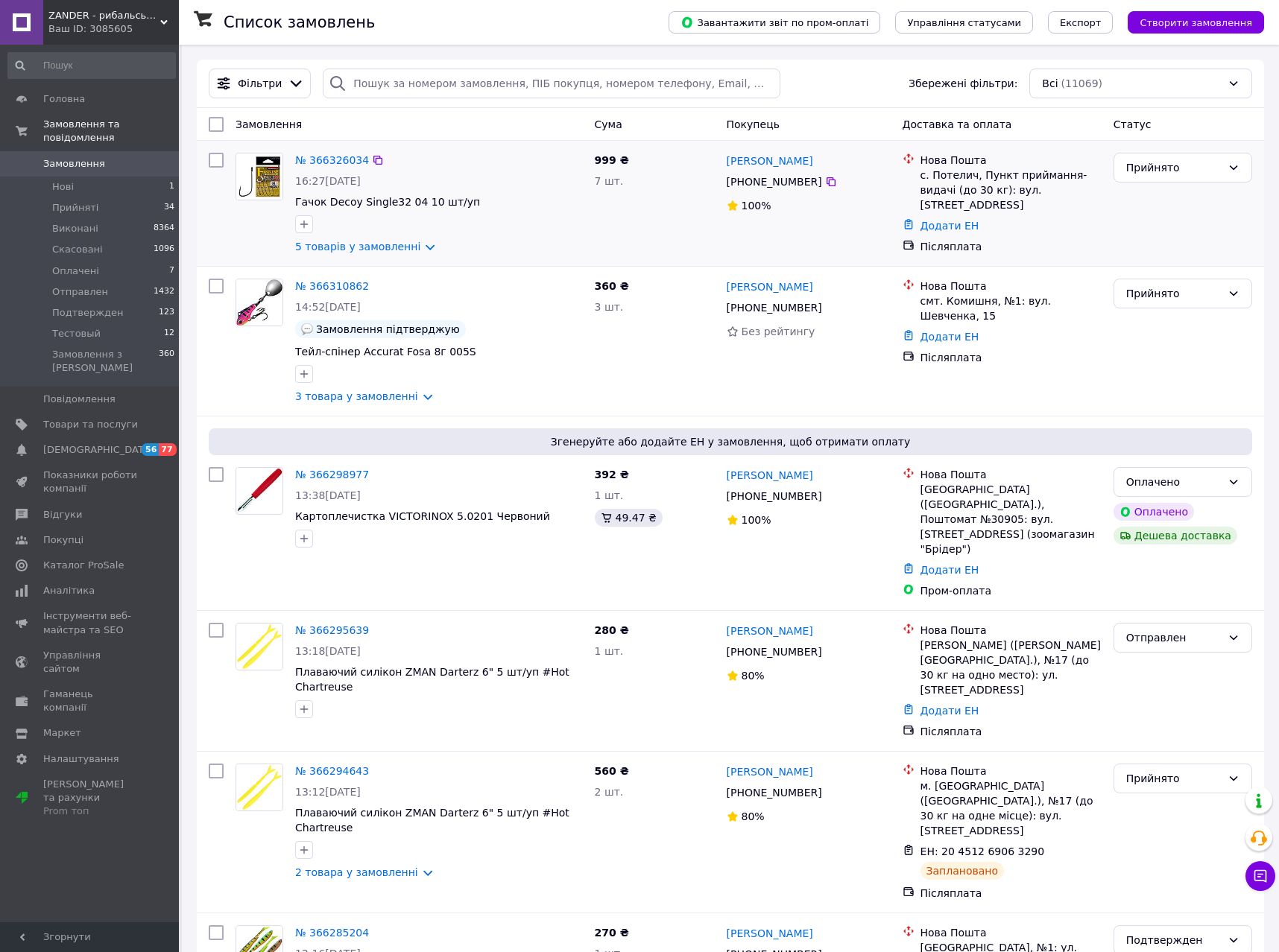
click at [566, 261] on div "№ 366326034 16:27[DATE] Гачок Decoy Single32 04 10 шт/уп 5 товарів у замовленні…" at bounding box center [730, 203] width 1067 height 125
